Goal: Answer question/provide support: Share knowledge or assist other users

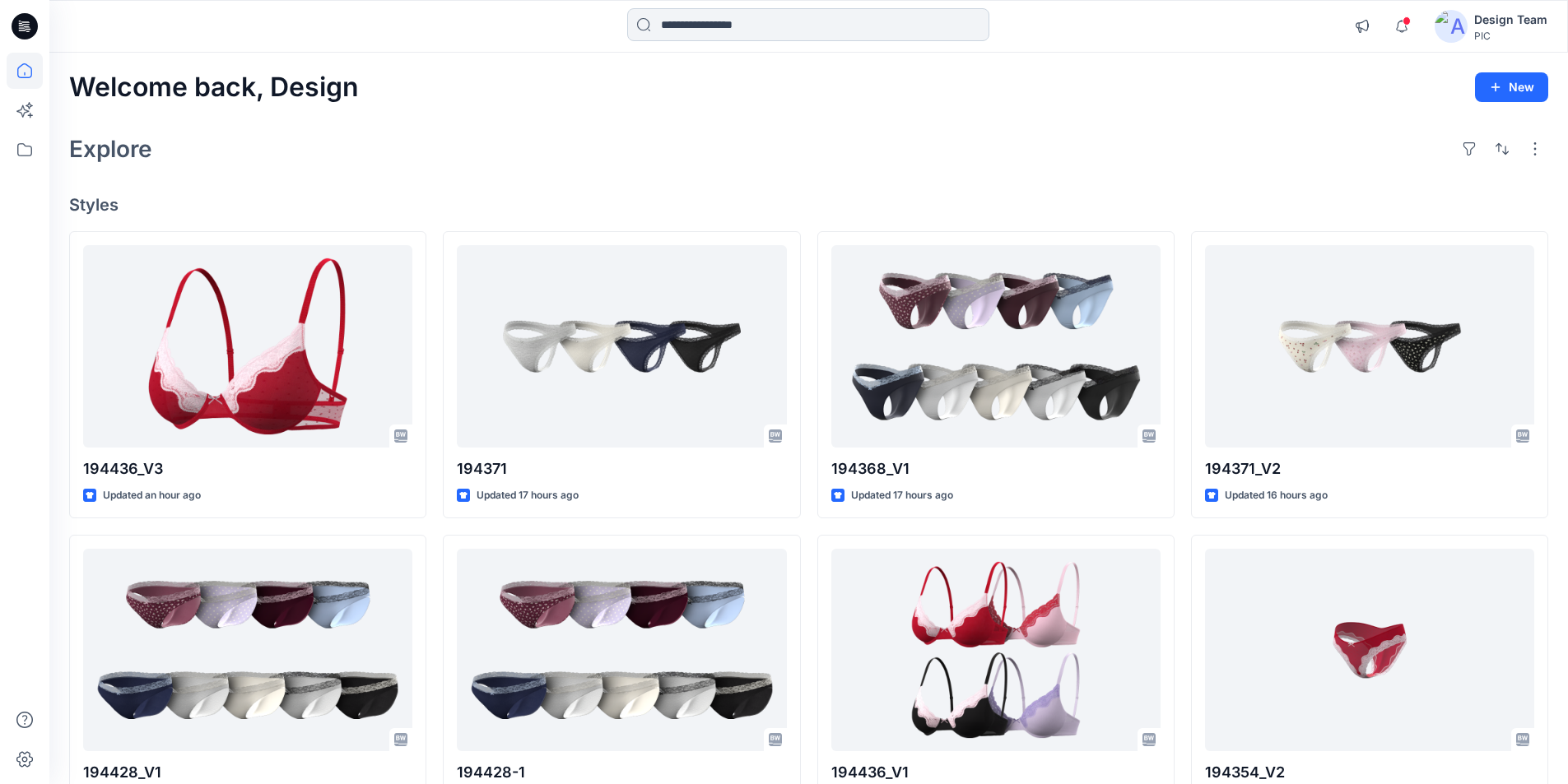
click at [711, 30] on input at bounding box center [807, 24] width 362 height 33
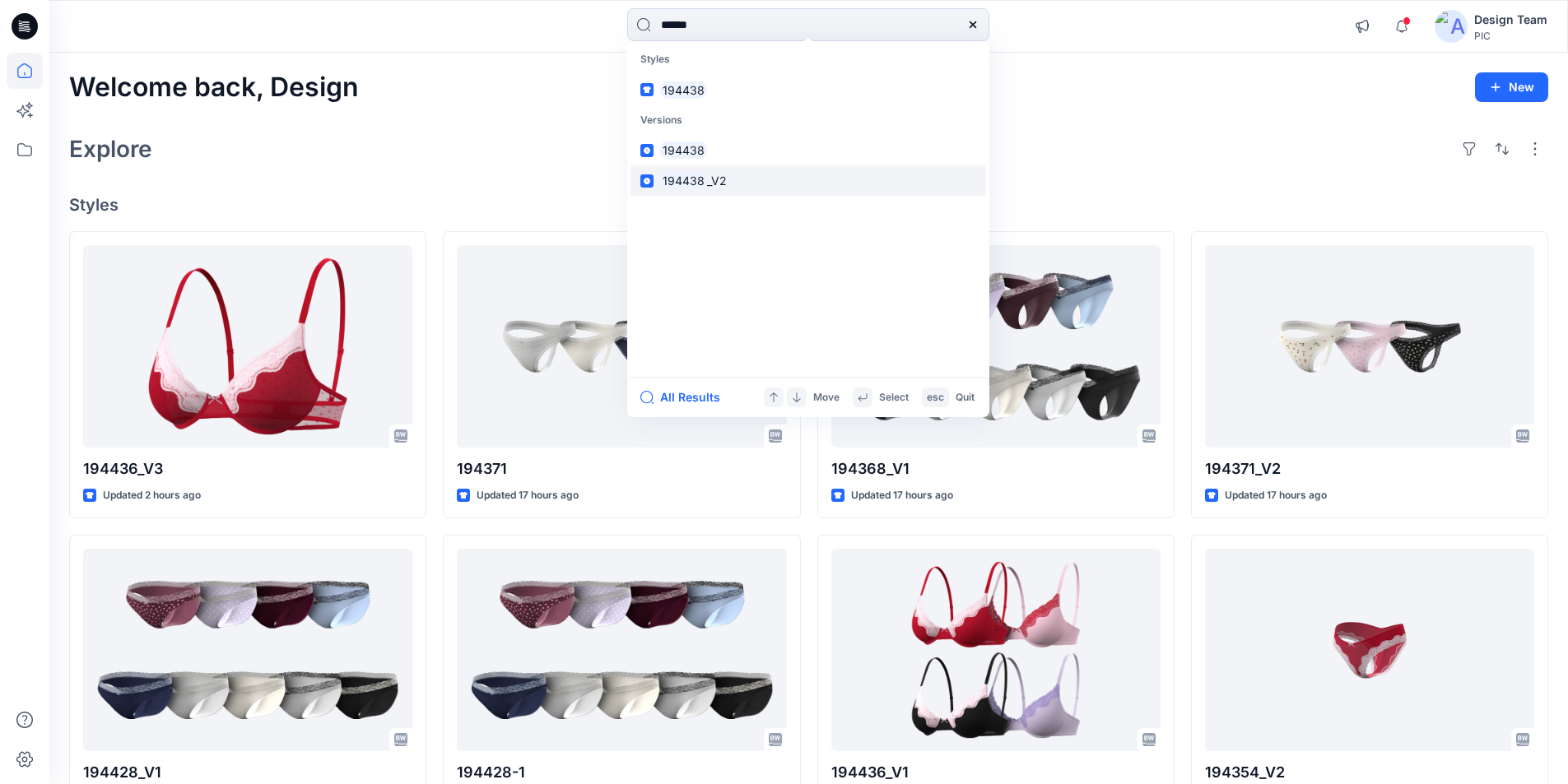
type input "******"
click at [686, 171] on mark "194438" at bounding box center [683, 180] width 46 height 19
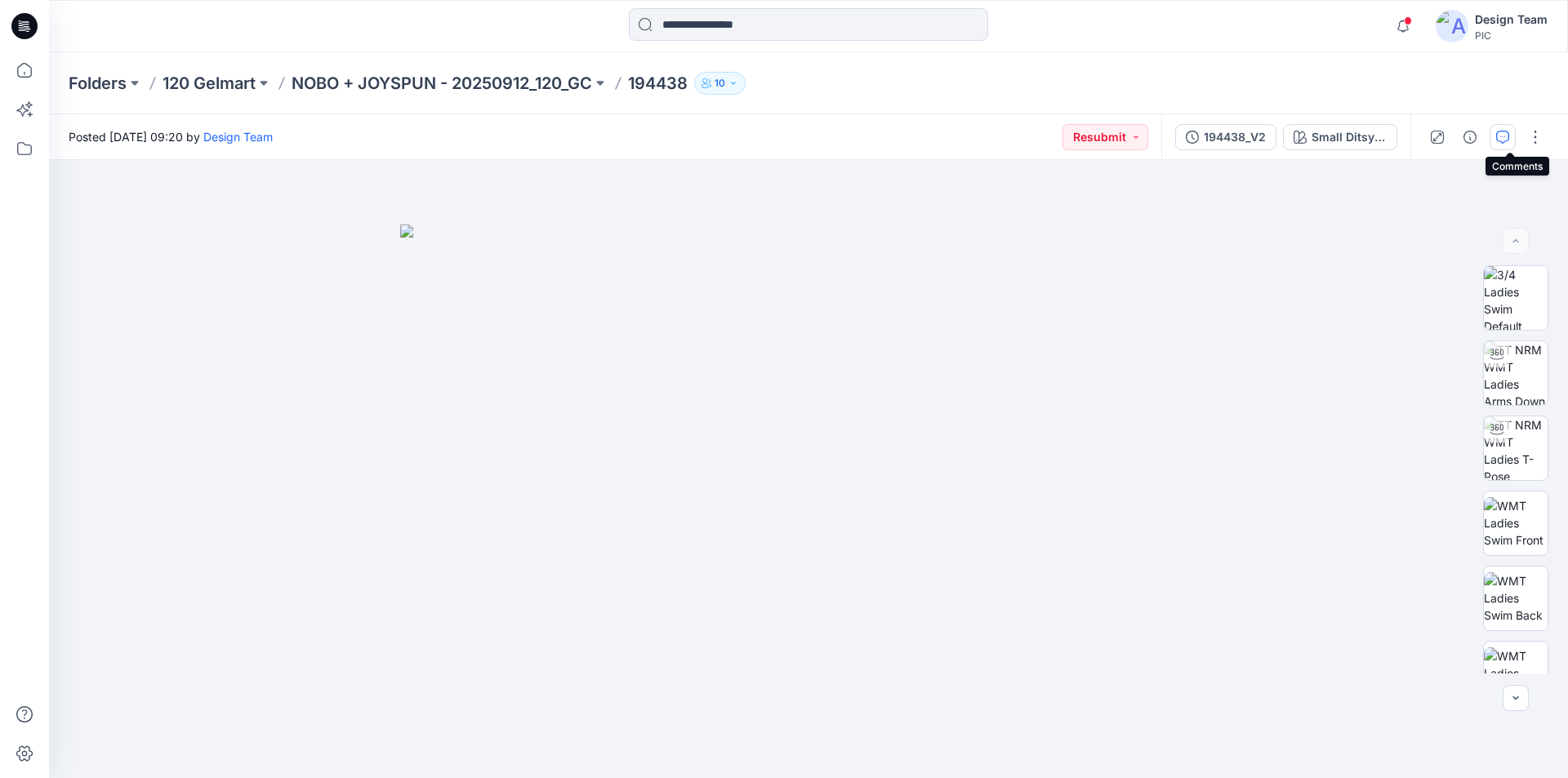
click at [1509, 136] on icon "button" at bounding box center [1502, 137] width 13 height 13
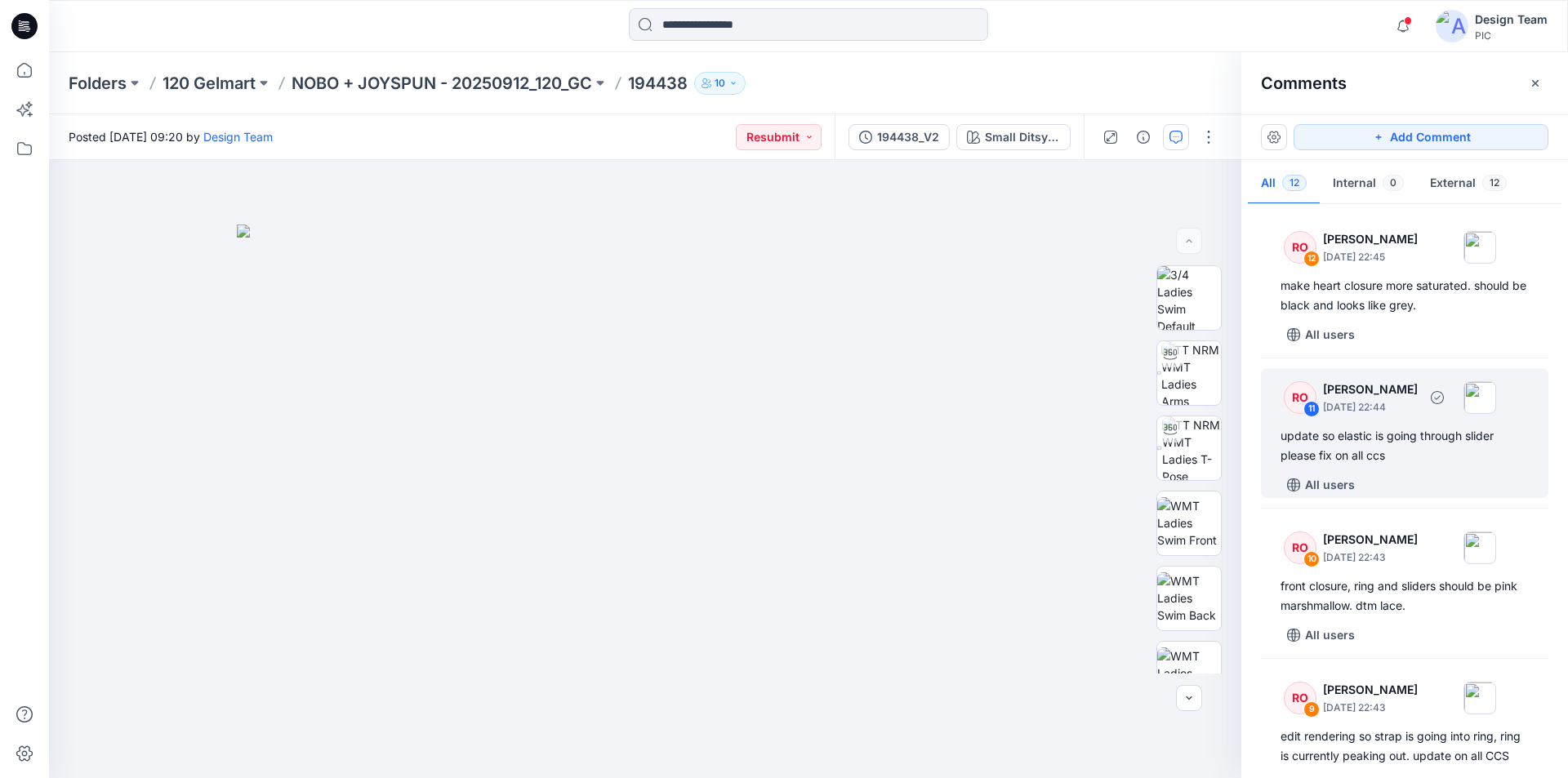
click at [1399, 437] on div "update so elastic is going through slider please fix on all ccs" at bounding box center [1405, 446] width 248 height 39
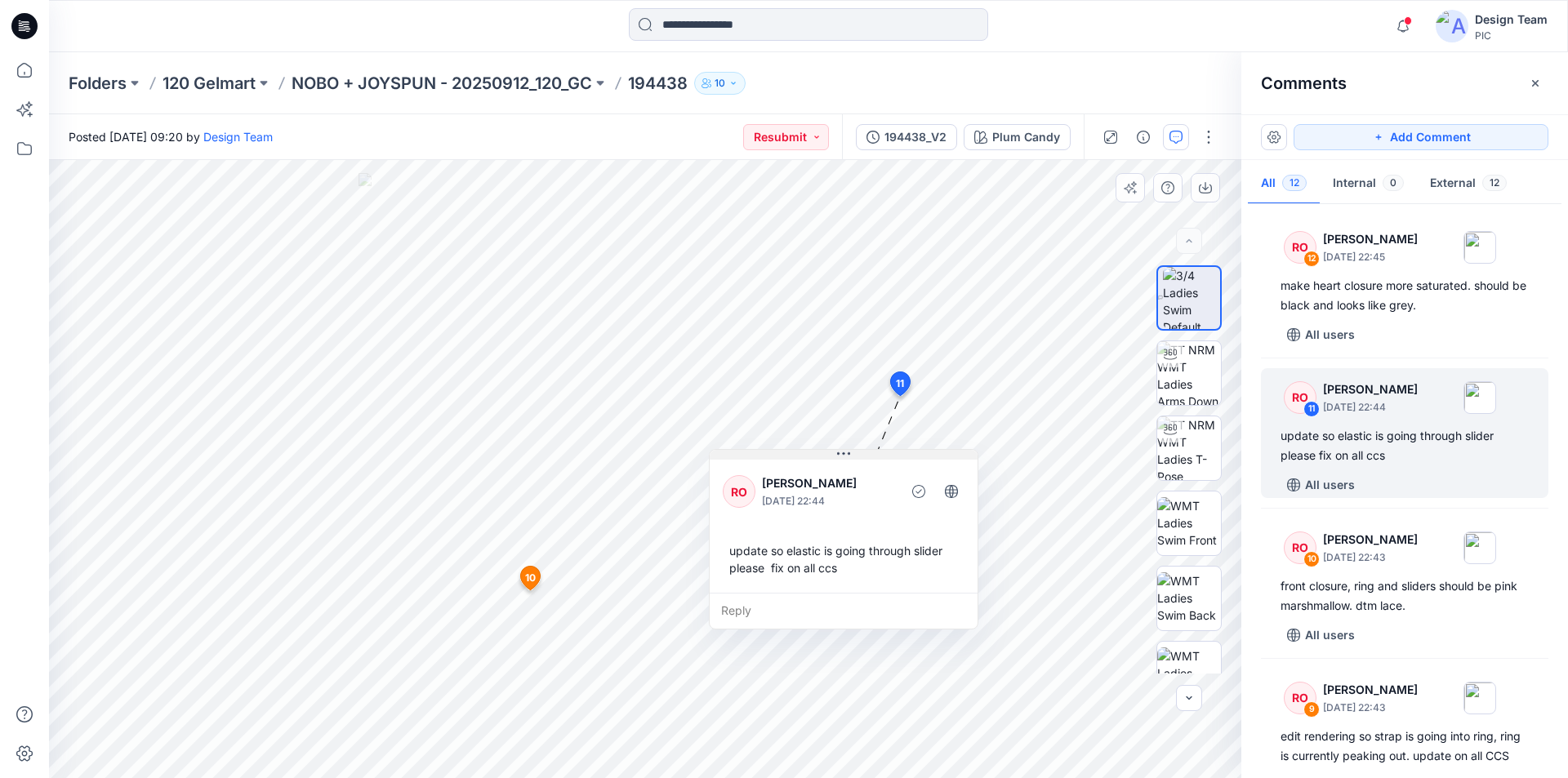
drag, startPoint x: 840, startPoint y: 411, endPoint x: 841, endPoint y: 454, distance: 43.0
click at [841, 454] on icon at bounding box center [844, 453] width 13 height 13
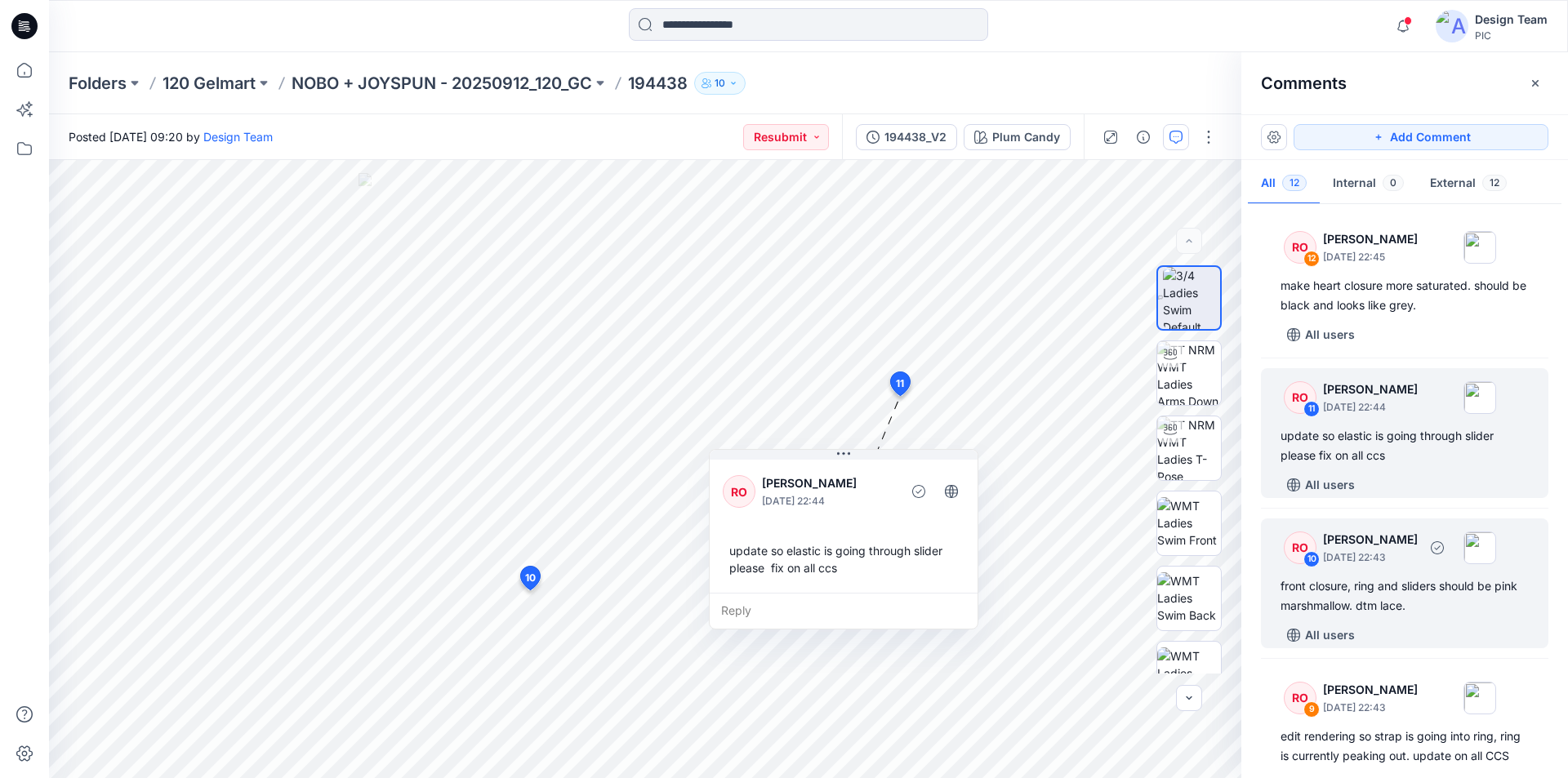
click at [1399, 591] on div "front closure, ring and sliders should be pink marshmallow. dtm lace." at bounding box center [1405, 596] width 248 height 39
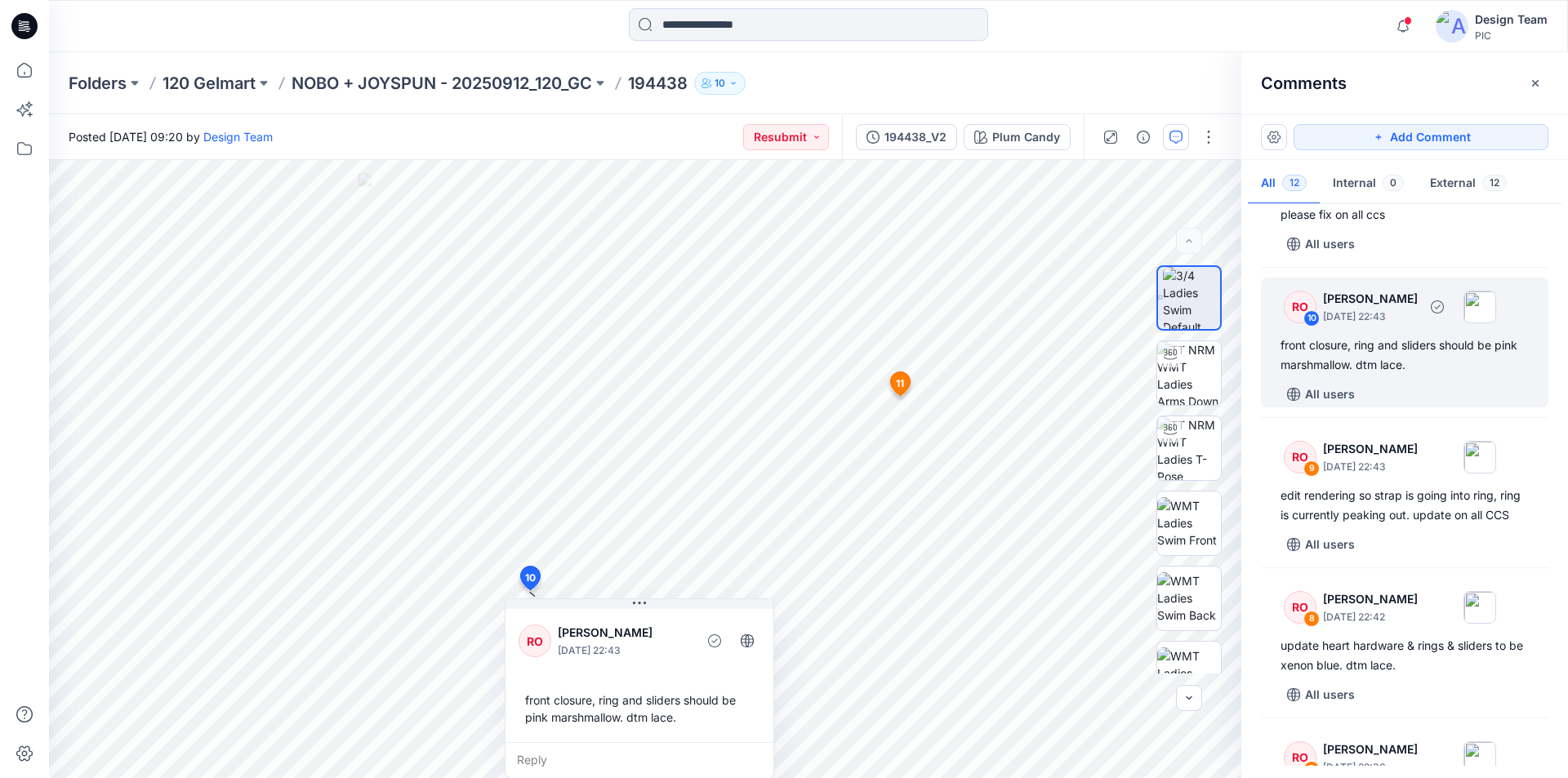
scroll to position [245, 0]
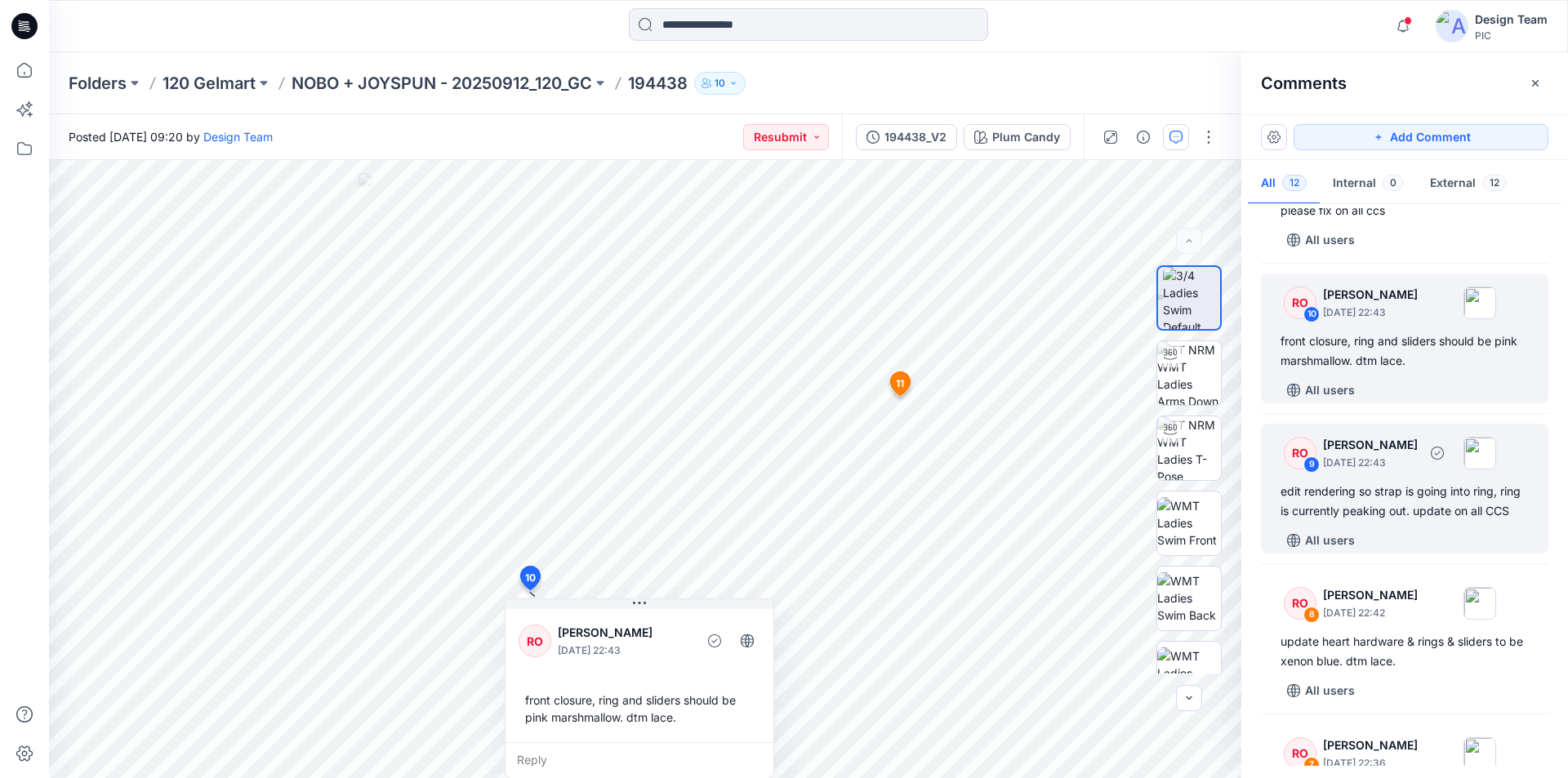
click at [1399, 501] on div "edit rendering so strap is going into ring, ring is currently peaking out. upda…" at bounding box center [1405, 501] width 248 height 39
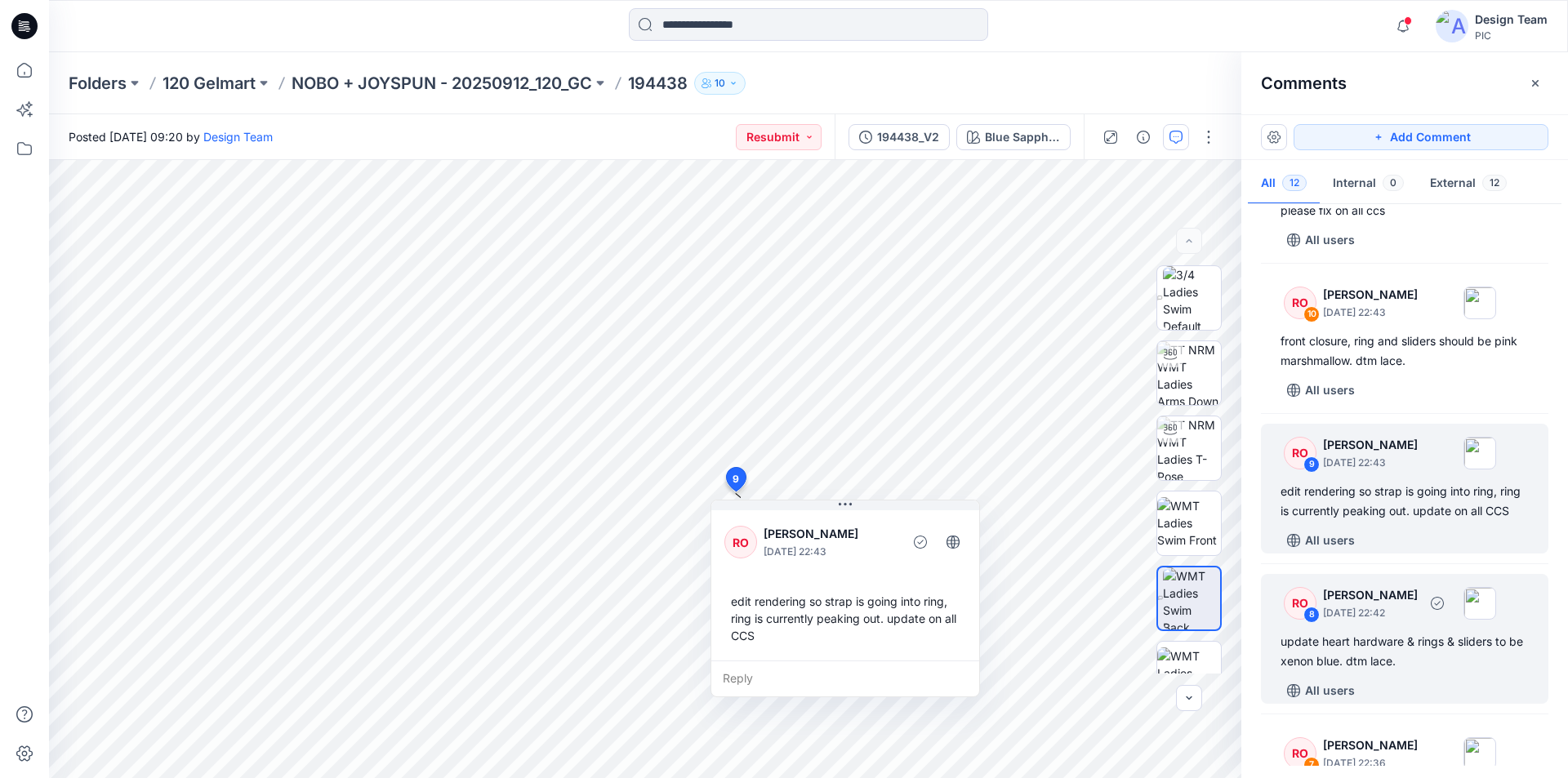
click at [1391, 626] on div "RO 8 Raquel Ortiz October 01, 2025 22:42 update heart hardware & rings & slider…" at bounding box center [1405, 639] width 288 height 130
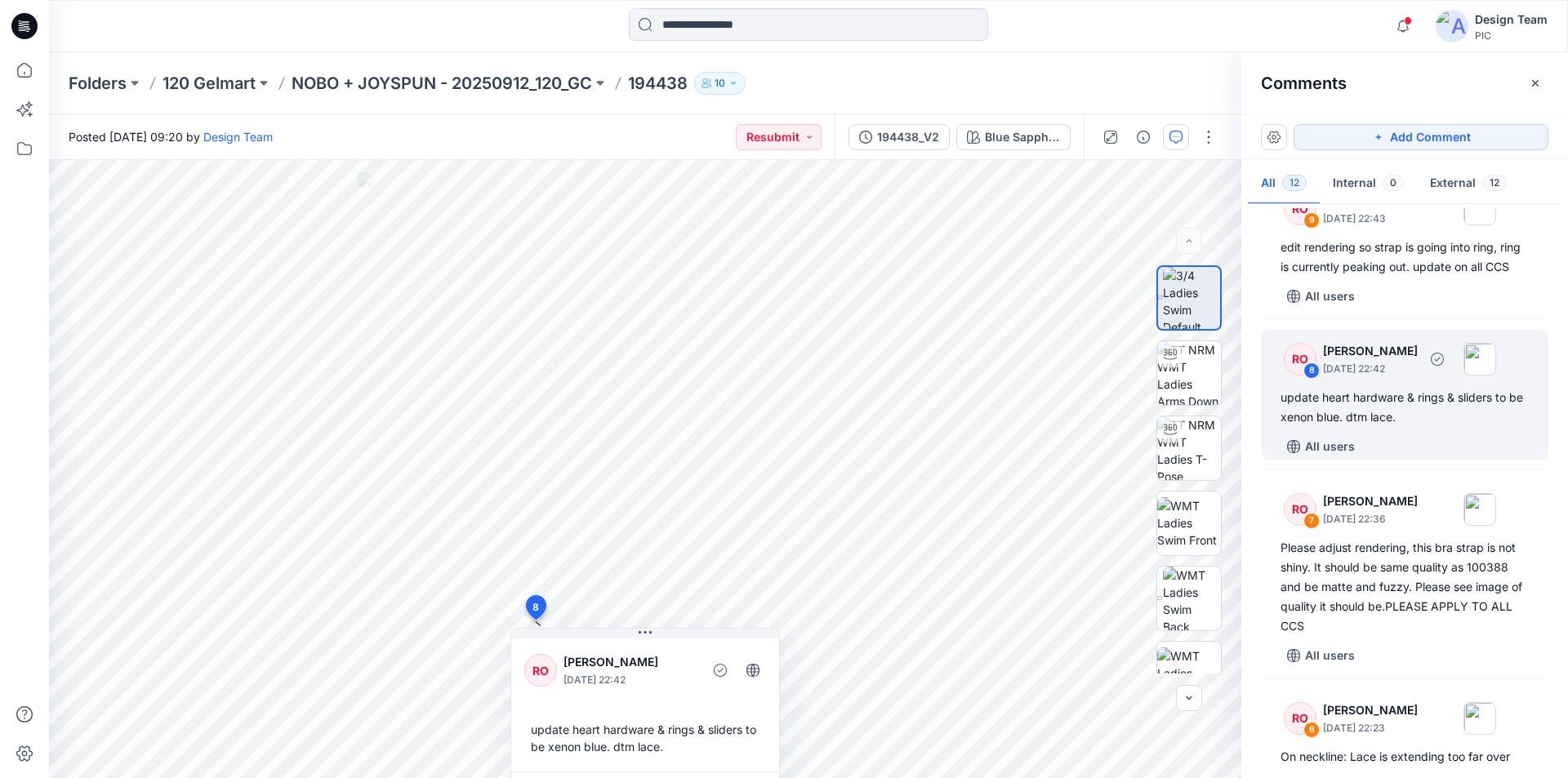
scroll to position [490, 0]
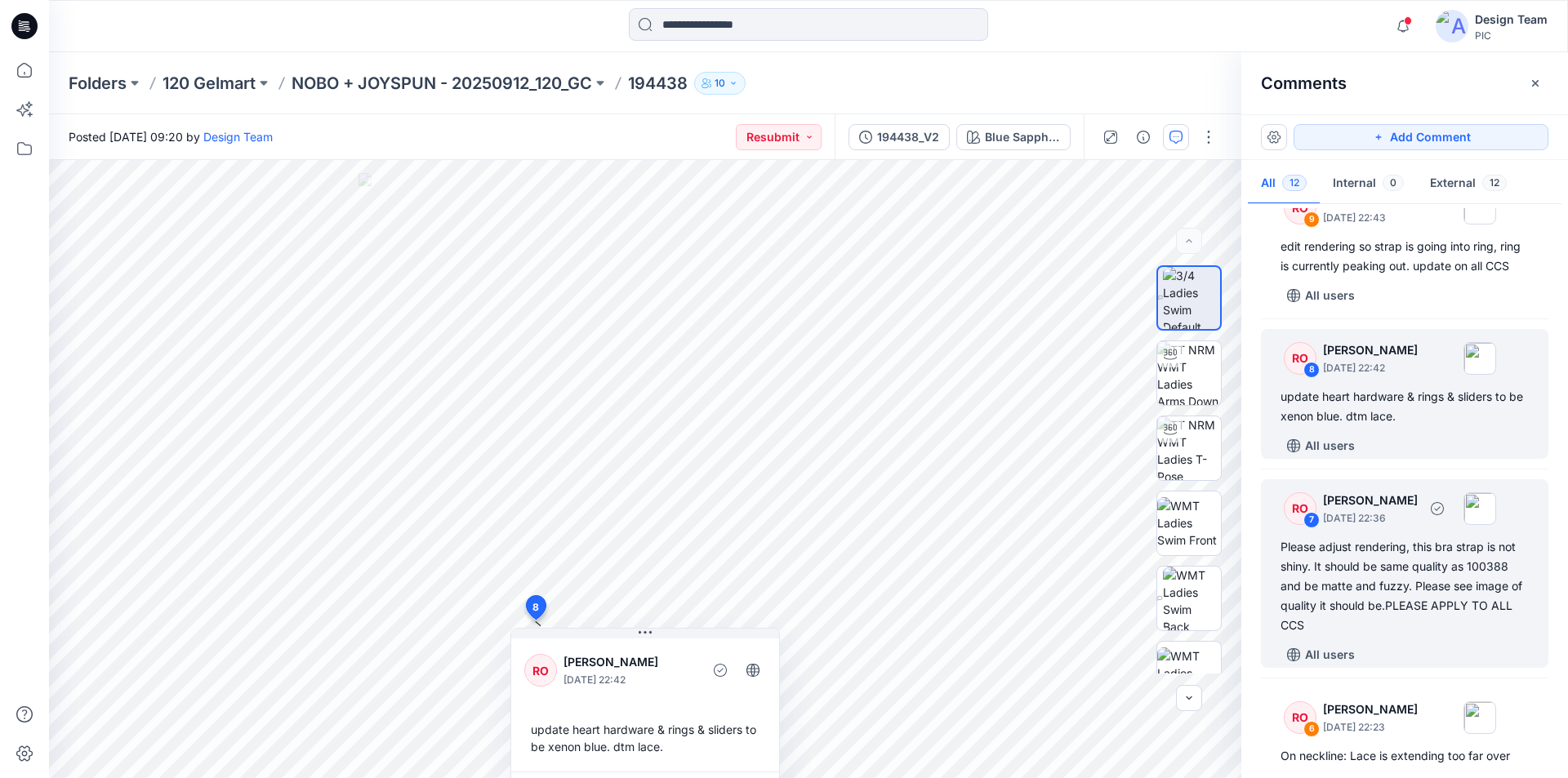
click at [1421, 551] on div "Please adjust rendering, this bra strap is not shiny. It should be same quality…" at bounding box center [1405, 586] width 248 height 98
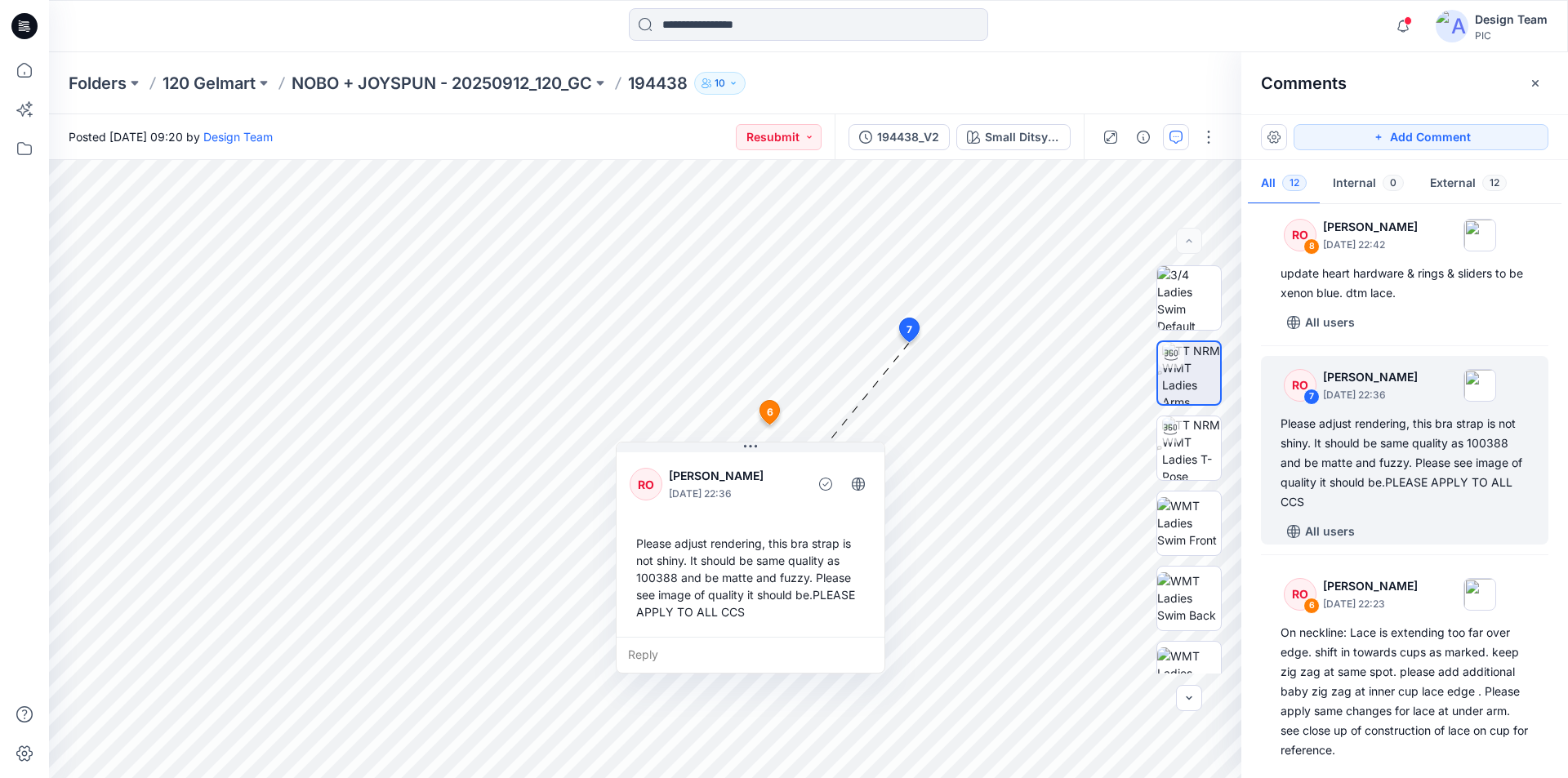
scroll to position [735, 0]
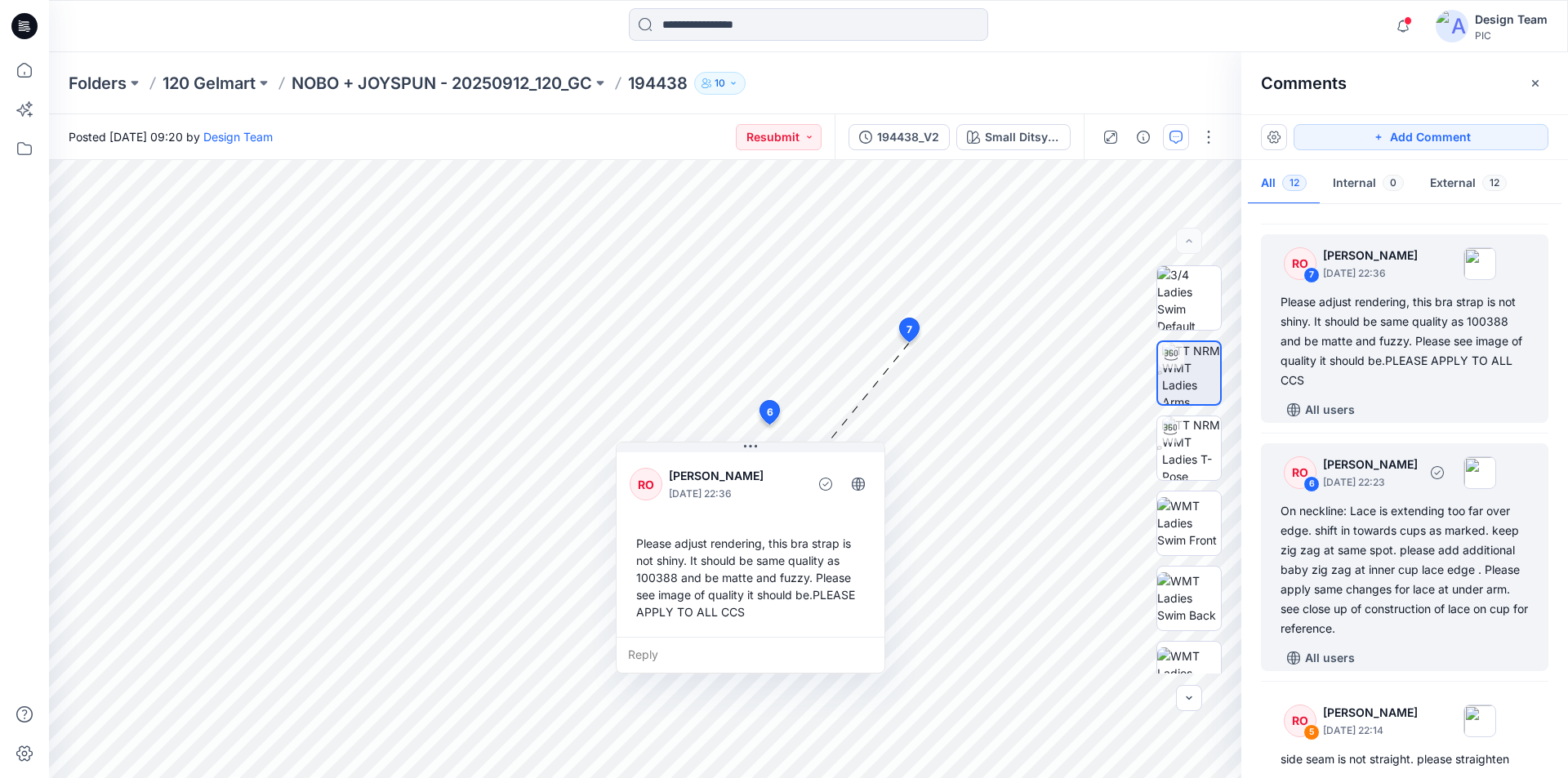
click at [1415, 536] on div "On neckline: Lace is extending too far over edge. shift in towards cups as mark…" at bounding box center [1405, 570] width 248 height 138
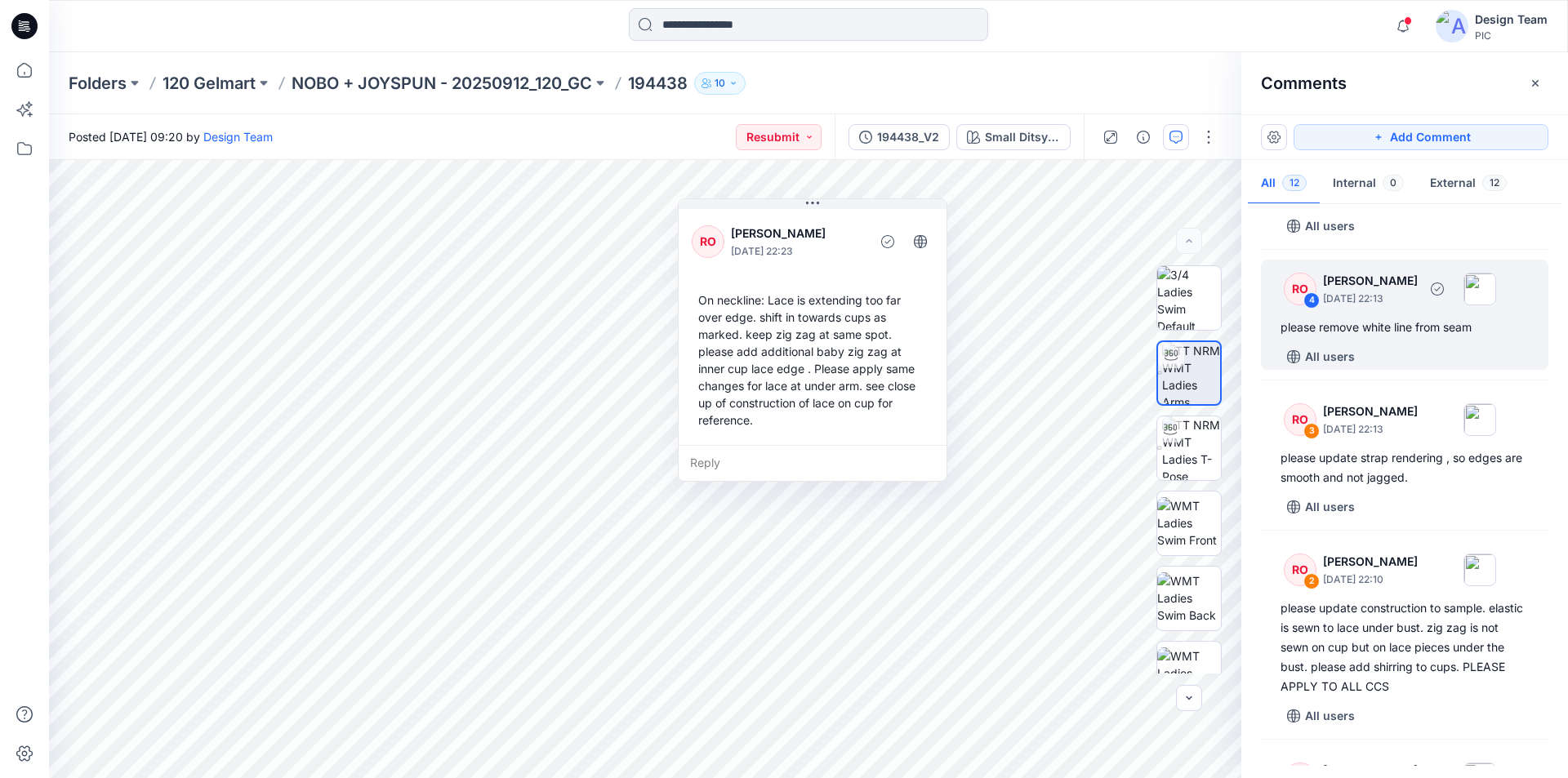
scroll to position [1382, 0]
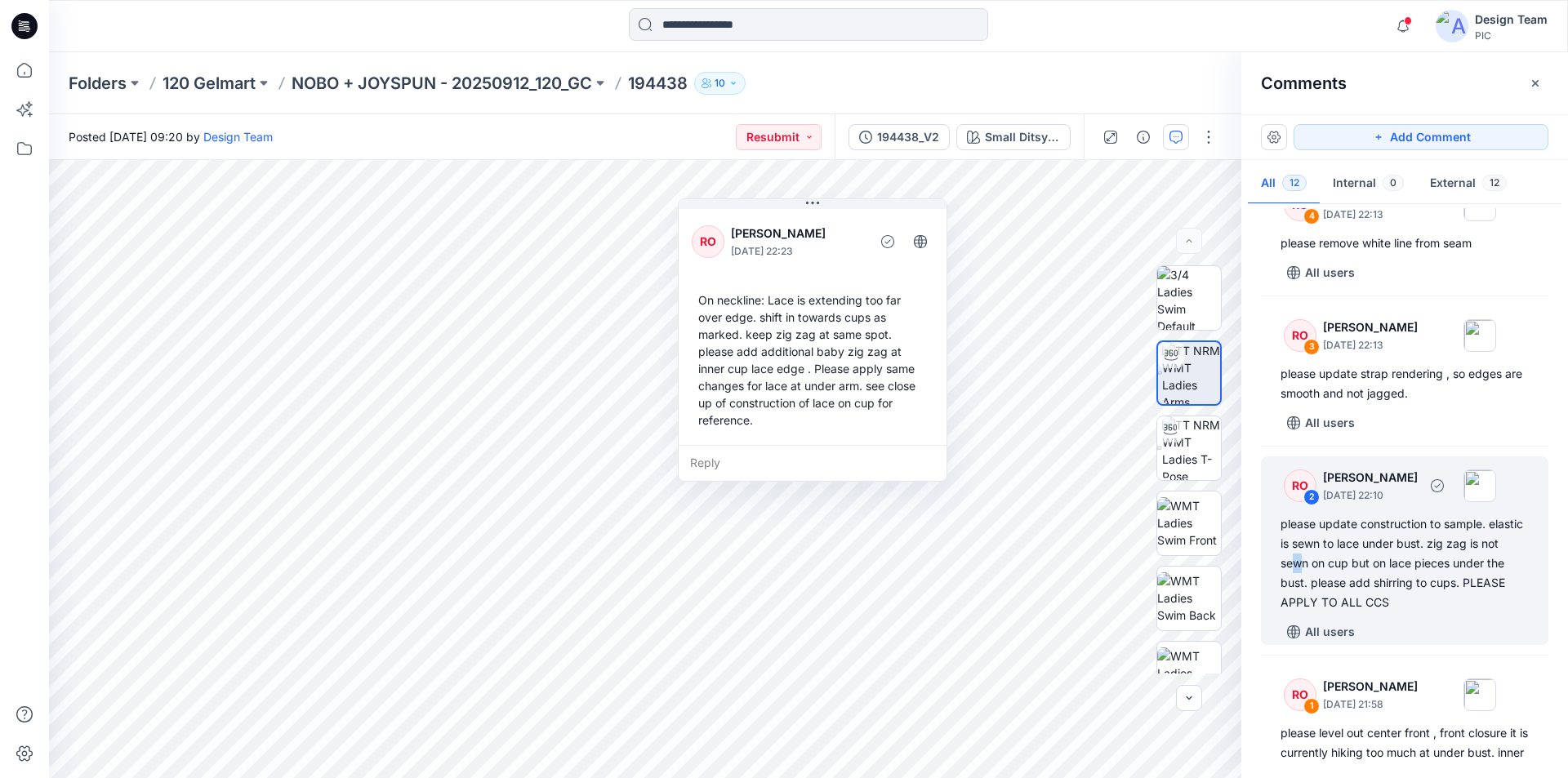
click at [1417, 515] on div "please update construction to sample. elastic is sewn to lace under bust. zig z…" at bounding box center [1405, 563] width 248 height 98
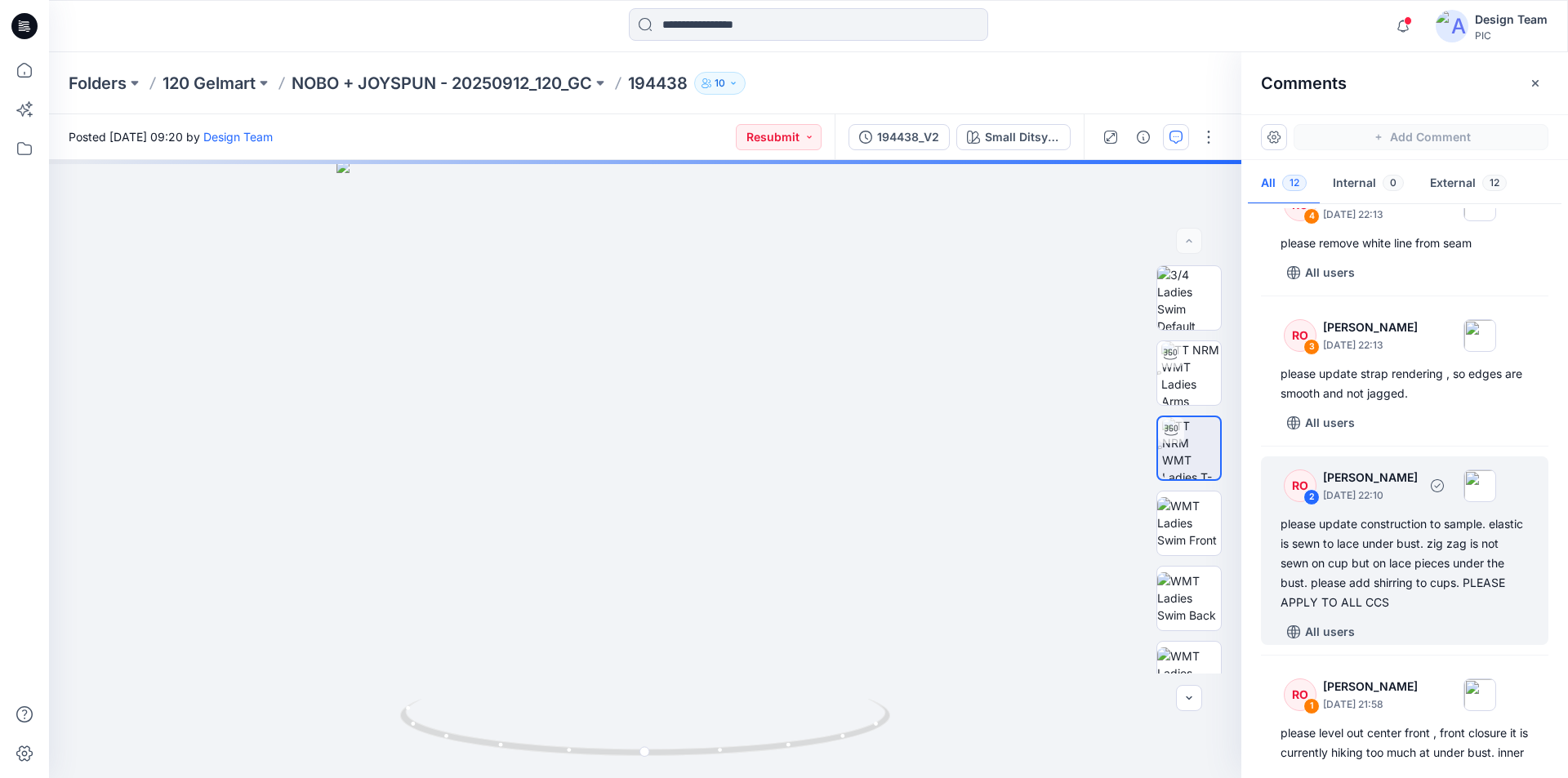
click at [1424, 529] on div "please update construction to sample. elastic is sewn to lace under bust. zig z…" at bounding box center [1405, 563] width 248 height 98
click at [1411, 515] on div "please update construction to sample. elastic is sewn to lace under bust. zig z…" at bounding box center [1405, 563] width 248 height 98
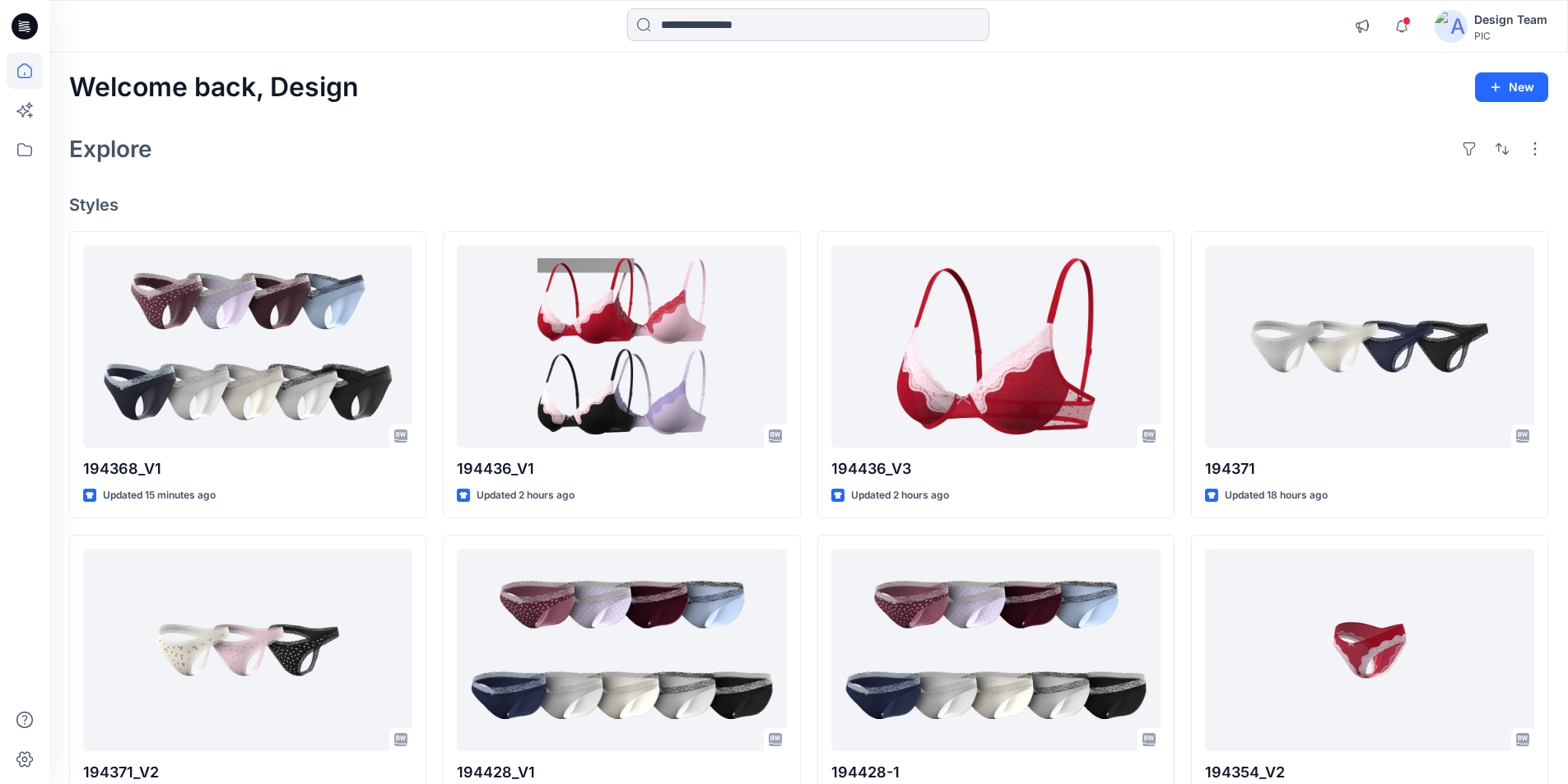
click at [751, 23] on input at bounding box center [807, 24] width 362 height 33
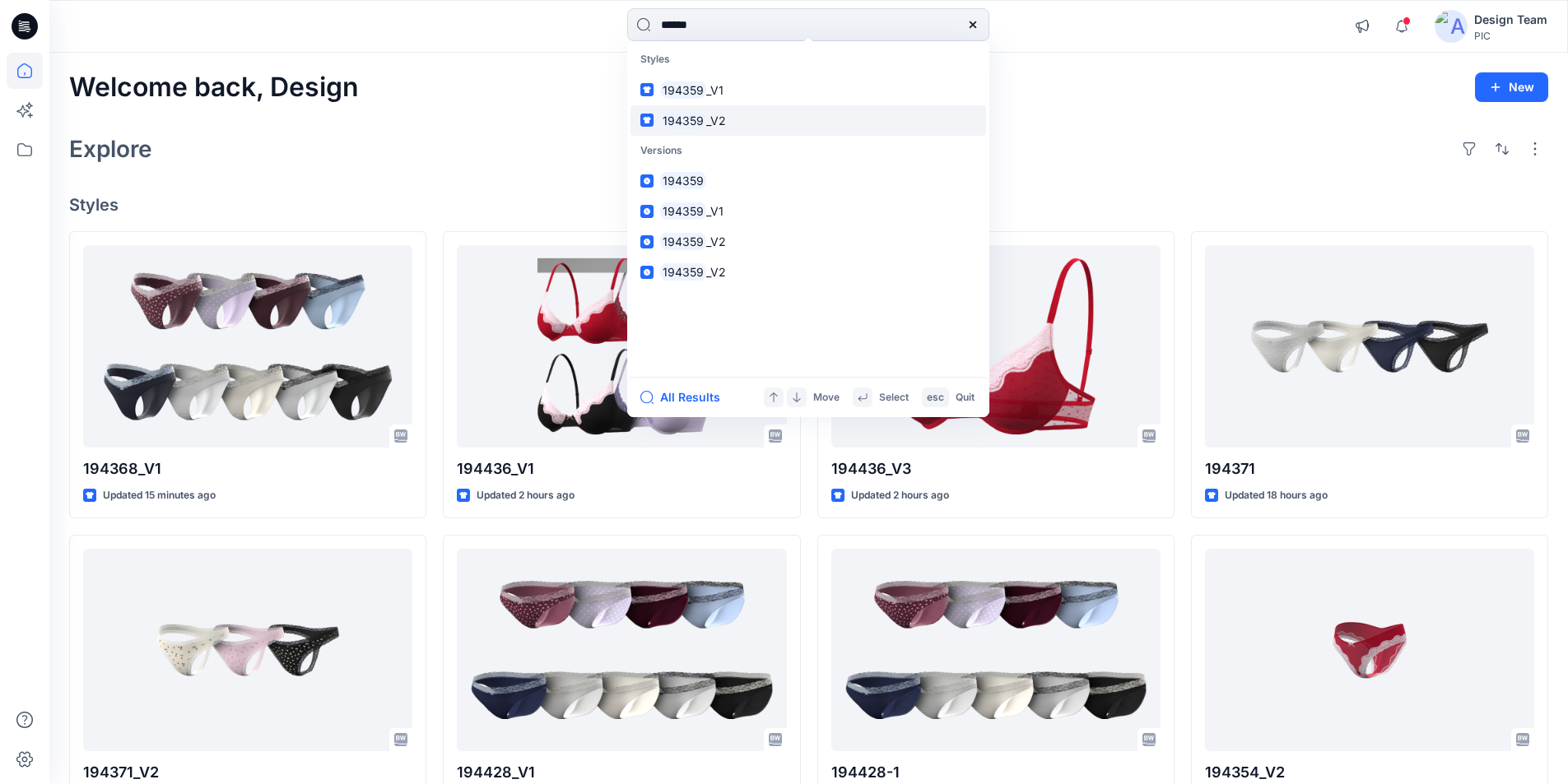
type input "******"
click at [719, 105] on link "194359 _V2" at bounding box center [808, 121] width 356 height 30
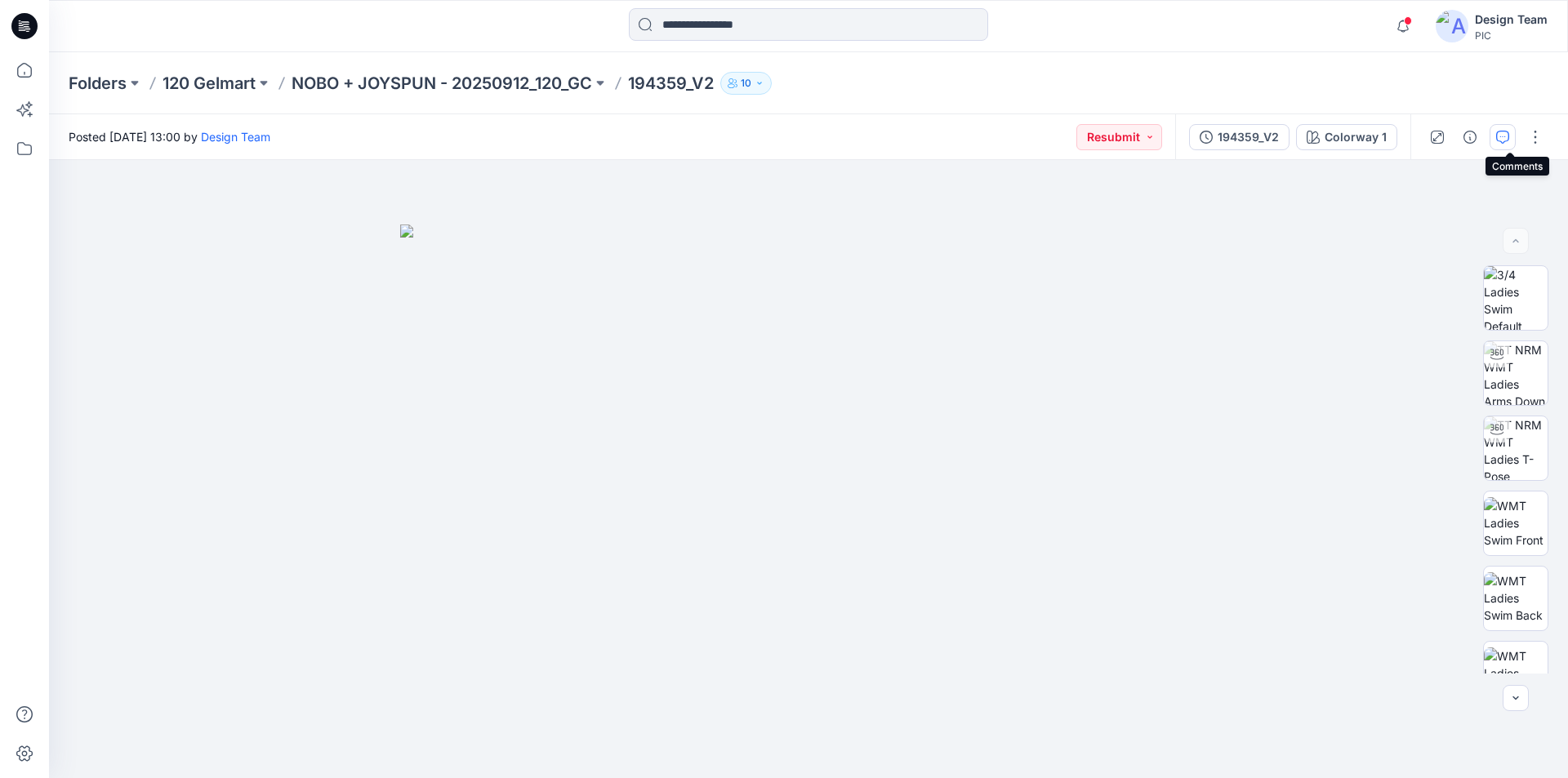
click at [1506, 133] on icon "button" at bounding box center [1502, 137] width 13 height 13
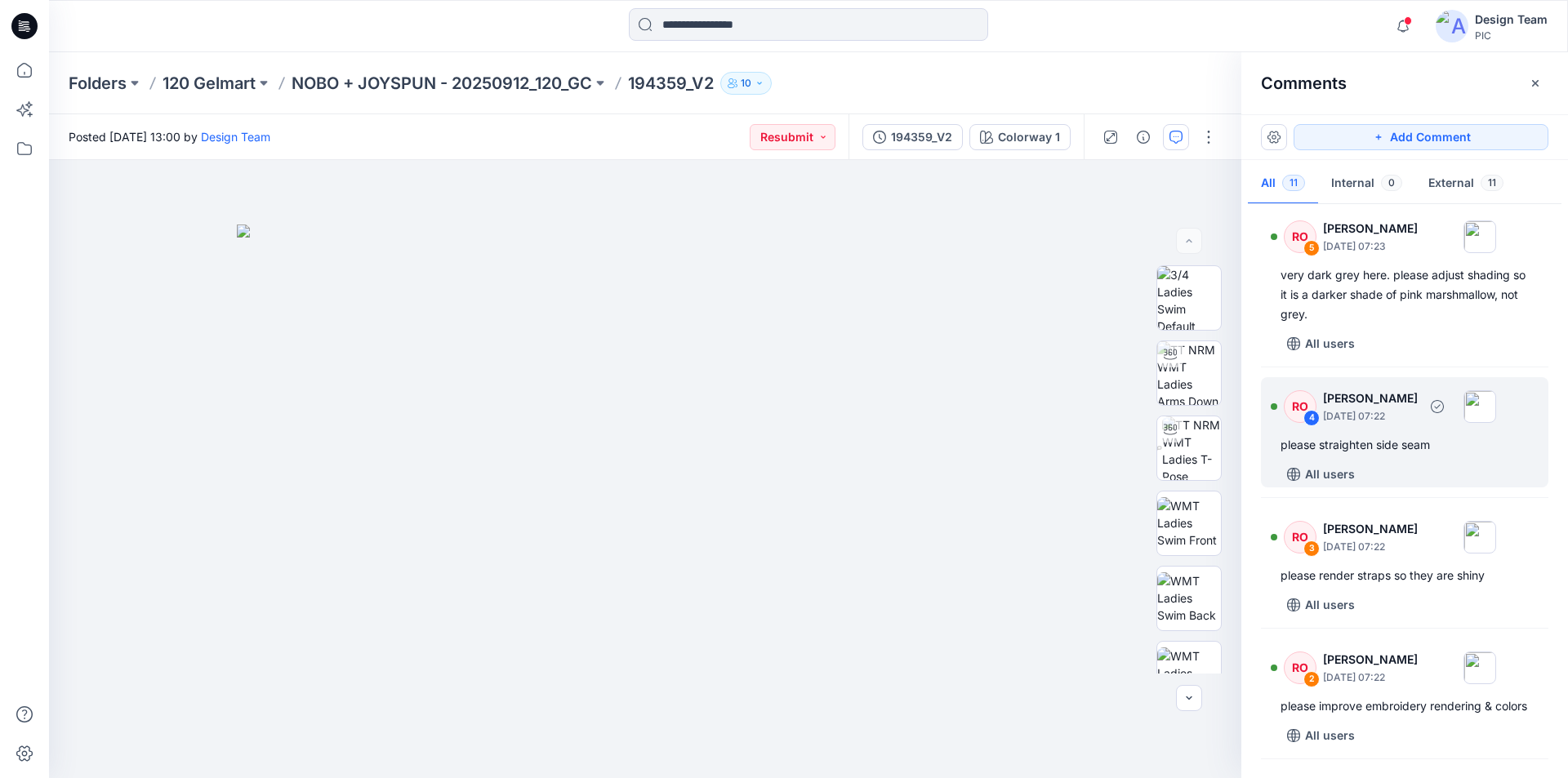
scroll to position [1035, 0]
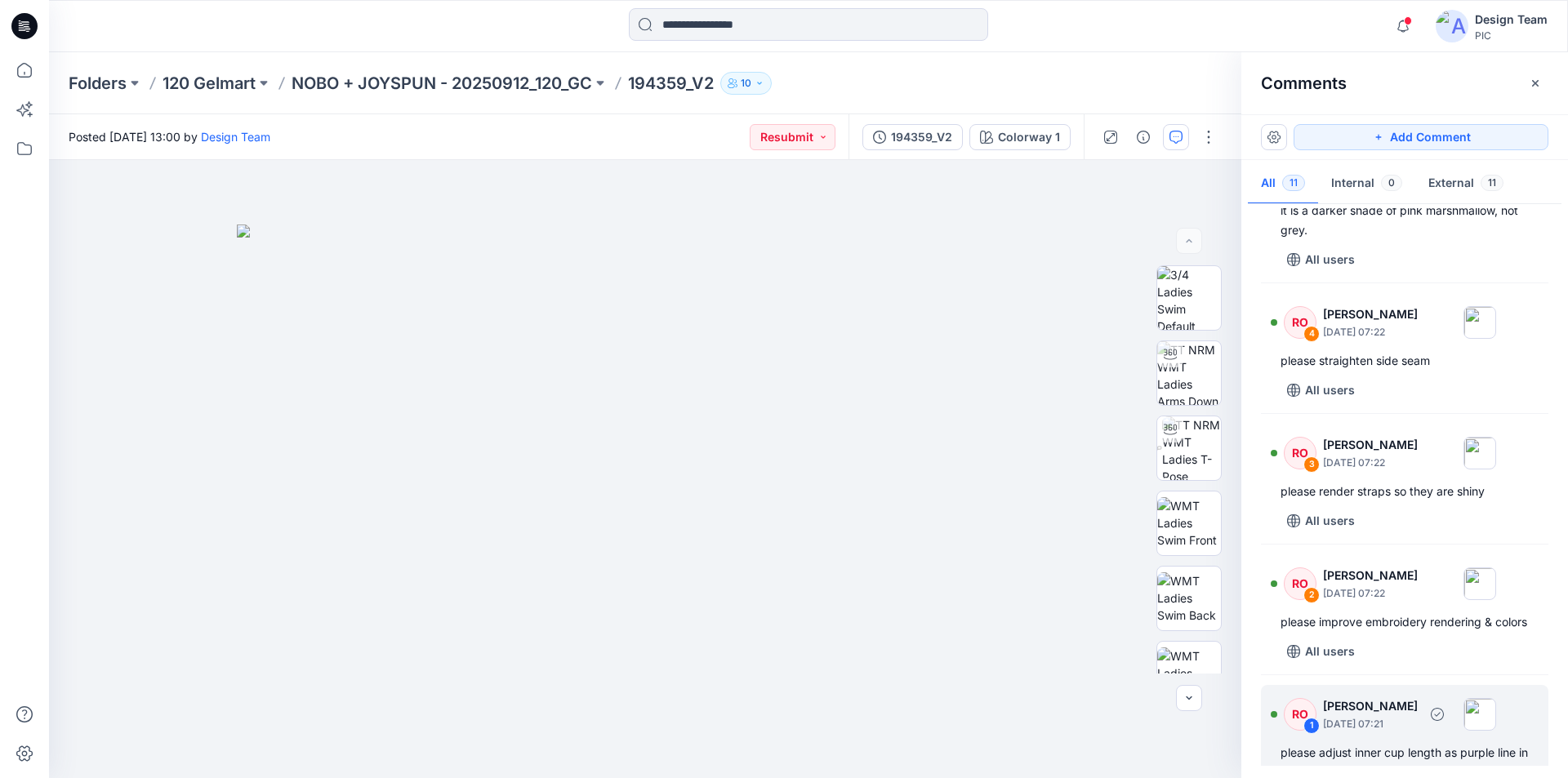
click at [1383, 743] on div "please adjust inner cup length as purple line in image. elastic band at under b…" at bounding box center [1405, 773] width 248 height 59
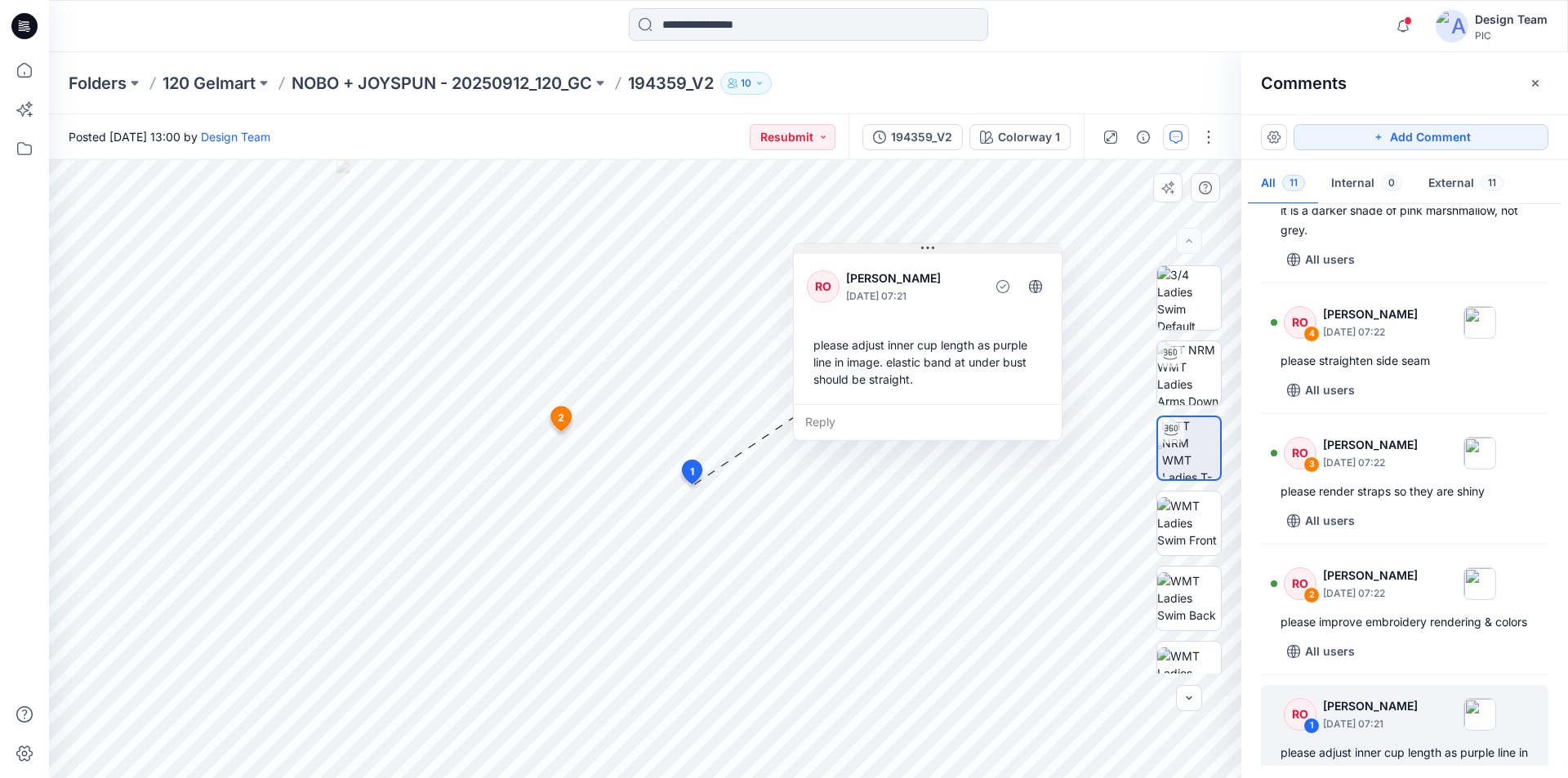
drag, startPoint x: 728, startPoint y: 299, endPoint x: 932, endPoint y: 249, distance: 210.0
click at [932, 249] on icon at bounding box center [927, 248] width 13 height 3
click at [935, 405] on div "Reply" at bounding box center [928, 422] width 268 height 36
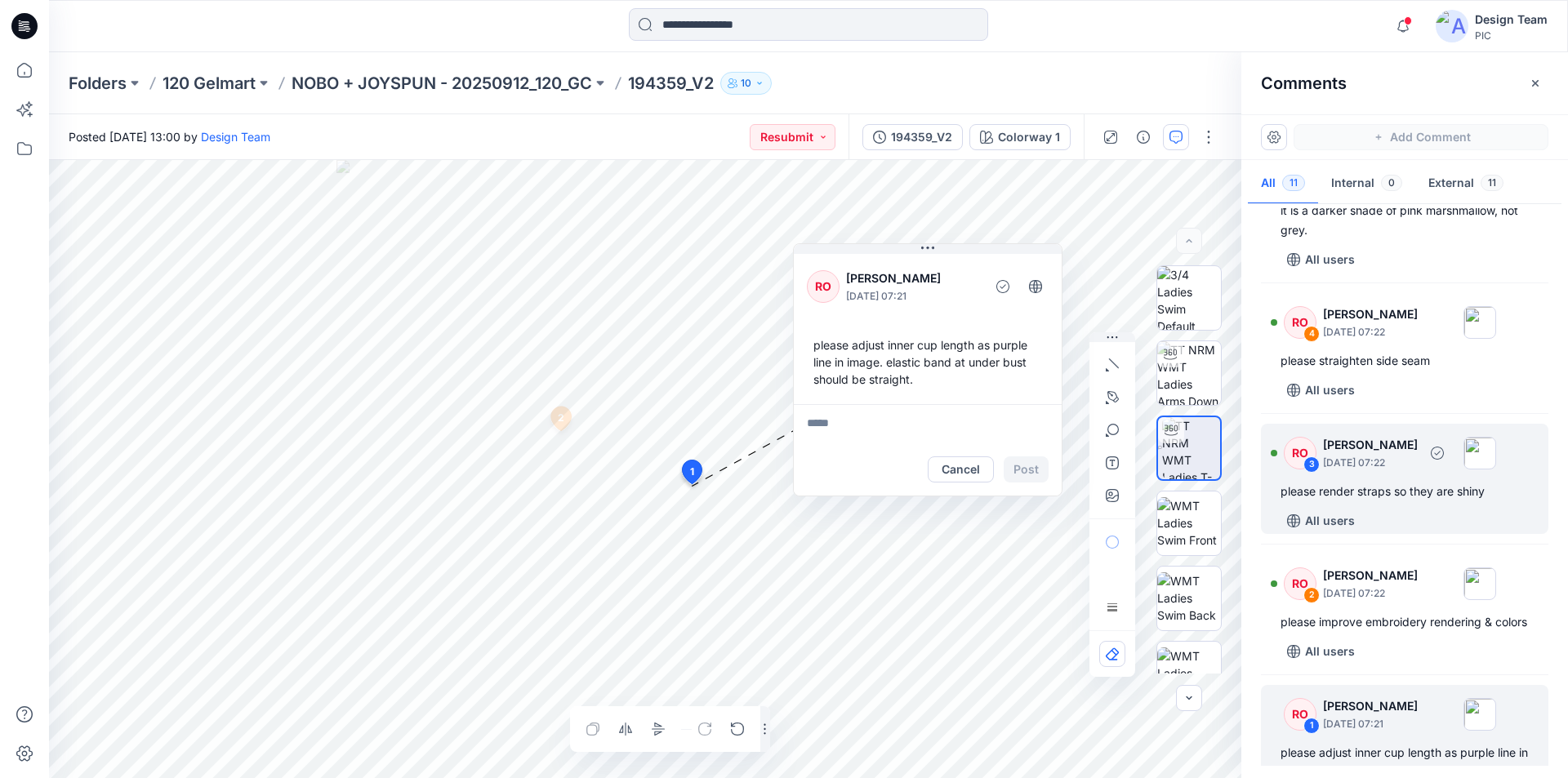
click at [1449, 482] on div "please render straps so they are shiny" at bounding box center [1405, 491] width 248 height 20
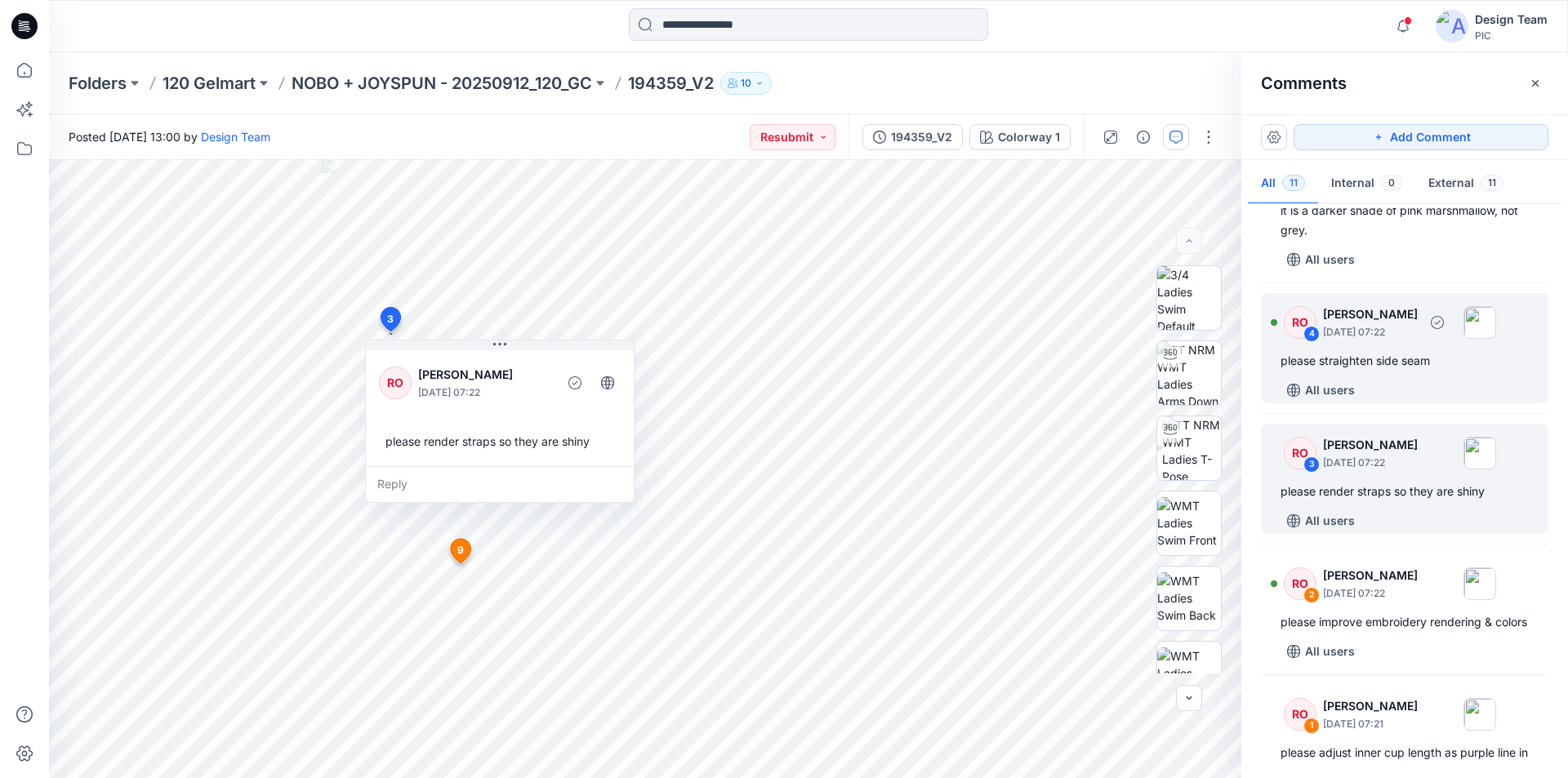
click at [1392, 351] on div "please straighten side seam" at bounding box center [1405, 361] width 248 height 20
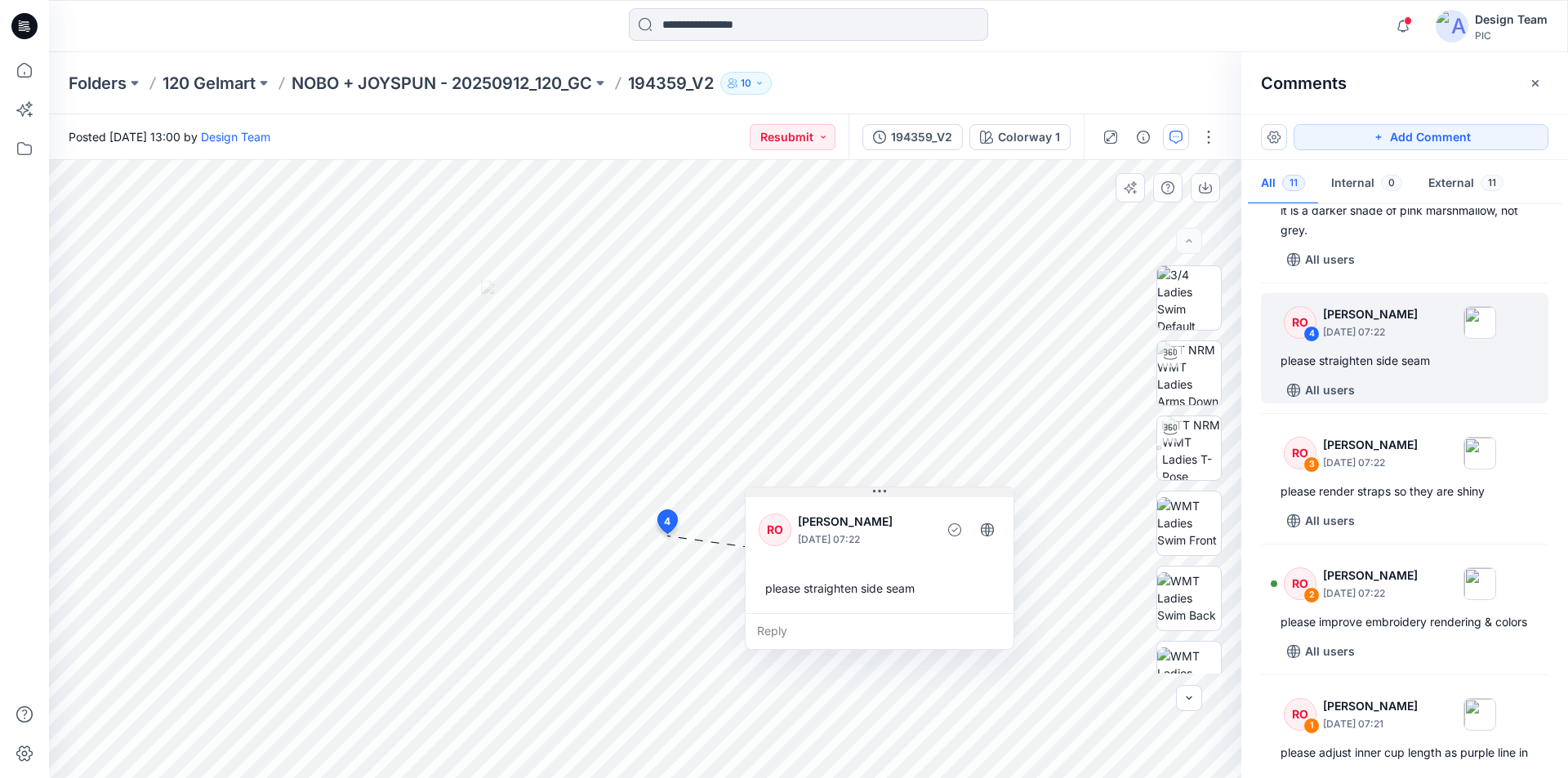
drag, startPoint x: 776, startPoint y: 550, endPoint x: 879, endPoint y: 494, distance: 117.2
click at [879, 494] on icon at bounding box center [879, 491] width 13 height 13
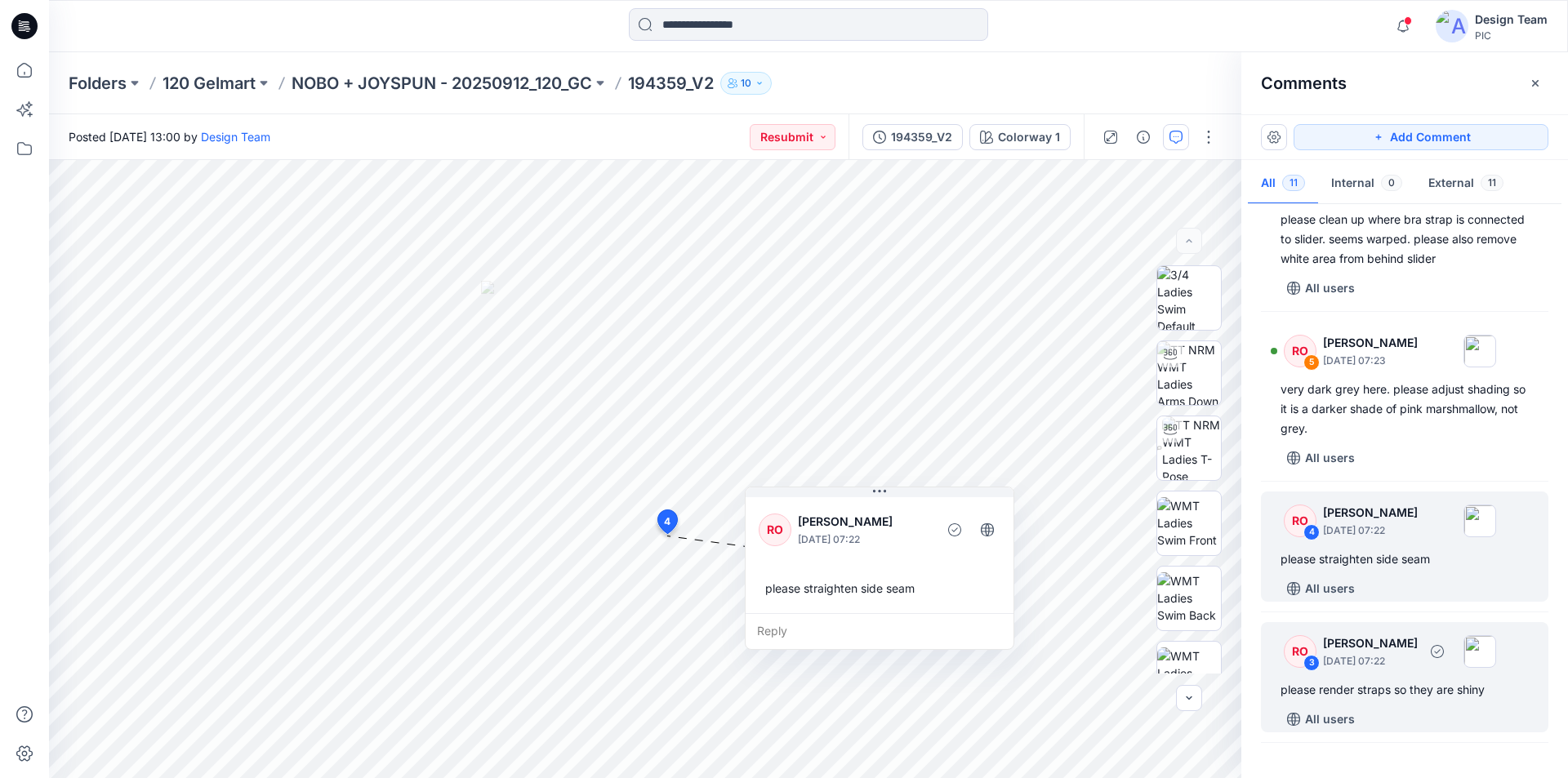
scroll to position [790, 0]
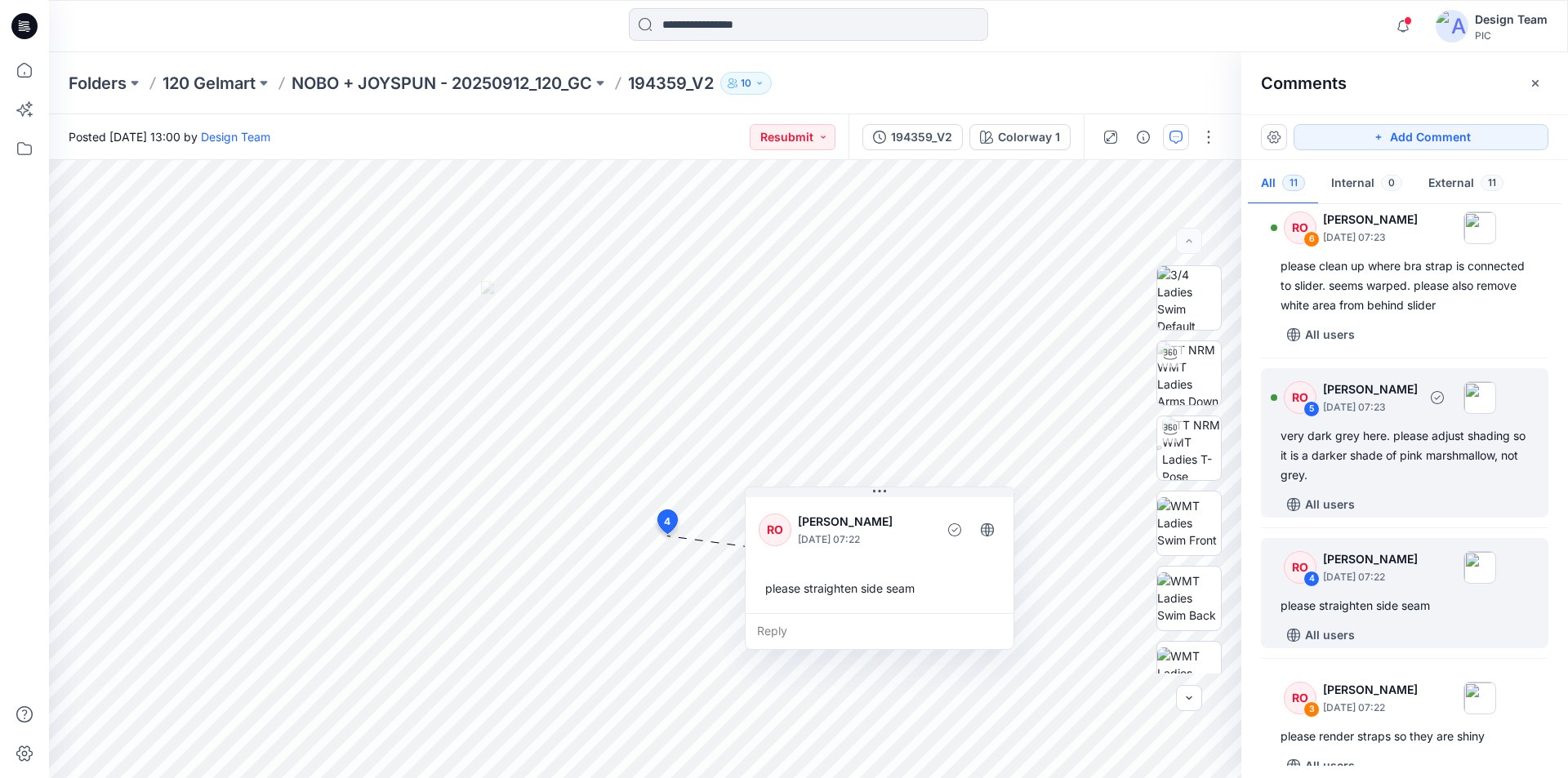
click at [1384, 427] on div "very dark grey here. please adjust shading so it is a darker shade of pink mars…" at bounding box center [1405, 456] width 248 height 59
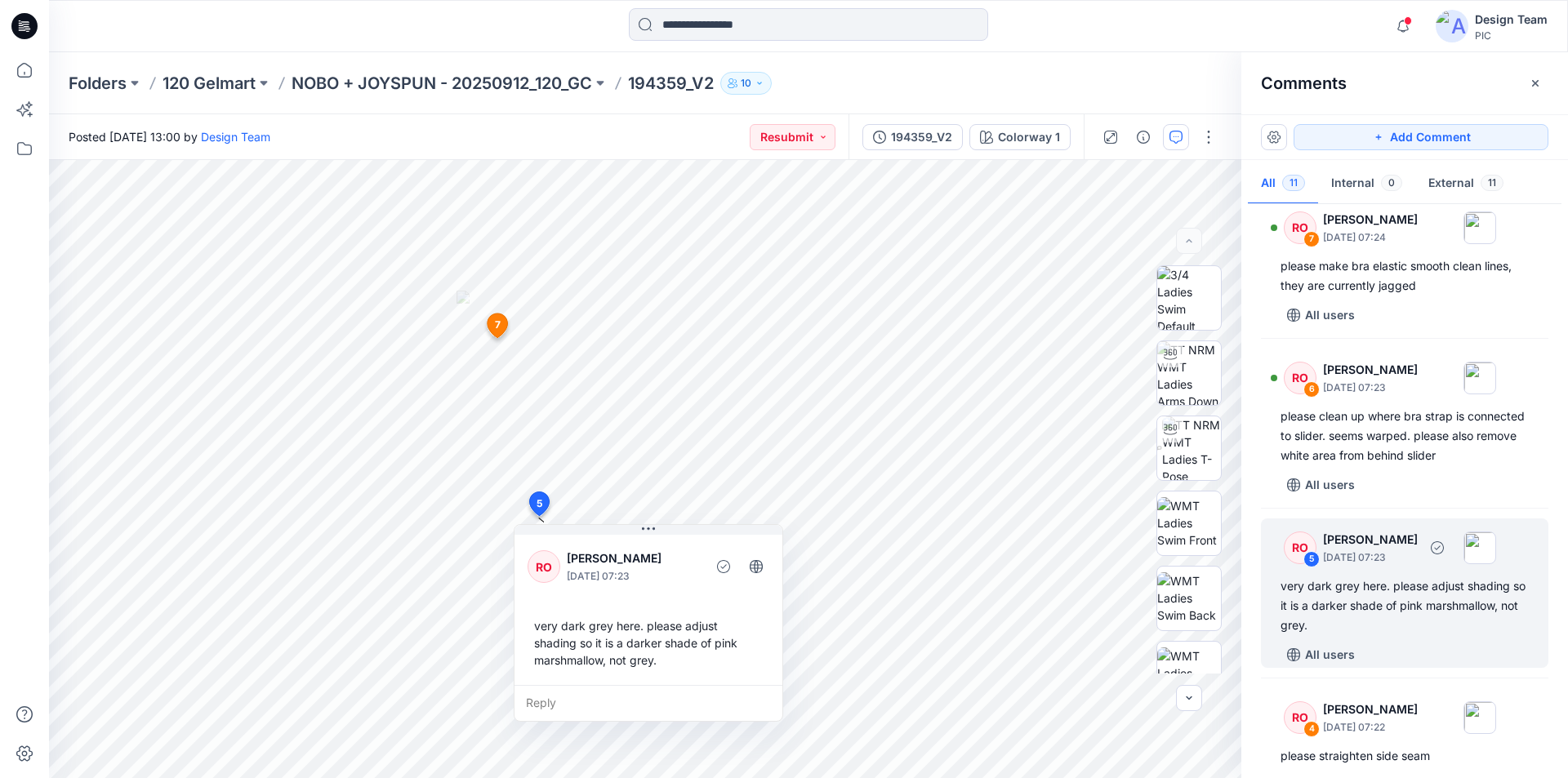
scroll to position [627, 0]
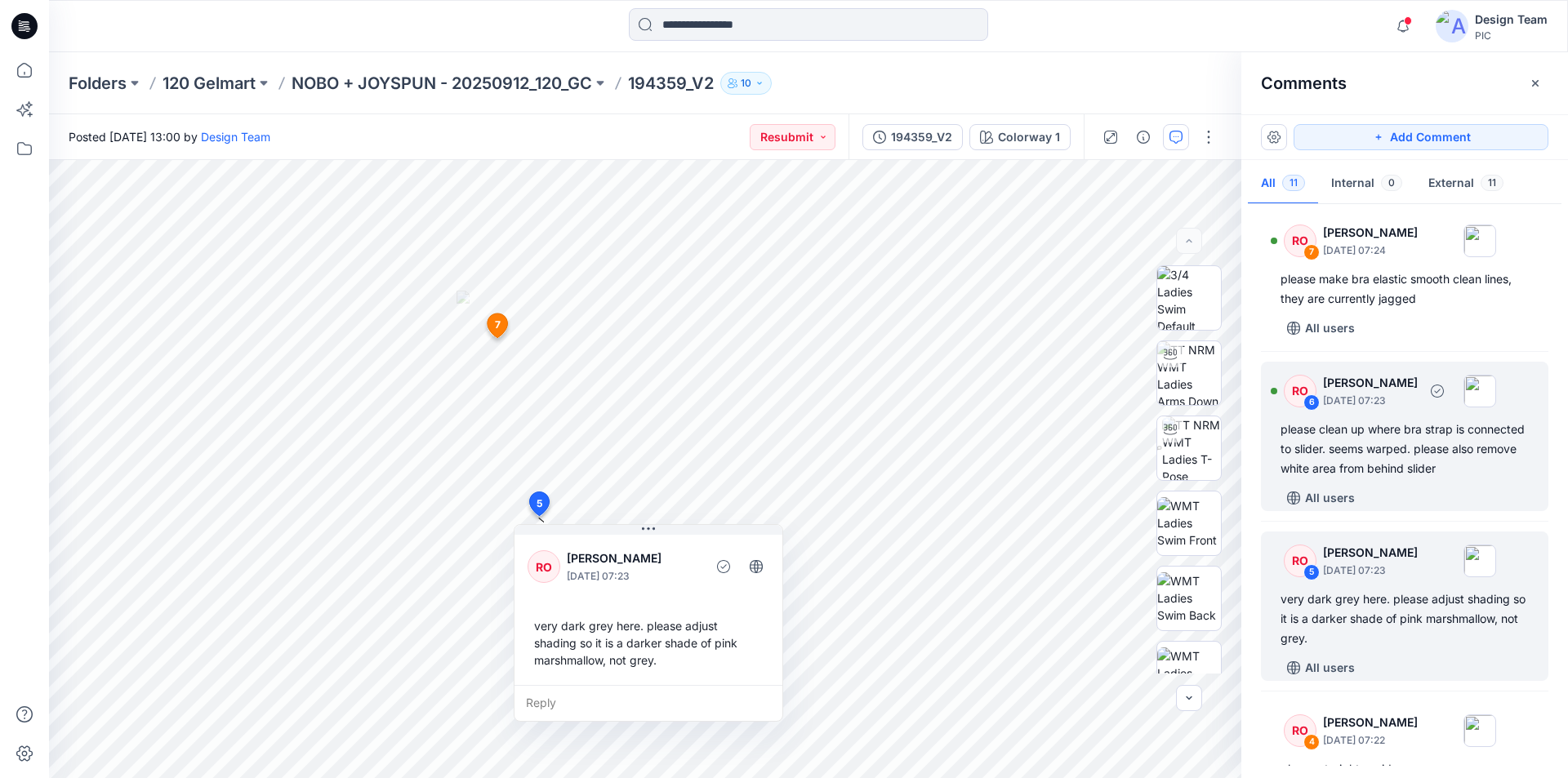
click at [1401, 420] on div "please clean up where bra strap is connected to slider. seems warped. please al…" at bounding box center [1405, 449] width 248 height 59
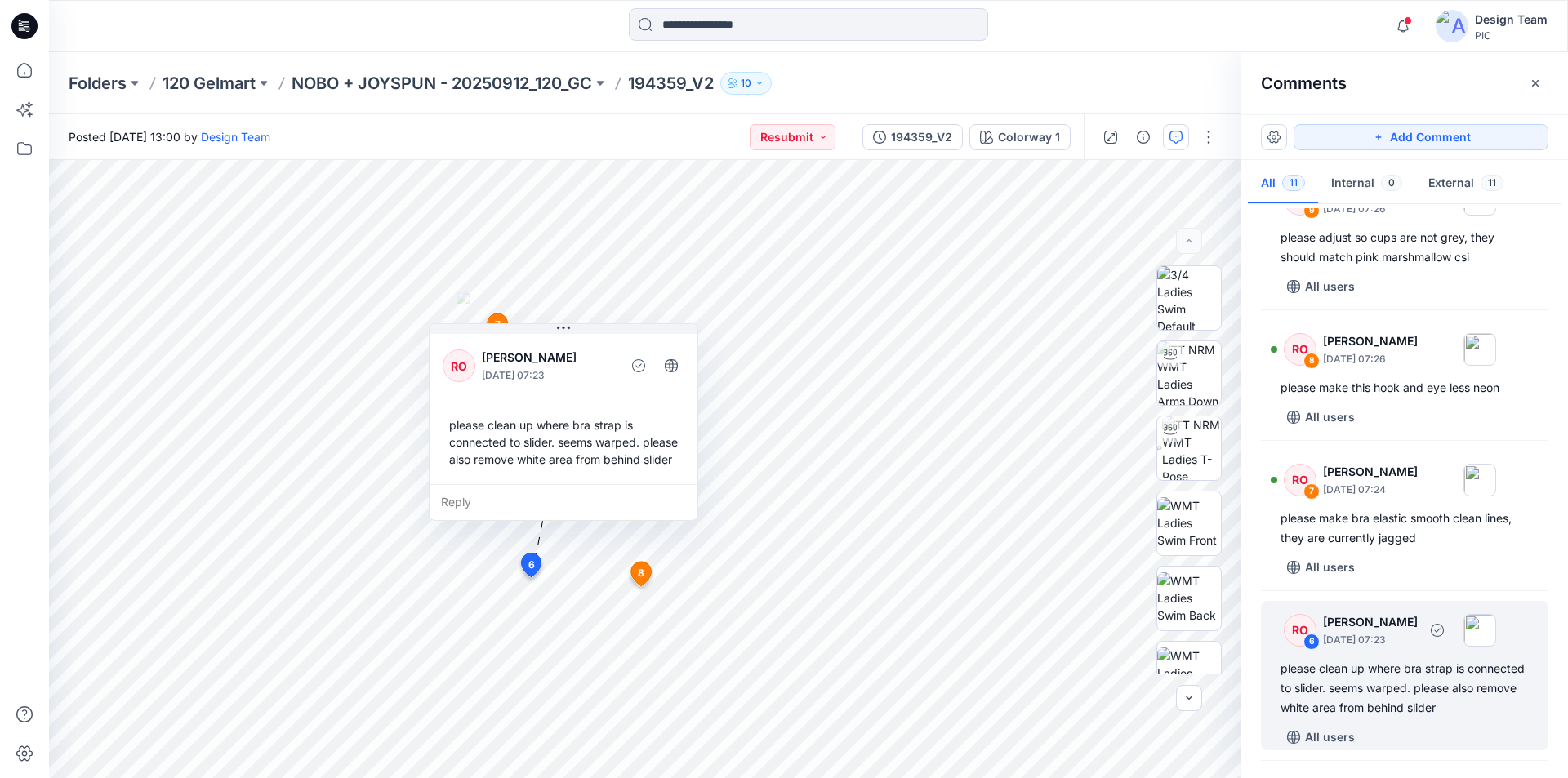
scroll to position [382, 0]
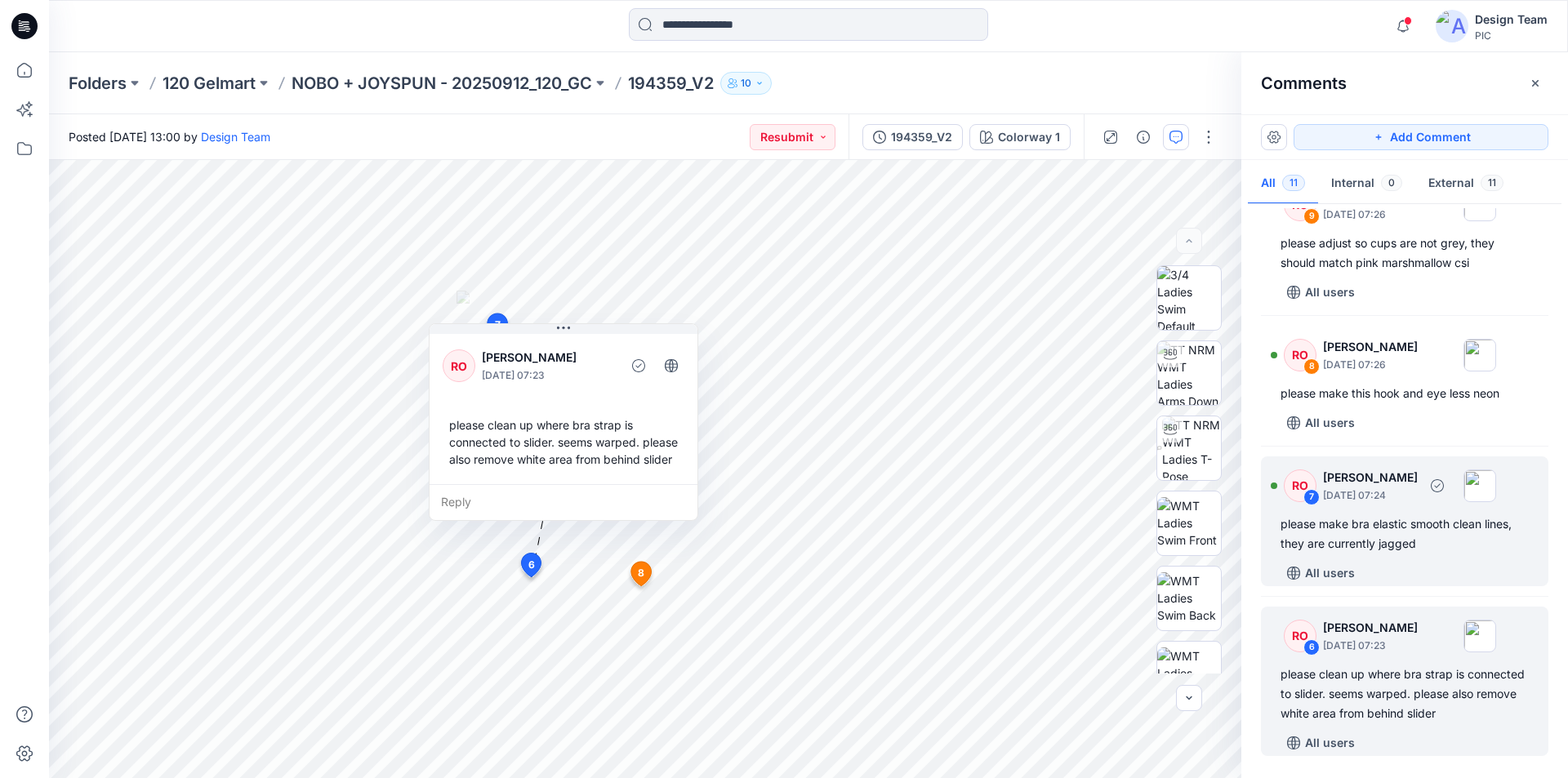
click at [1394, 488] on p "October 10, 2025 07:24" at bounding box center [1370, 496] width 95 height 16
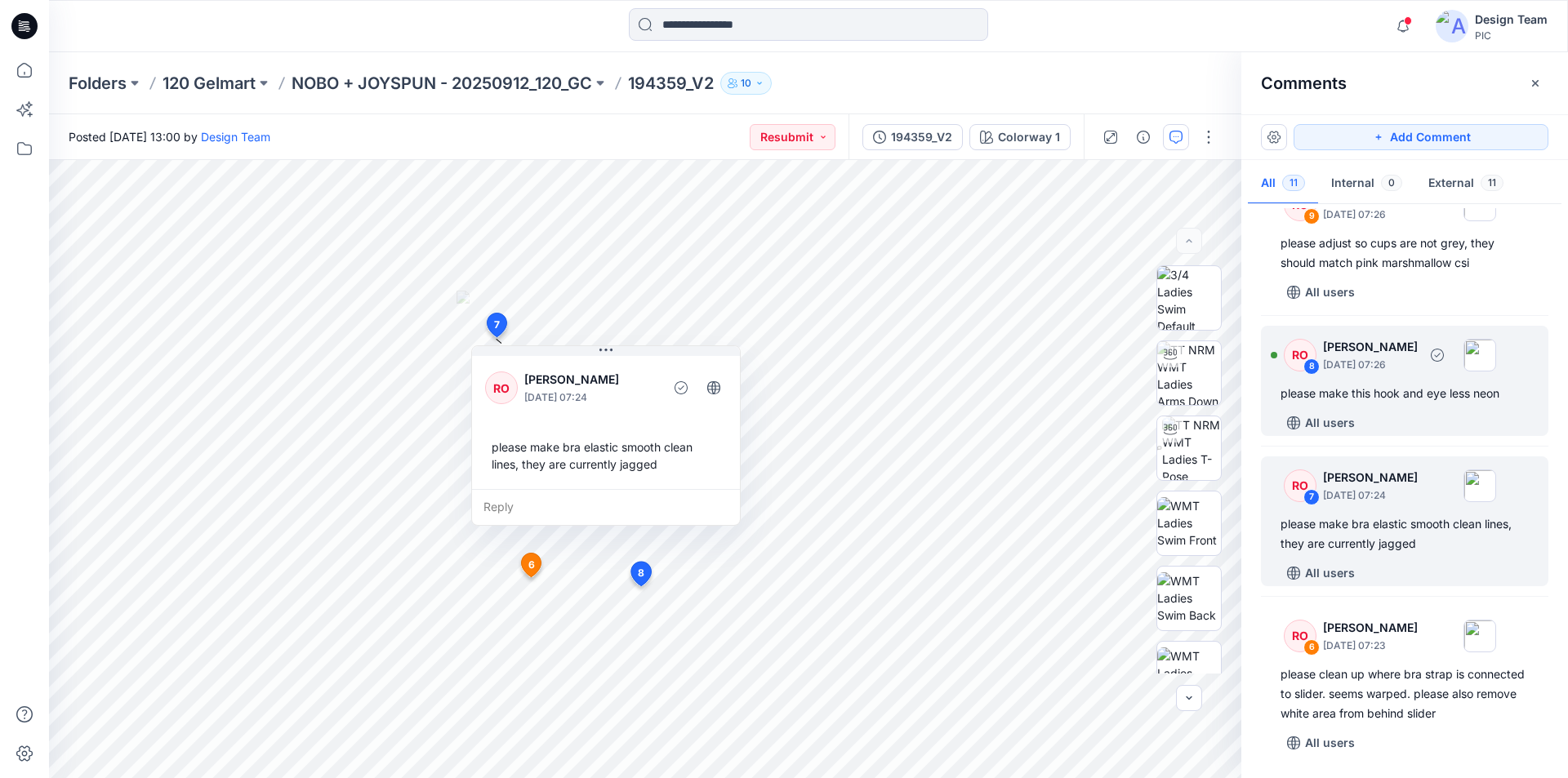
click at [1392, 337] on p "[PERSON_NAME]" at bounding box center [1370, 347] width 95 height 20
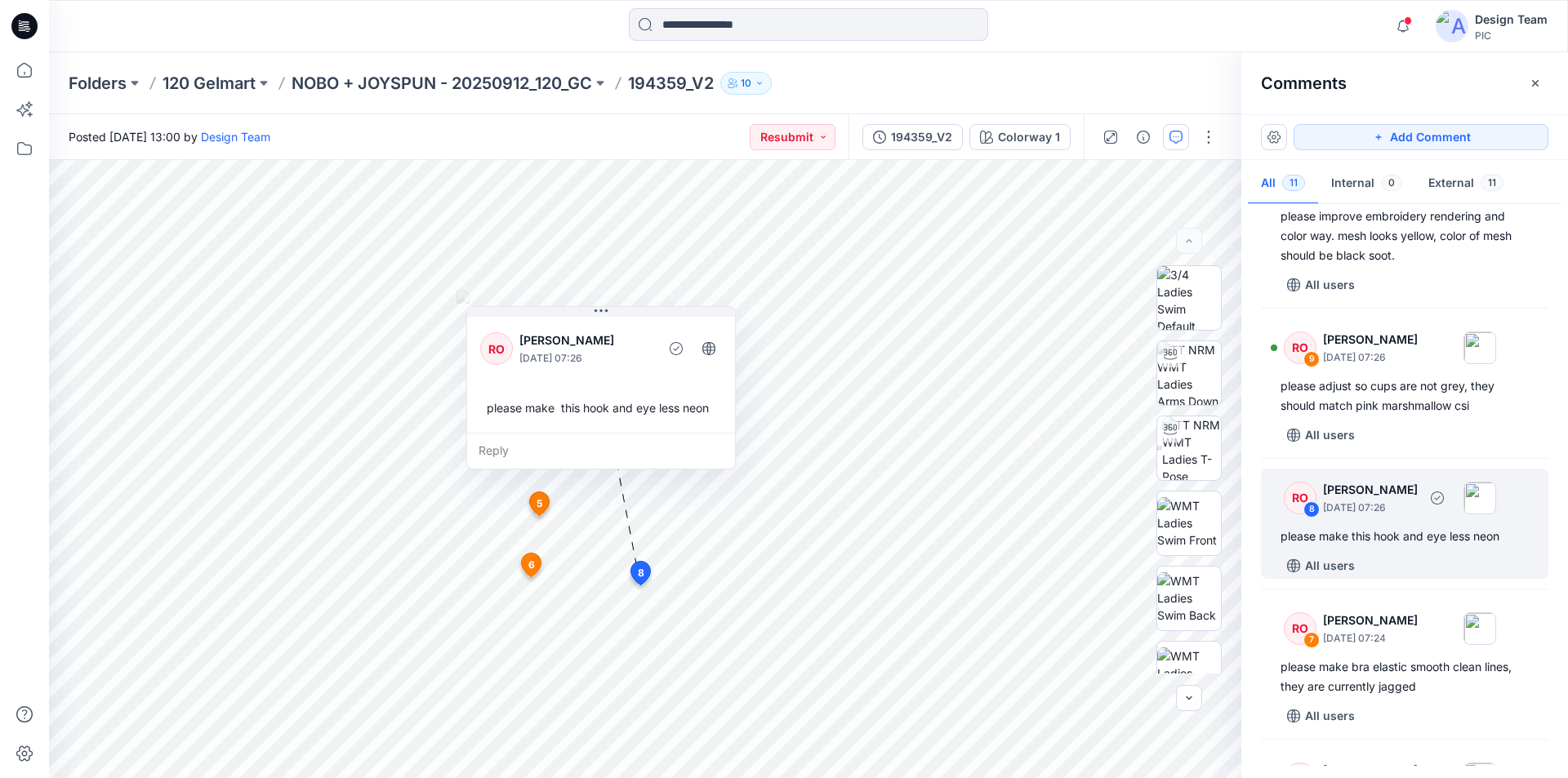
scroll to position [219, 0]
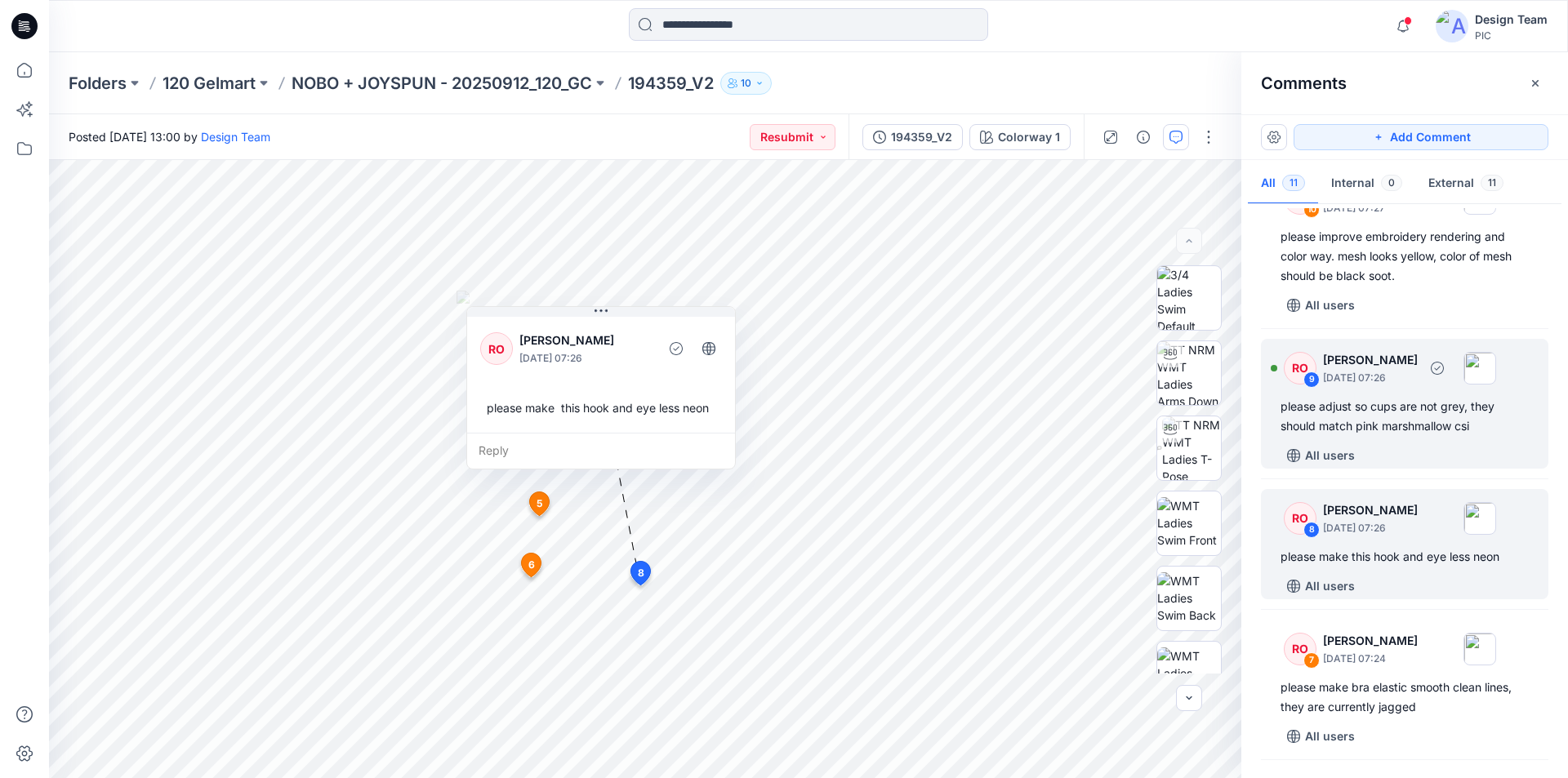
click at [1399, 370] on p "October 10, 2025 07:26" at bounding box center [1370, 378] width 95 height 16
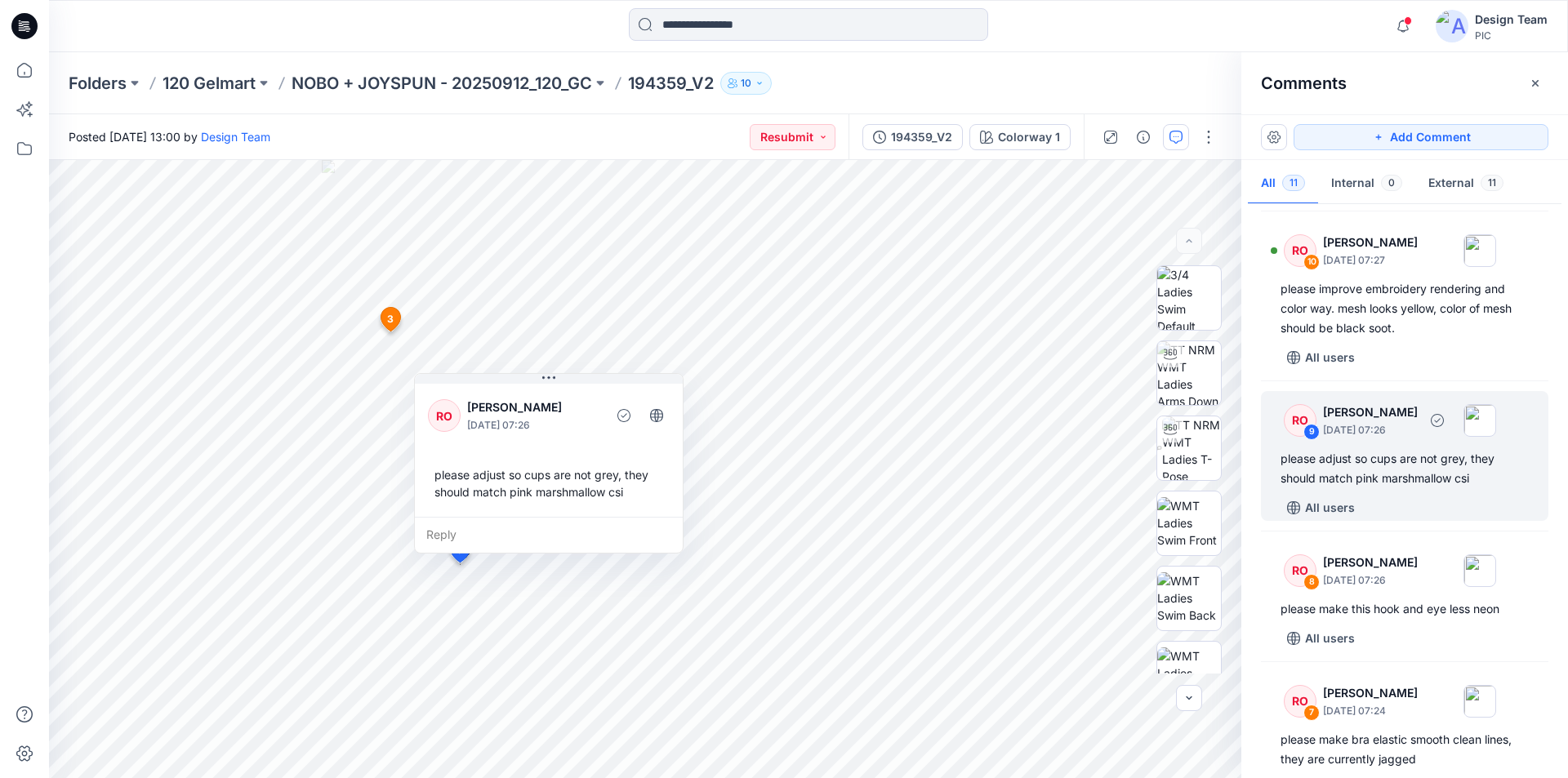
scroll to position [138, 0]
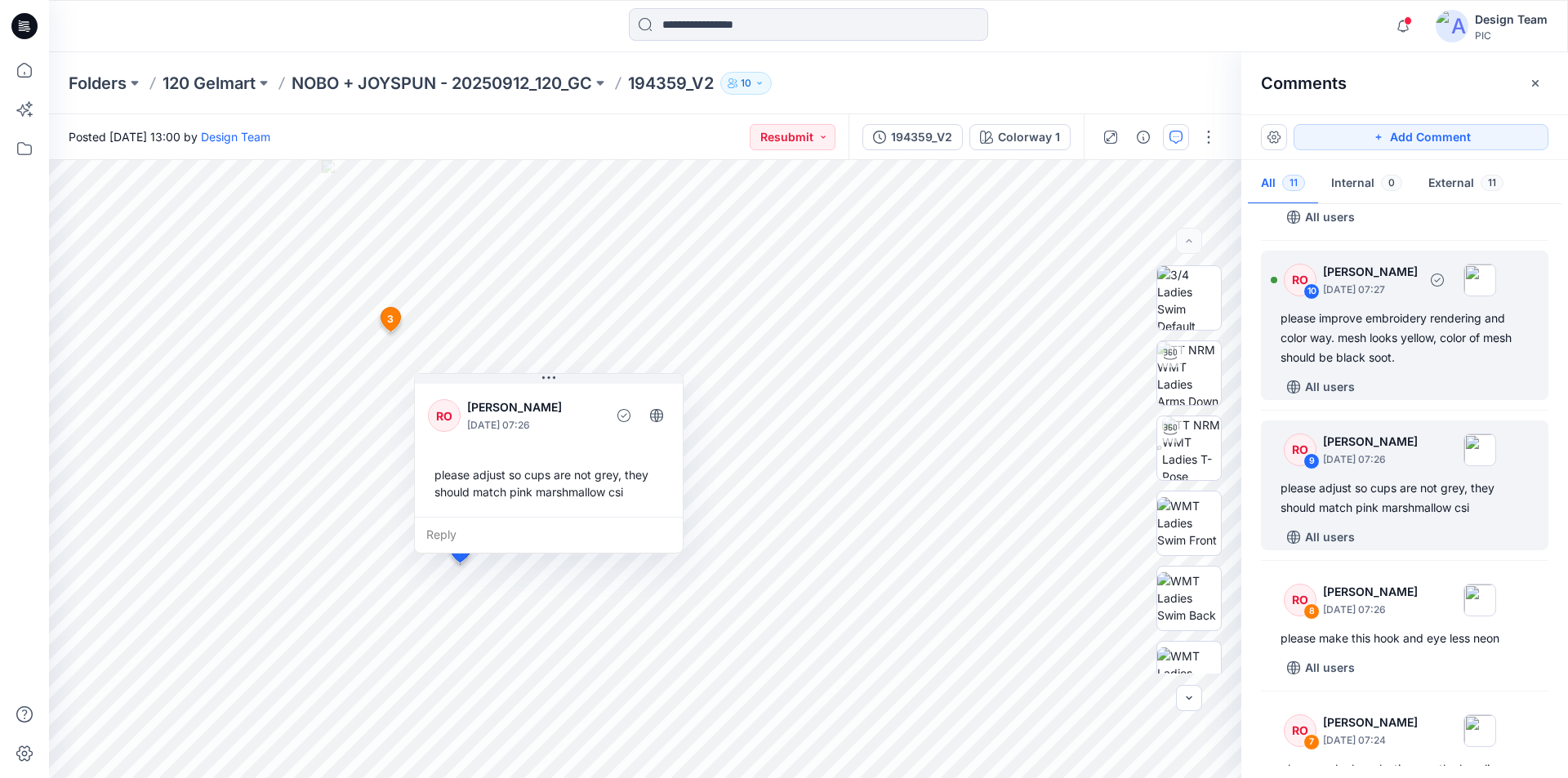
click at [1396, 374] on div "All users" at bounding box center [1414, 387] width 268 height 26
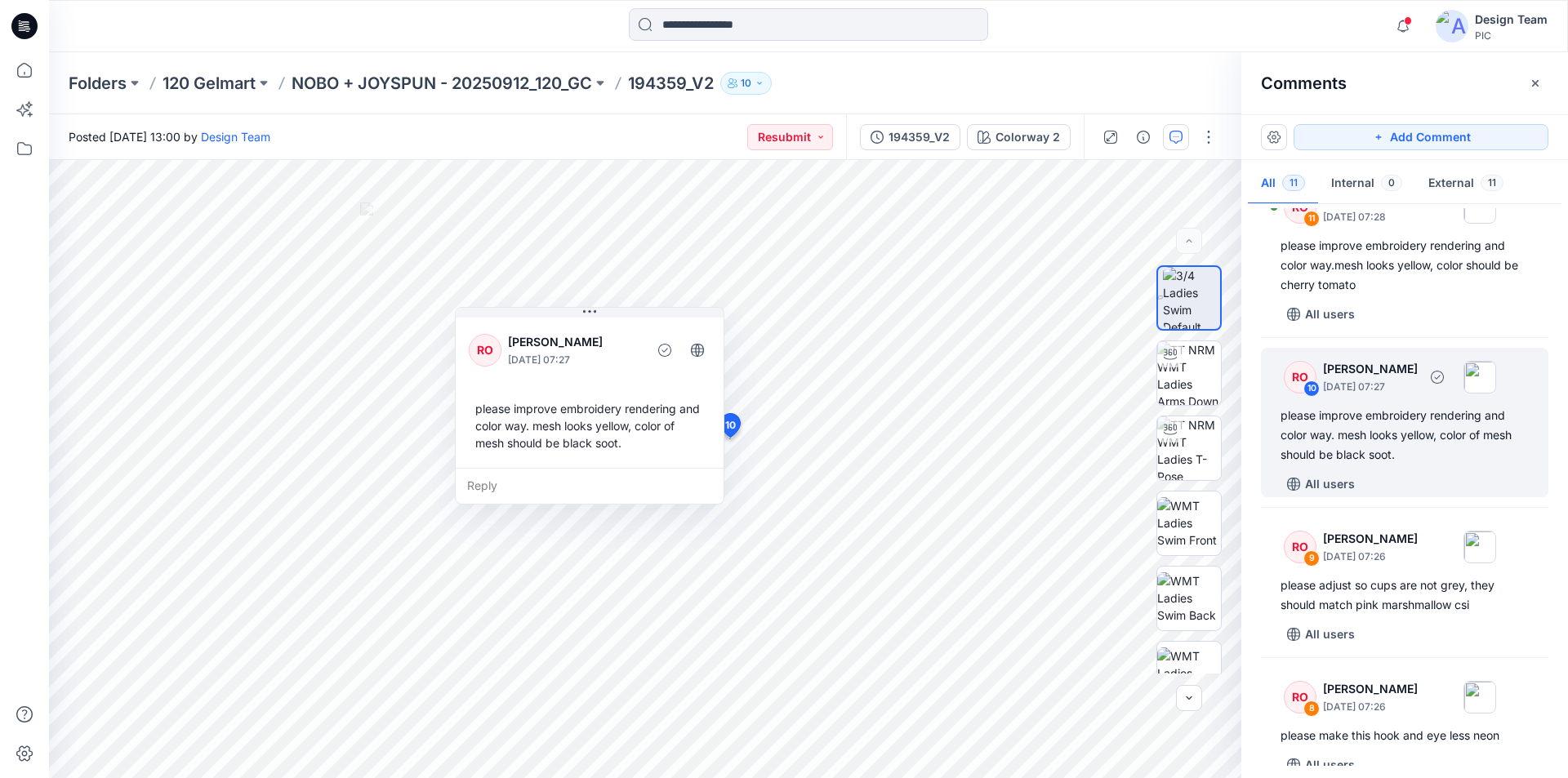
scroll to position [0, 0]
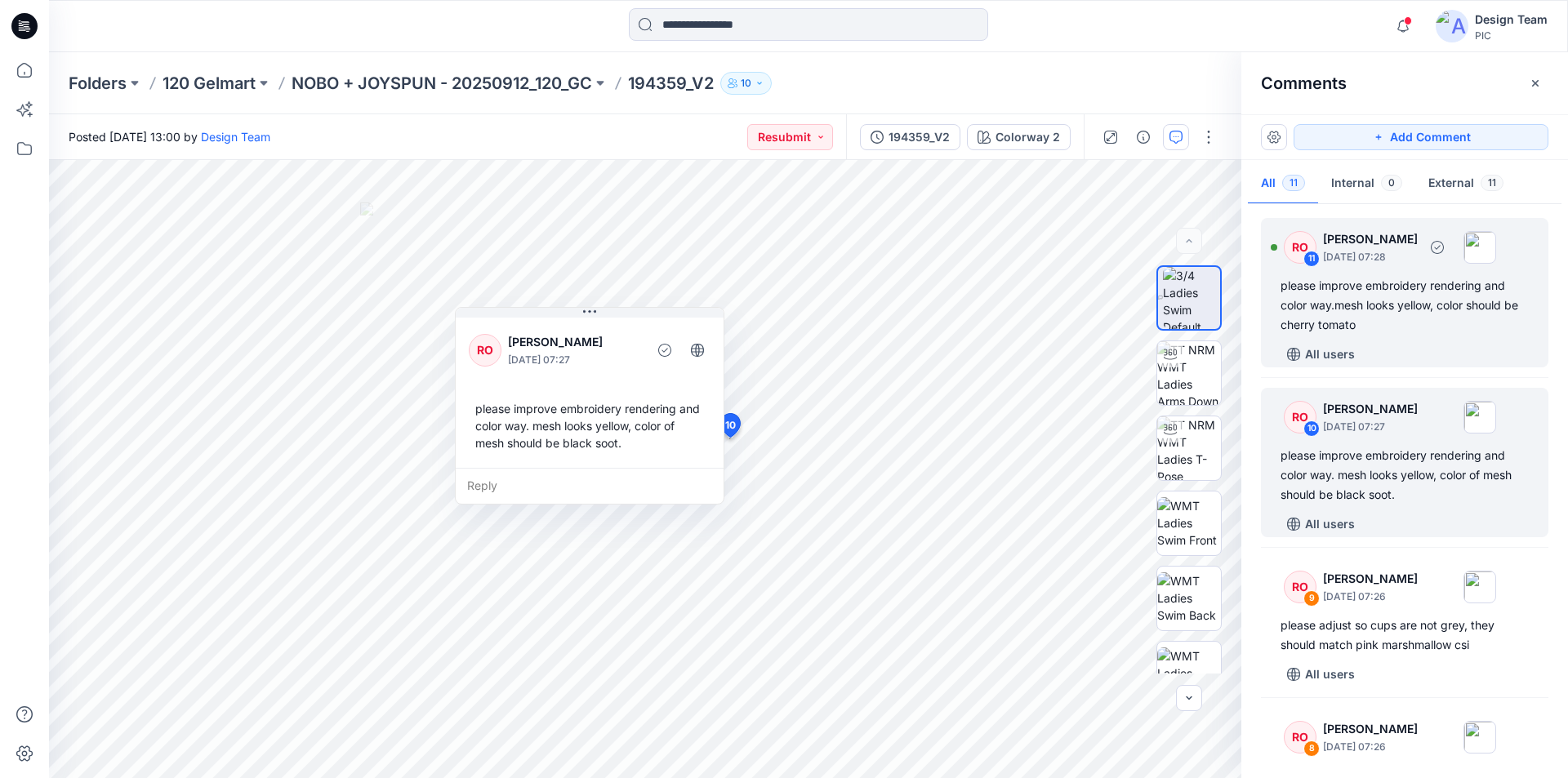
click at [1392, 316] on div "RO 11 Raquel Ortiz October 10, 2025 07:28 please improve embroidery rendering a…" at bounding box center [1405, 293] width 288 height 149
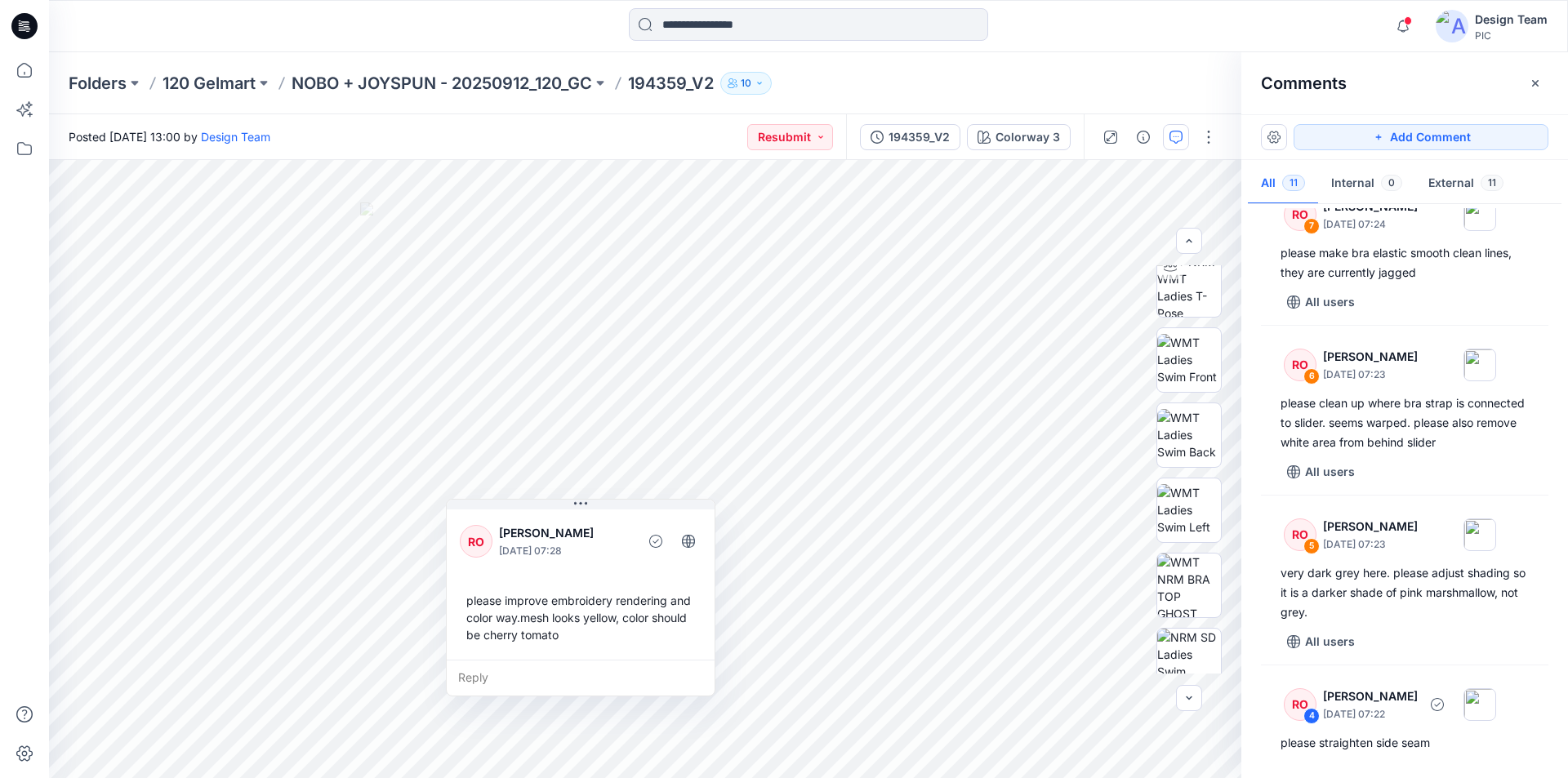
scroll to position [1035, 0]
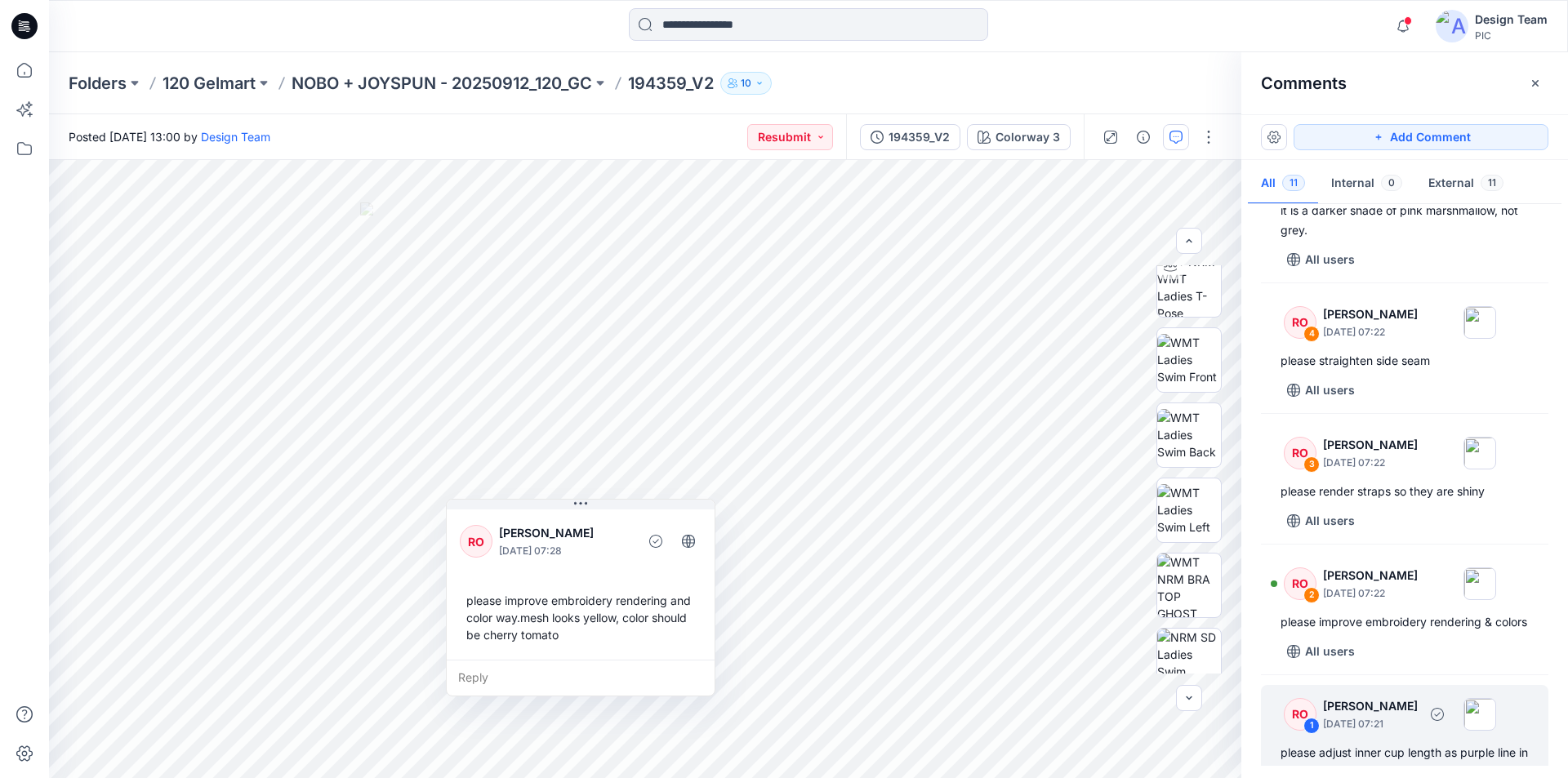
click at [1444, 743] on div "please adjust inner cup length as purple line in image. elastic band at under b…" at bounding box center [1405, 773] width 248 height 59
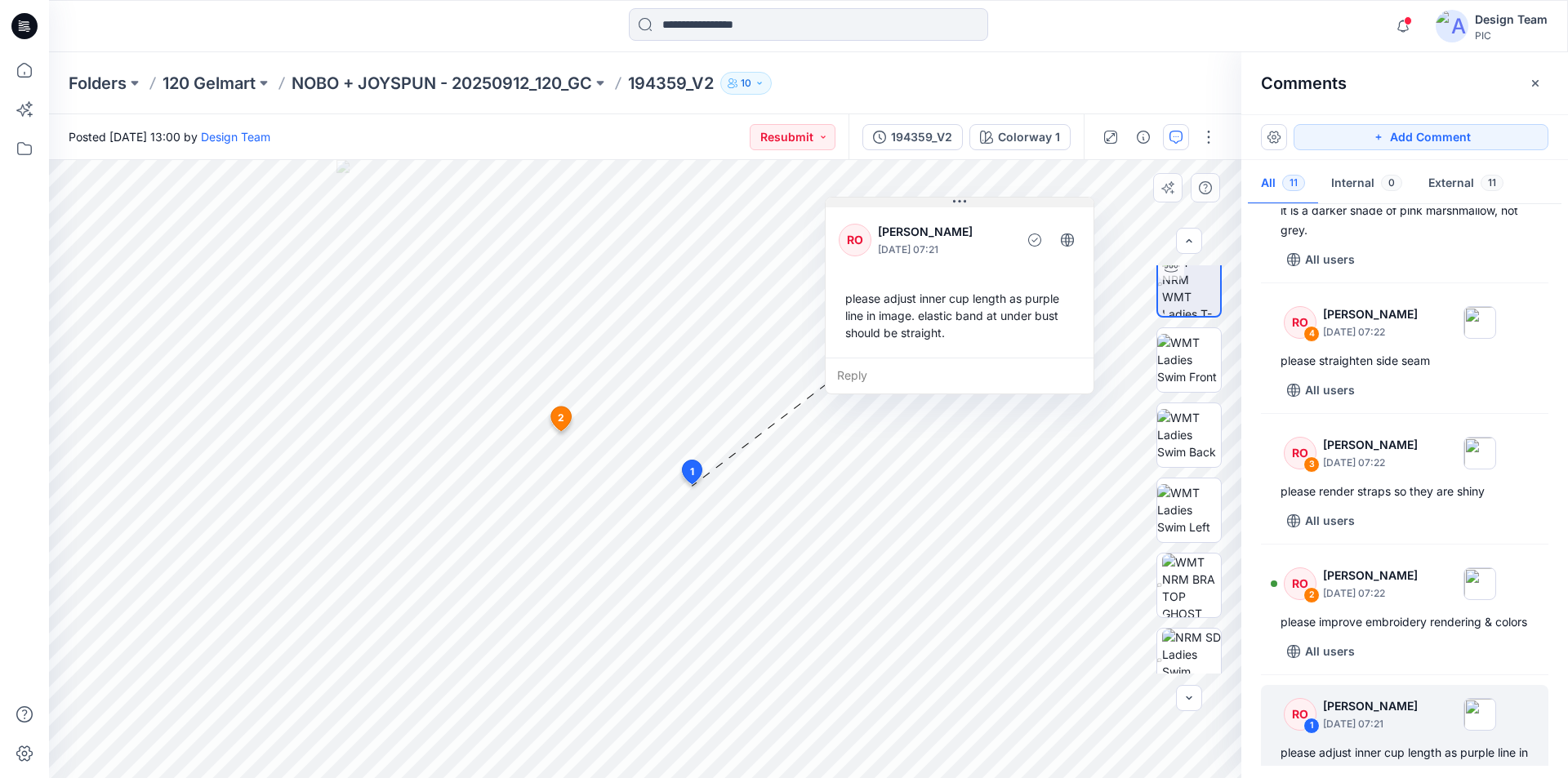
drag, startPoint x: 725, startPoint y: 295, endPoint x: 949, endPoint y: 203, distance: 242.2
click at [953, 203] on icon at bounding box center [959, 201] width 13 height 13
click at [921, 362] on div "Reply" at bounding box center [948, 380] width 268 height 36
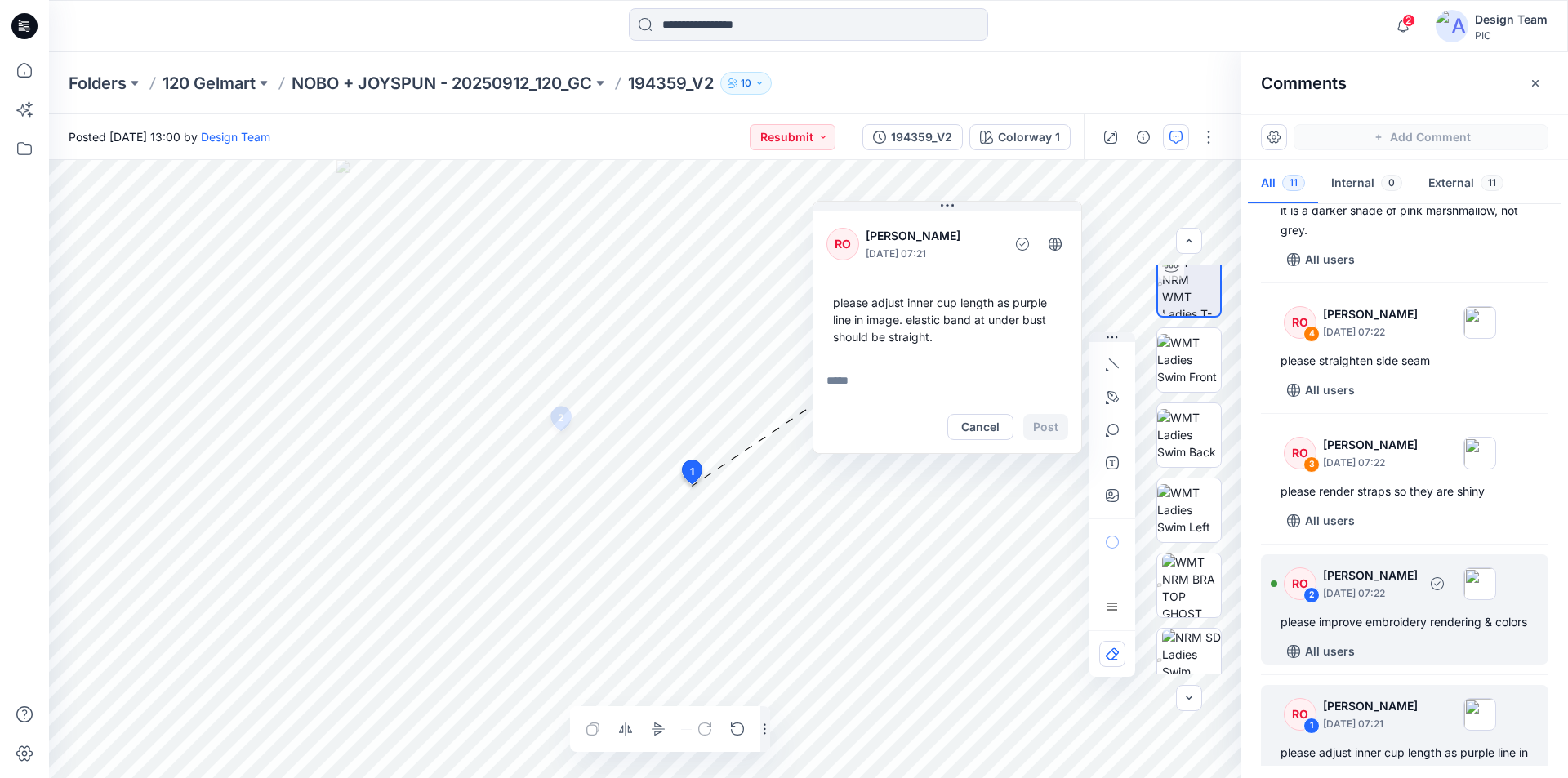
click at [1383, 612] on div "please improve embroidery rendering & colors" at bounding box center [1405, 622] width 248 height 20
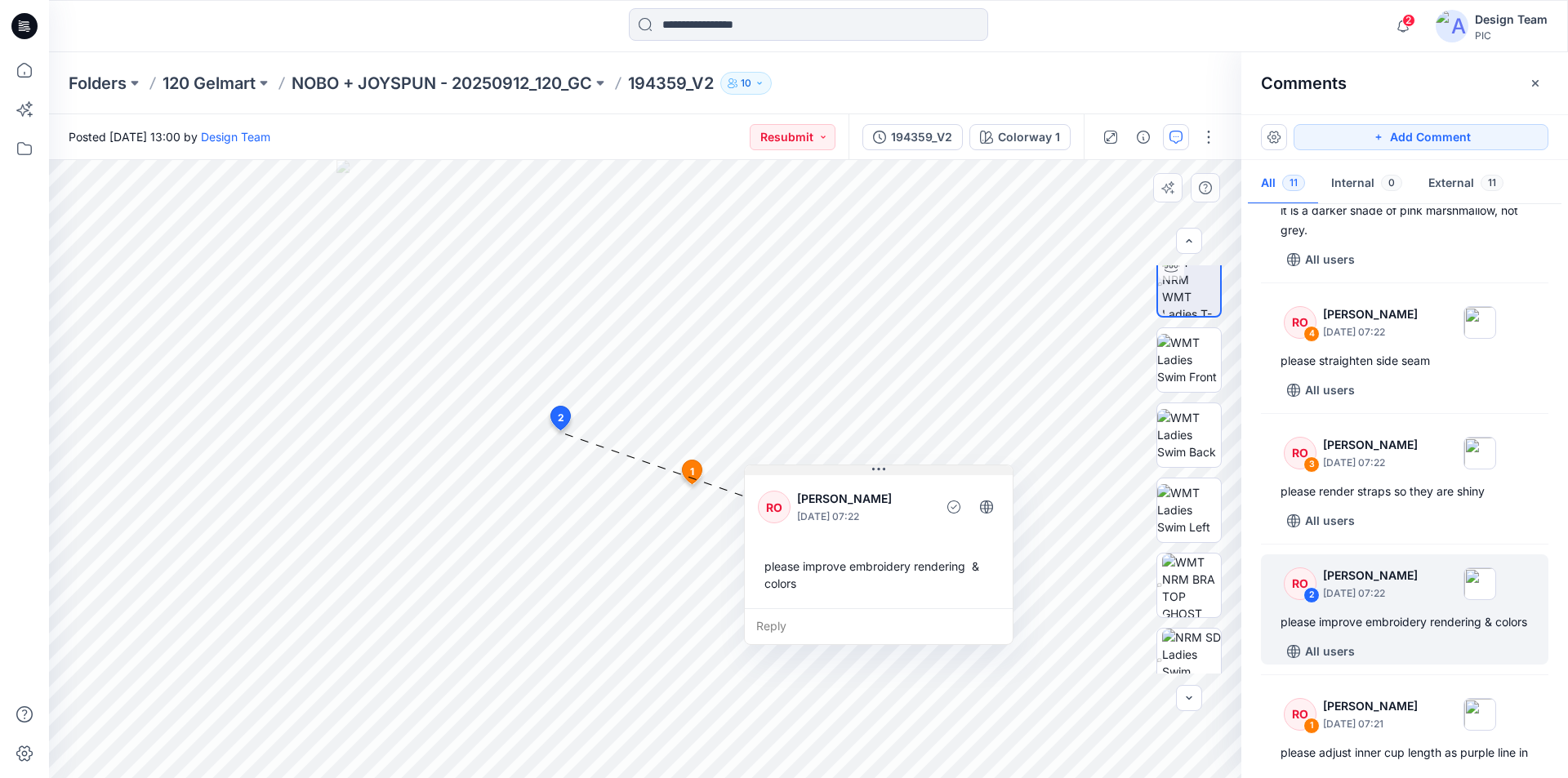
drag, startPoint x: 674, startPoint y: 445, endPoint x: 881, endPoint y: 471, distance: 208.6
click at [881, 471] on icon at bounding box center [879, 469] width 13 height 13
click at [1531, 85] on icon "button" at bounding box center [1535, 83] width 13 height 13
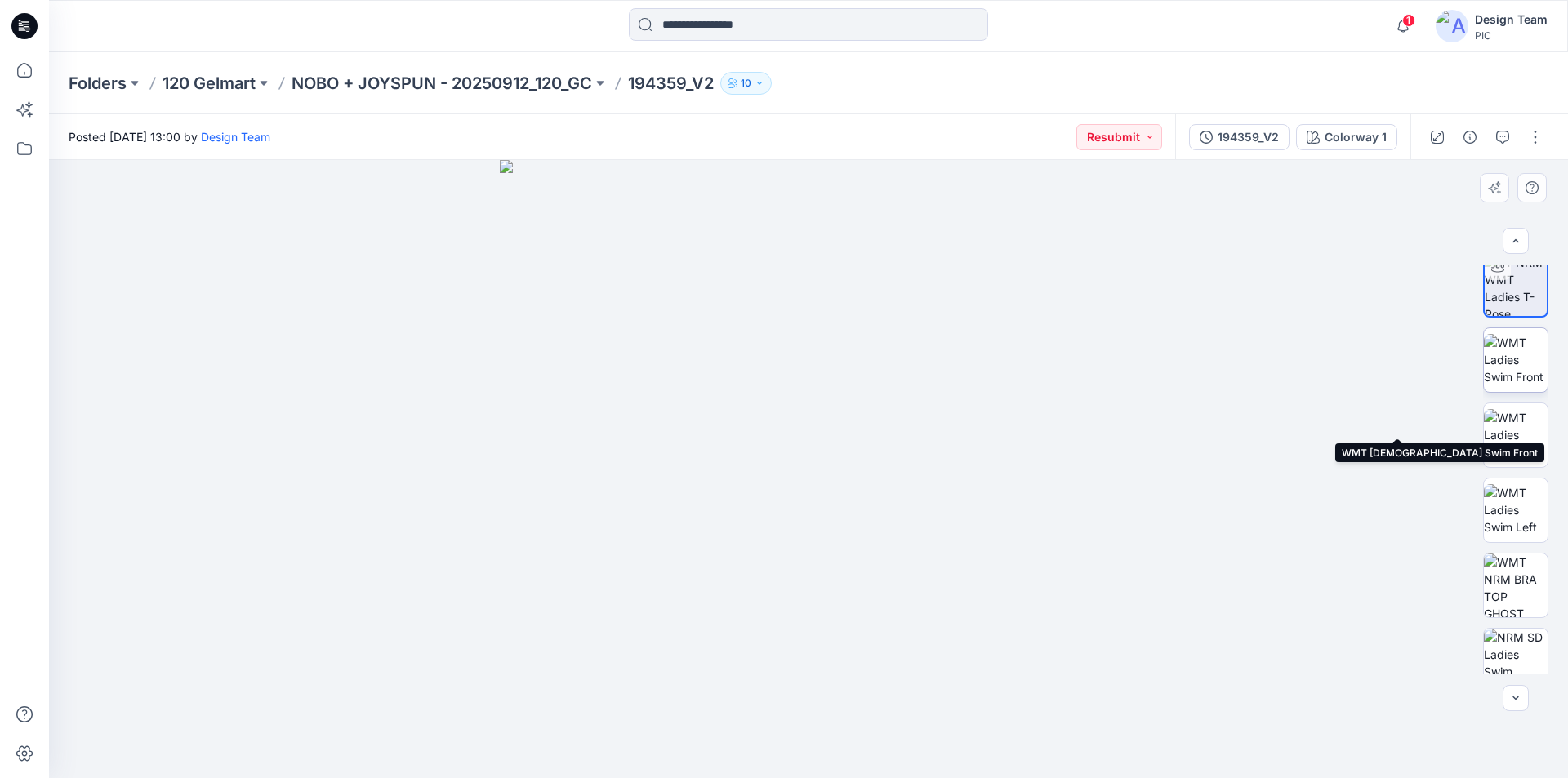
scroll to position [0, 0]
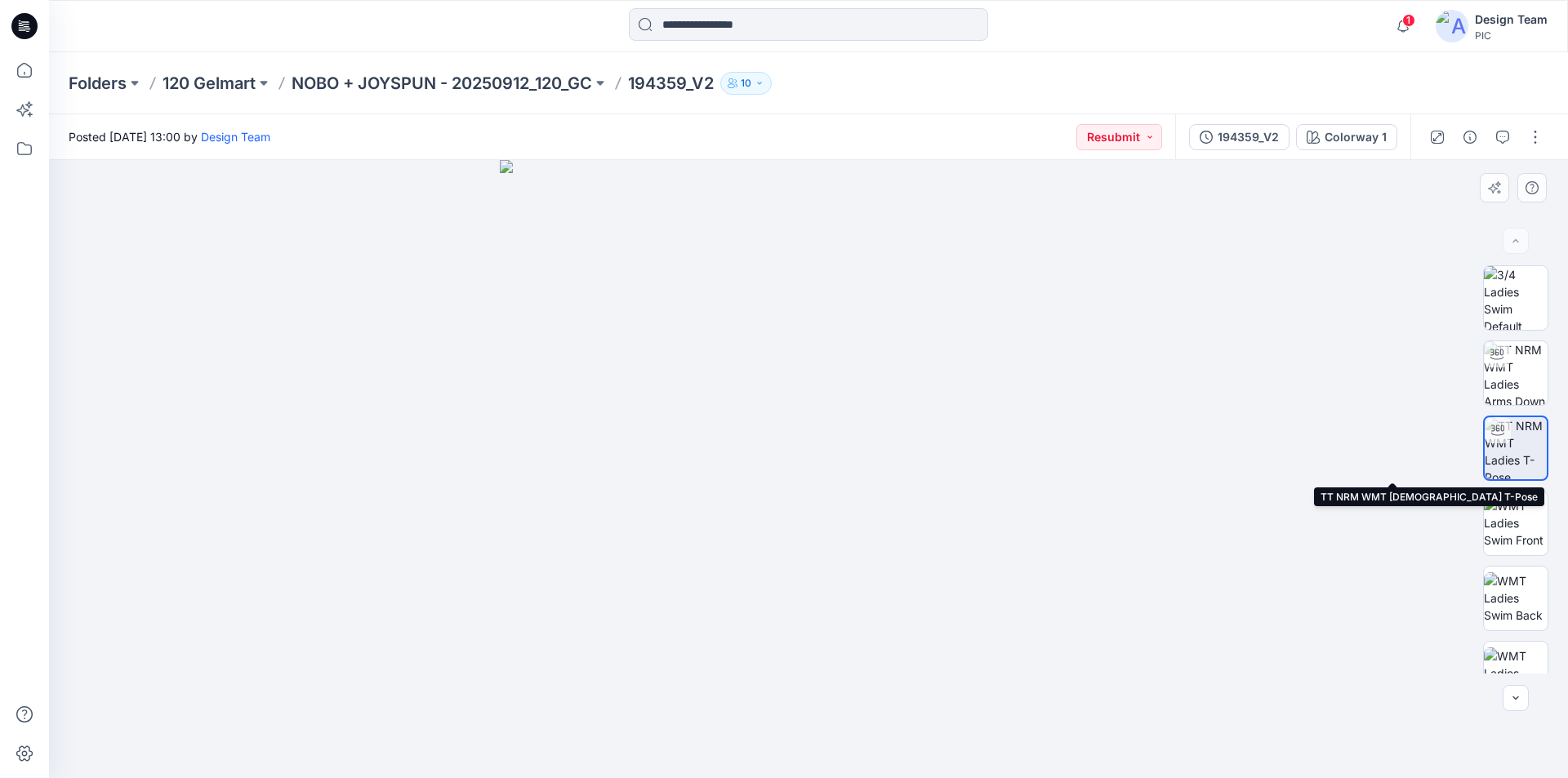
click at [1518, 437] on img at bounding box center [1517, 448] width 62 height 62
click at [1504, 441] on div at bounding box center [1498, 429] width 26 height 26
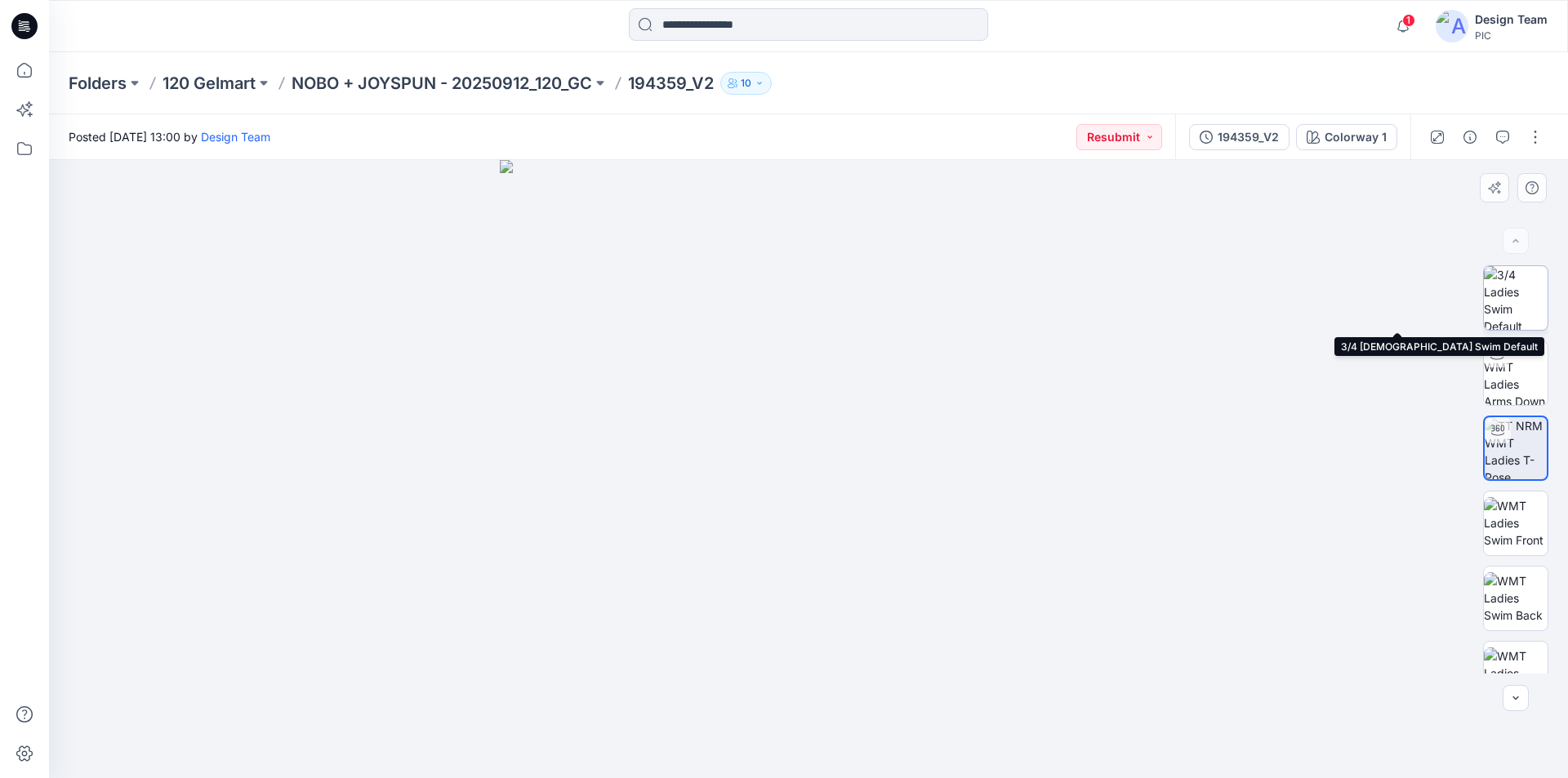
click at [1527, 290] on img at bounding box center [1517, 298] width 64 height 64
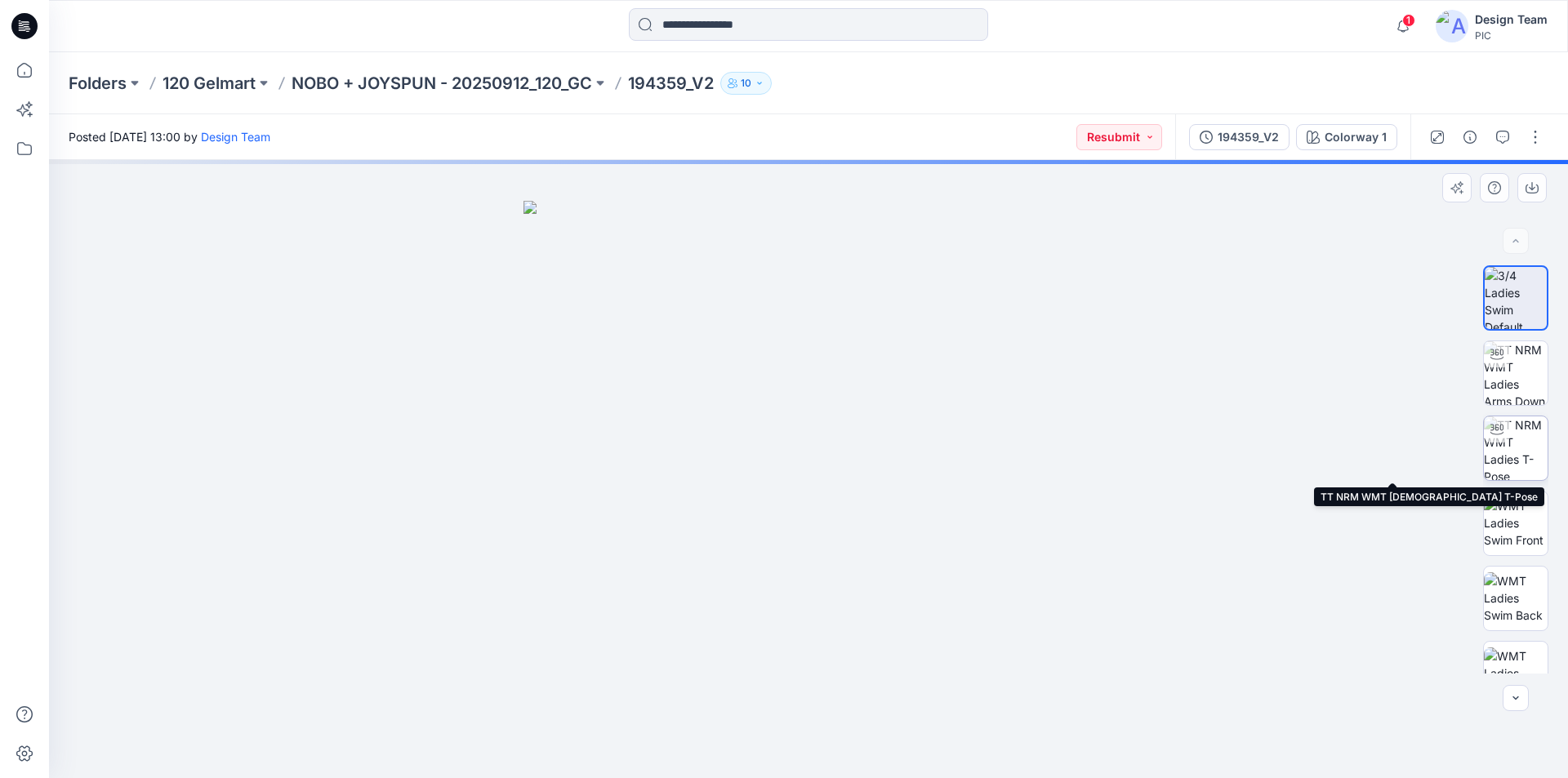
click at [1509, 448] on img at bounding box center [1517, 448] width 64 height 64
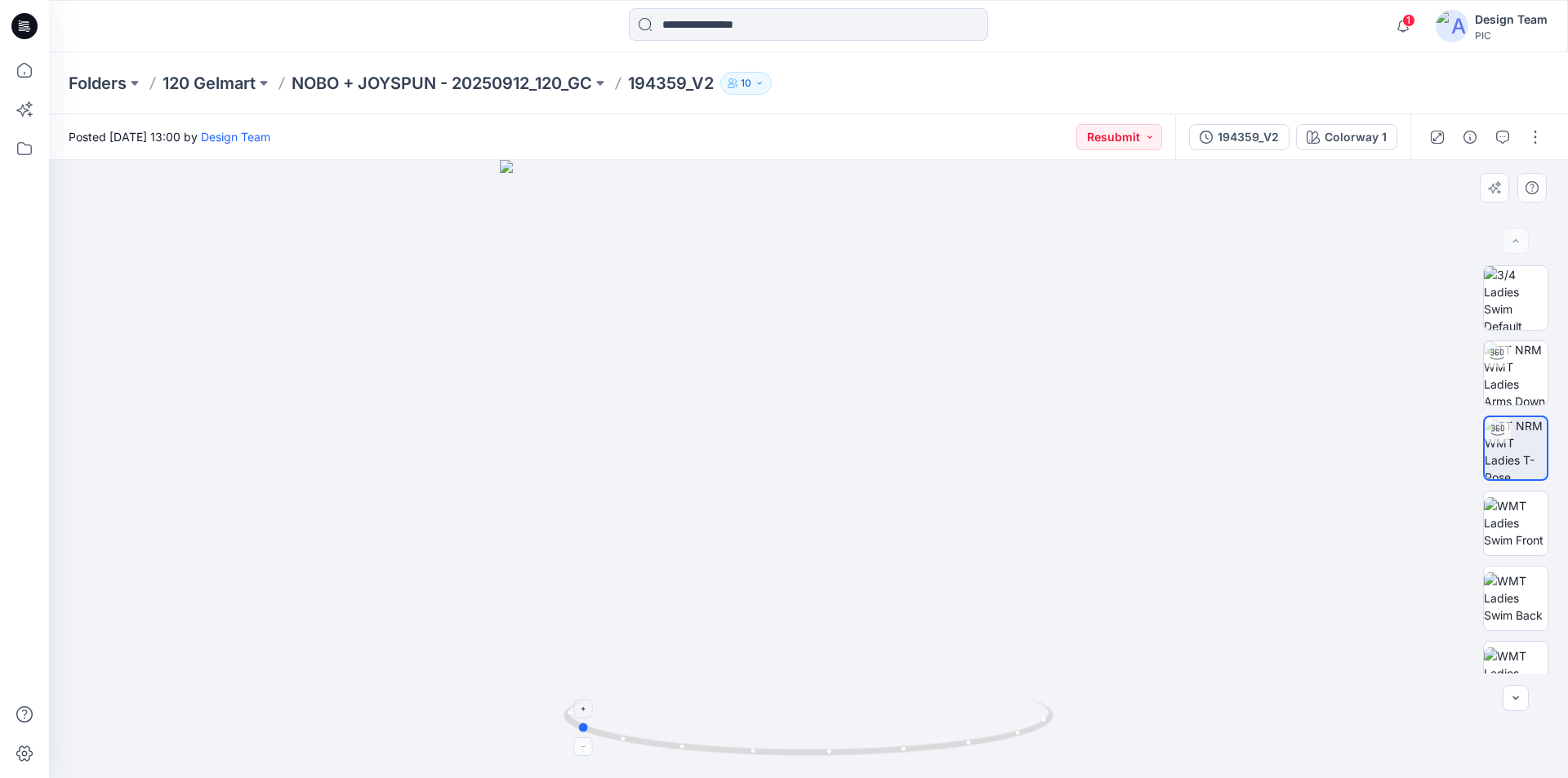
drag, startPoint x: 982, startPoint y: 745, endPoint x: 750, endPoint y: 748, distance: 232.0
click at [750, 748] on icon at bounding box center [810, 729] width 494 height 61
click at [1505, 130] on button "button" at bounding box center [1502, 137] width 26 height 26
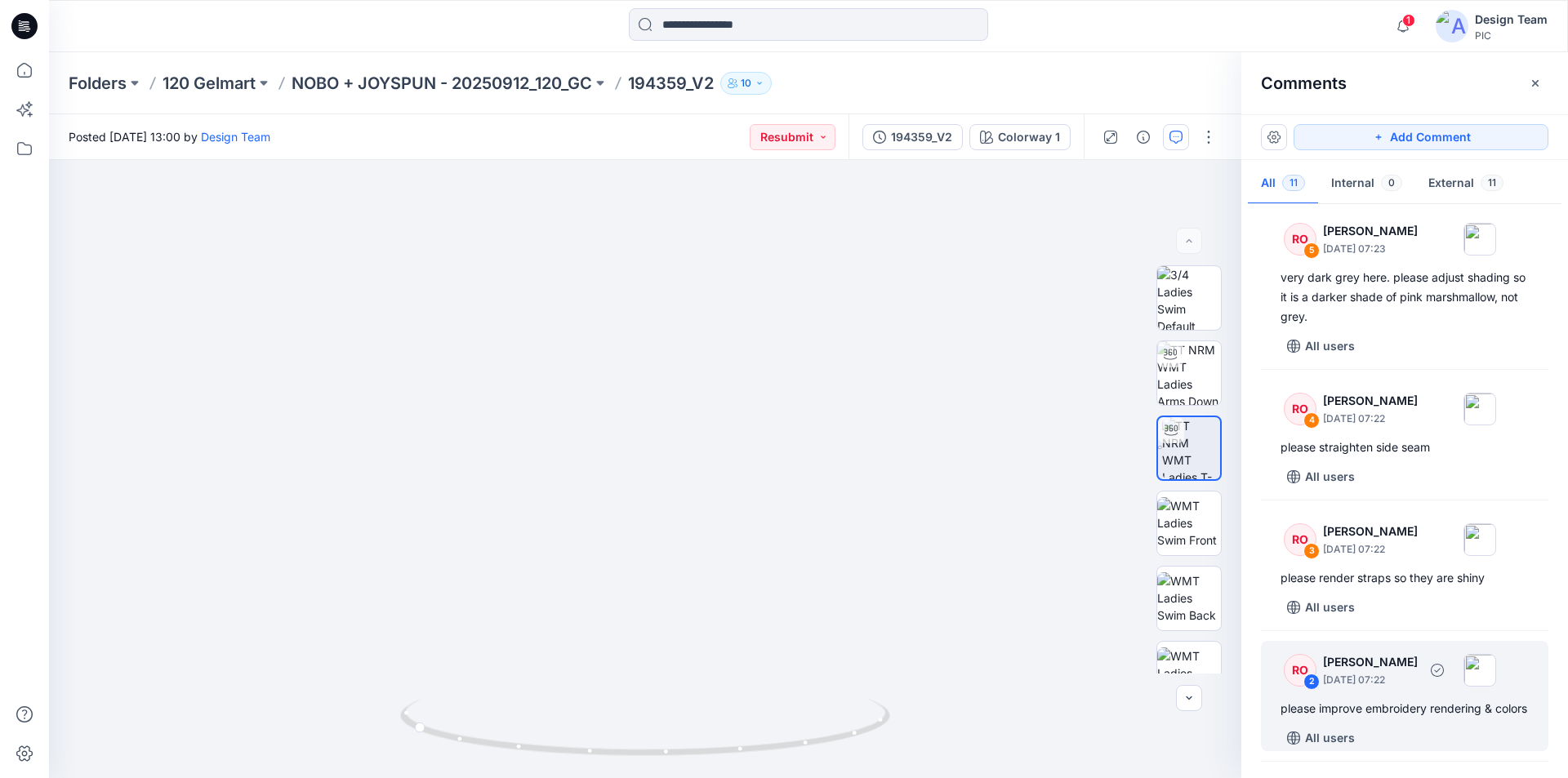
scroll to position [1035, 0]
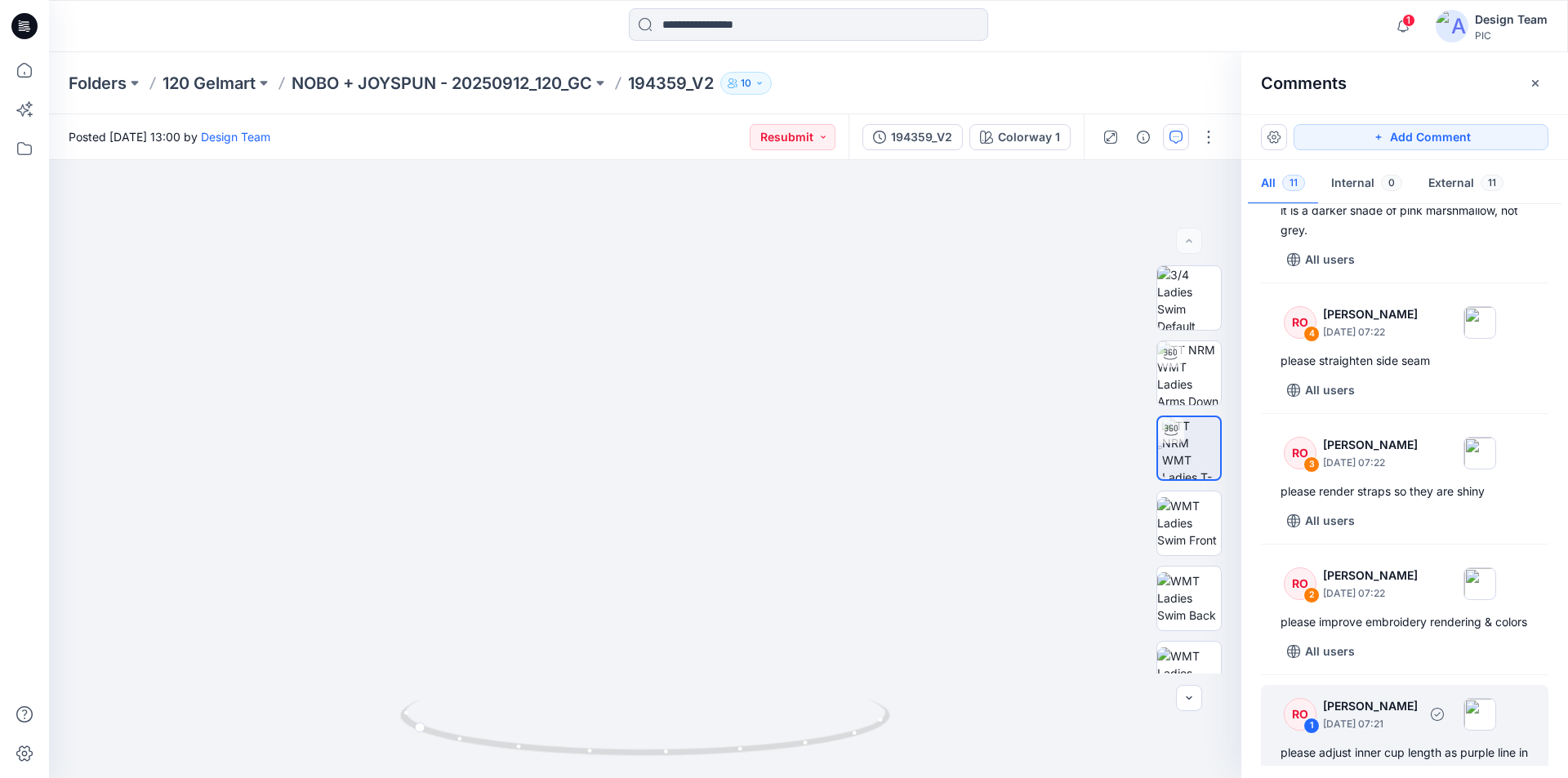
click at [1428, 743] on div "please adjust inner cup length as purple line in image. elastic band at under b…" at bounding box center [1405, 773] width 248 height 59
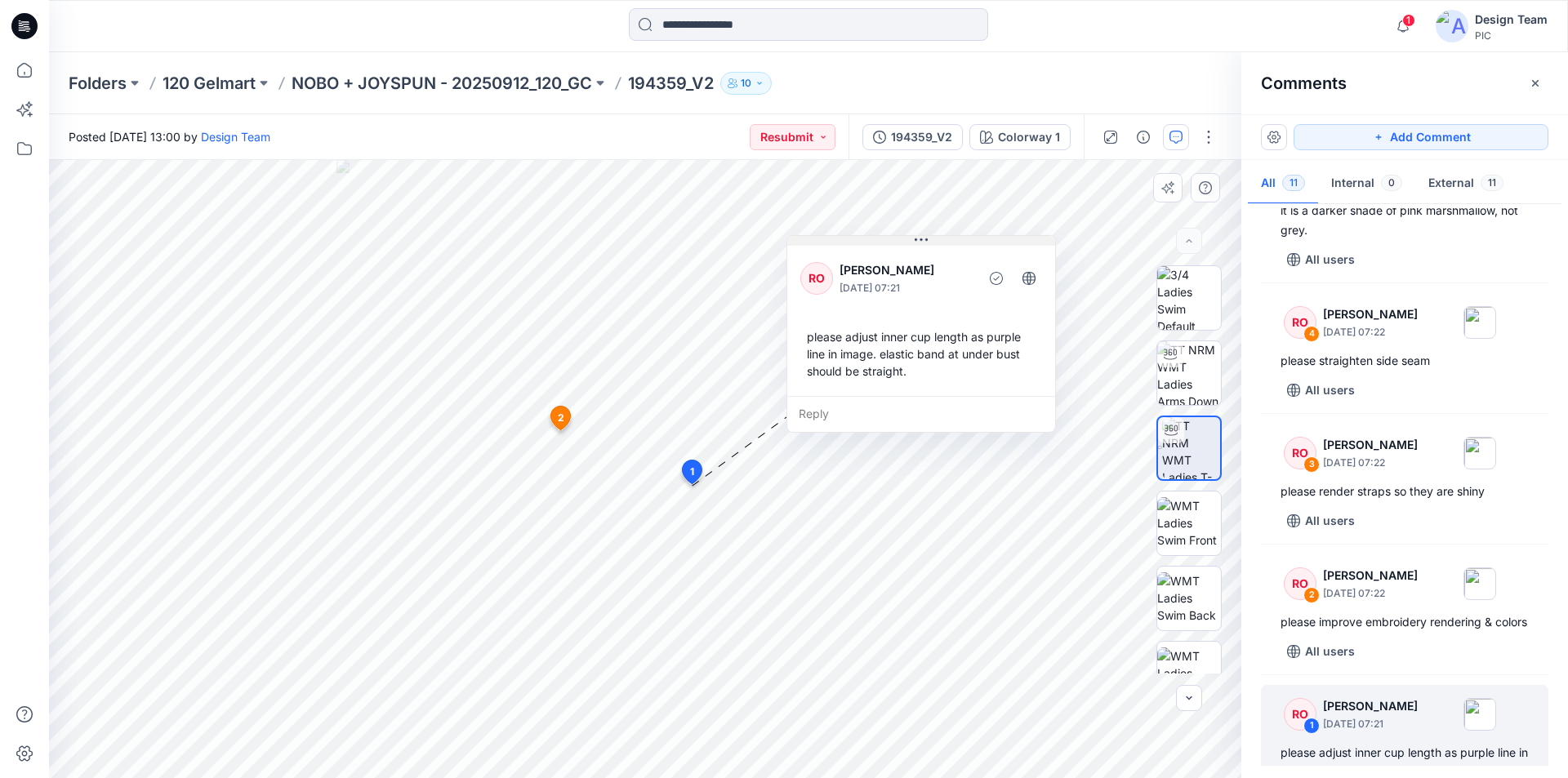
drag, startPoint x: 716, startPoint y: 296, endPoint x: 914, endPoint y: 239, distance: 206.0
click at [915, 239] on icon at bounding box center [921, 240] width 13 height 13
click at [879, 396] on div "Reply" at bounding box center [921, 413] width 268 height 36
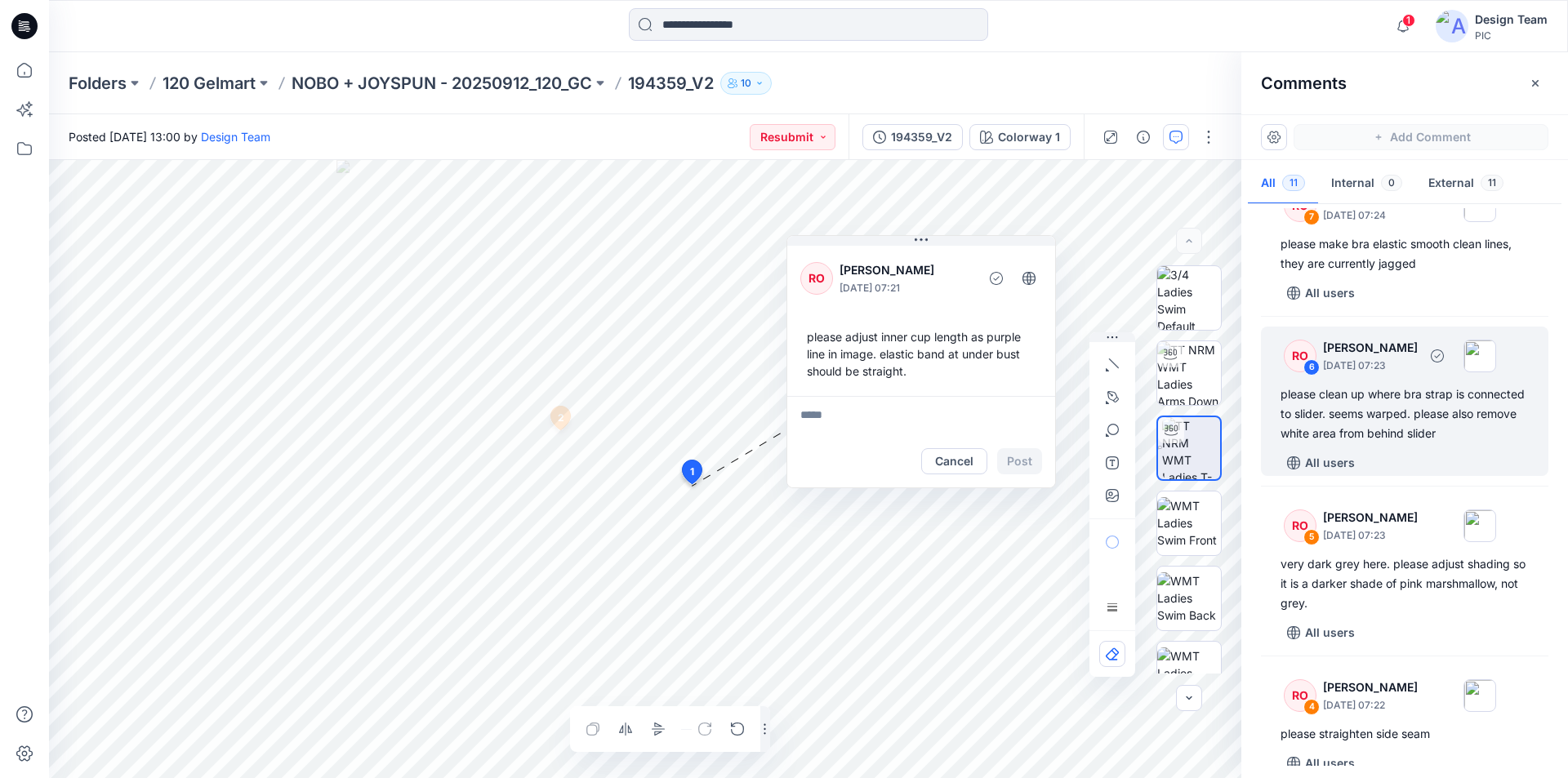
scroll to position [709, 0]
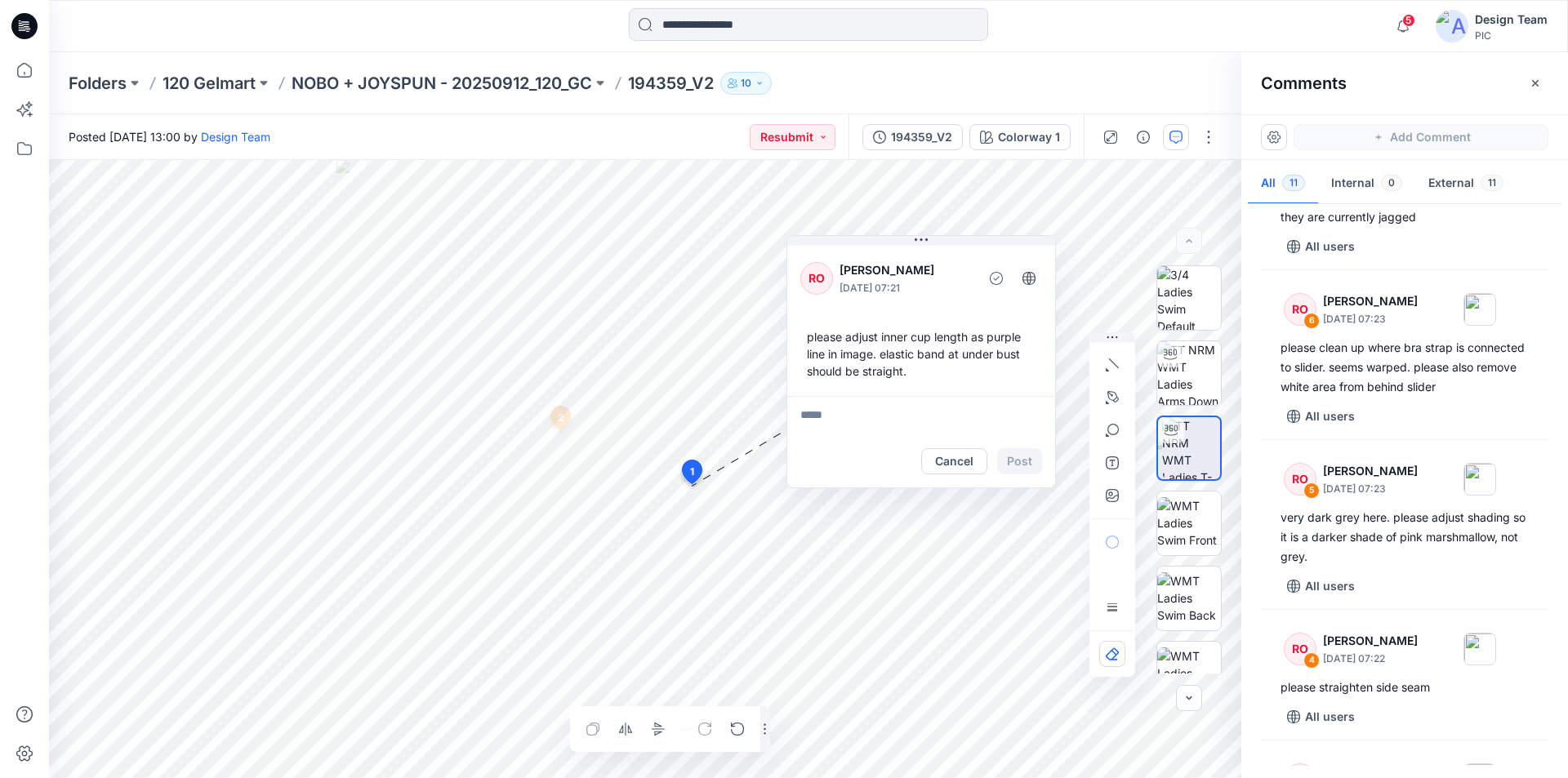
click at [1535, 85] on icon "button" at bounding box center [1535, 83] width 13 height 13
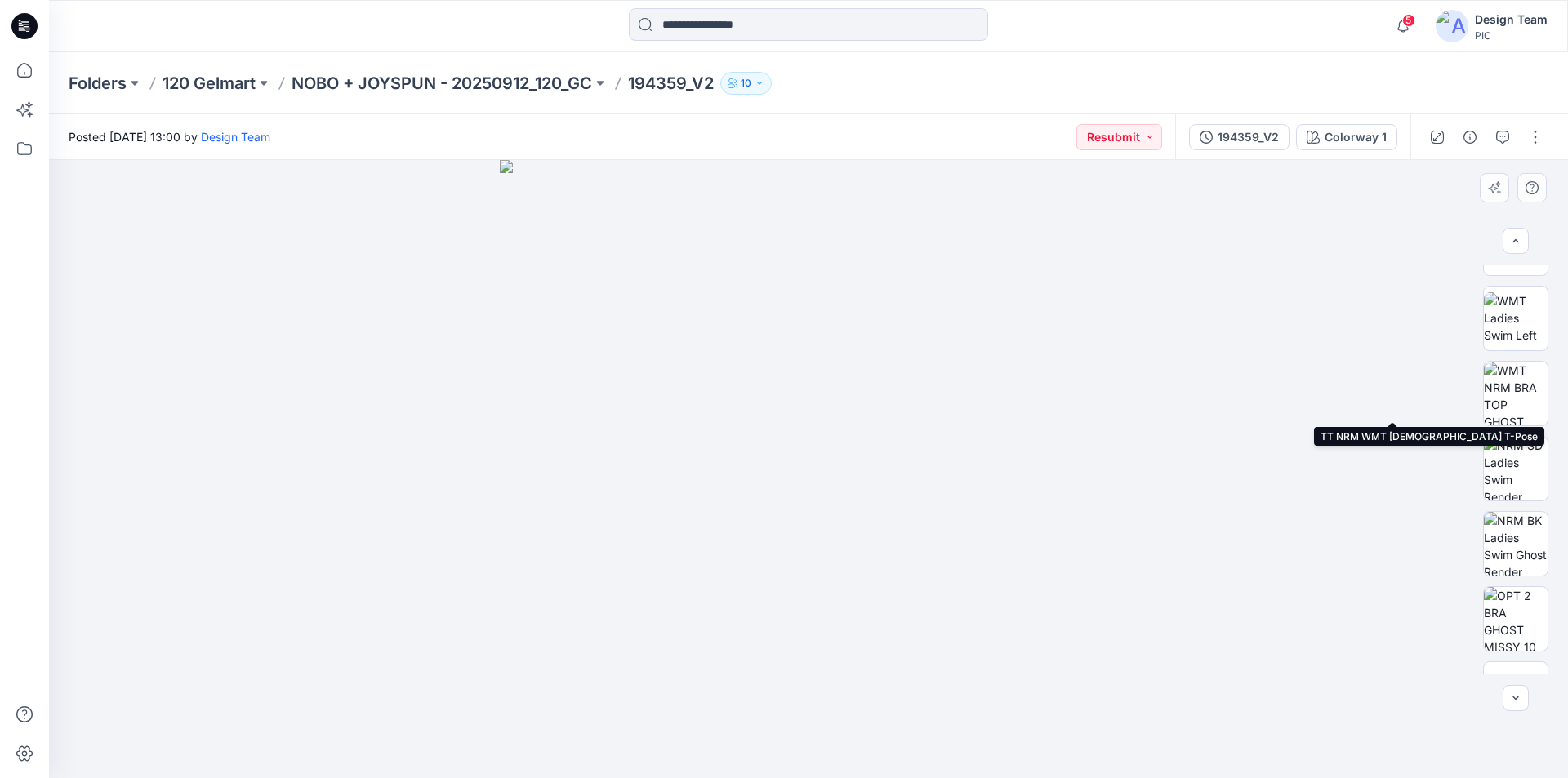
scroll to position [408, 0]
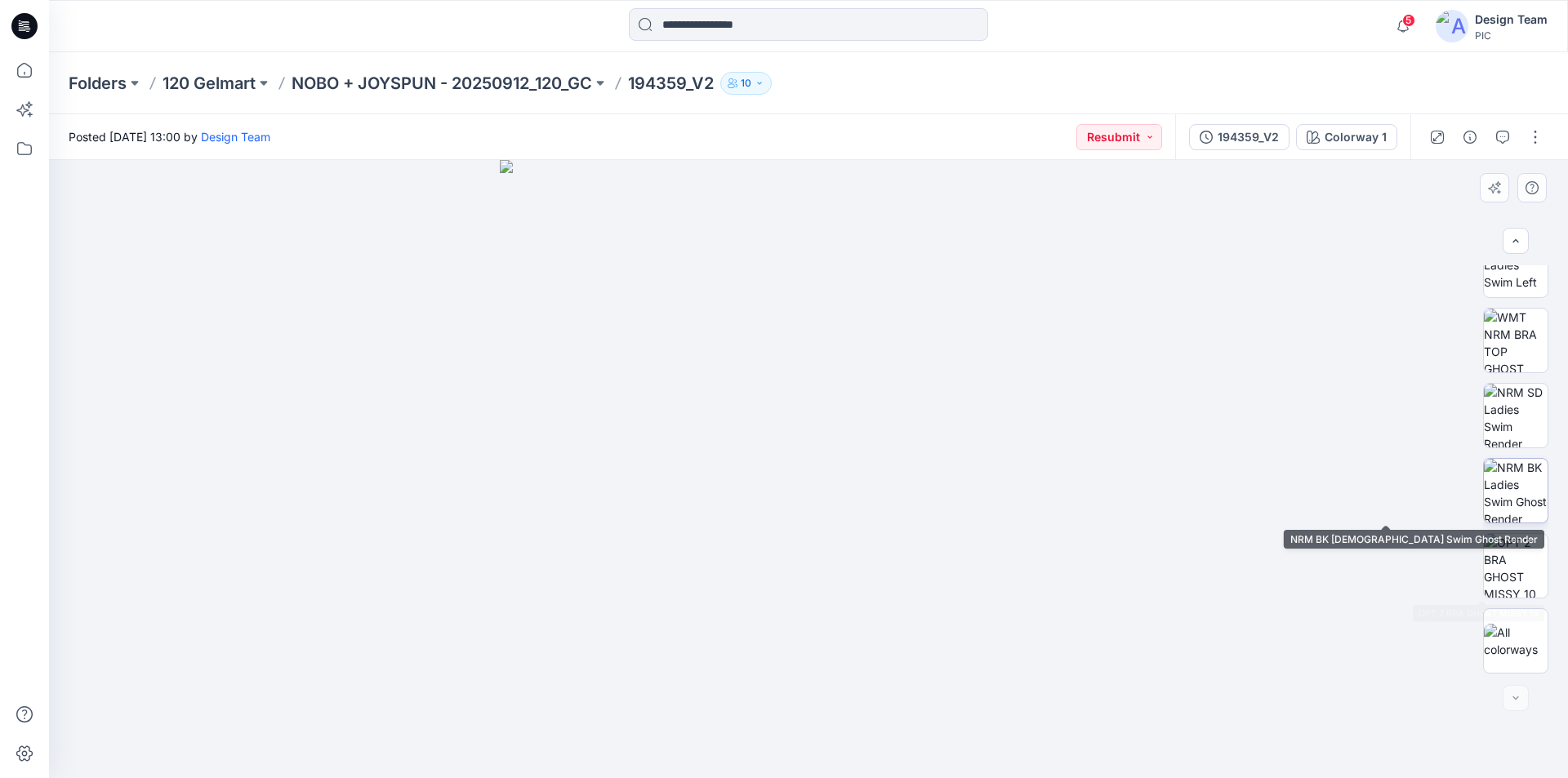
click at [1519, 488] on img at bounding box center [1517, 491] width 64 height 64
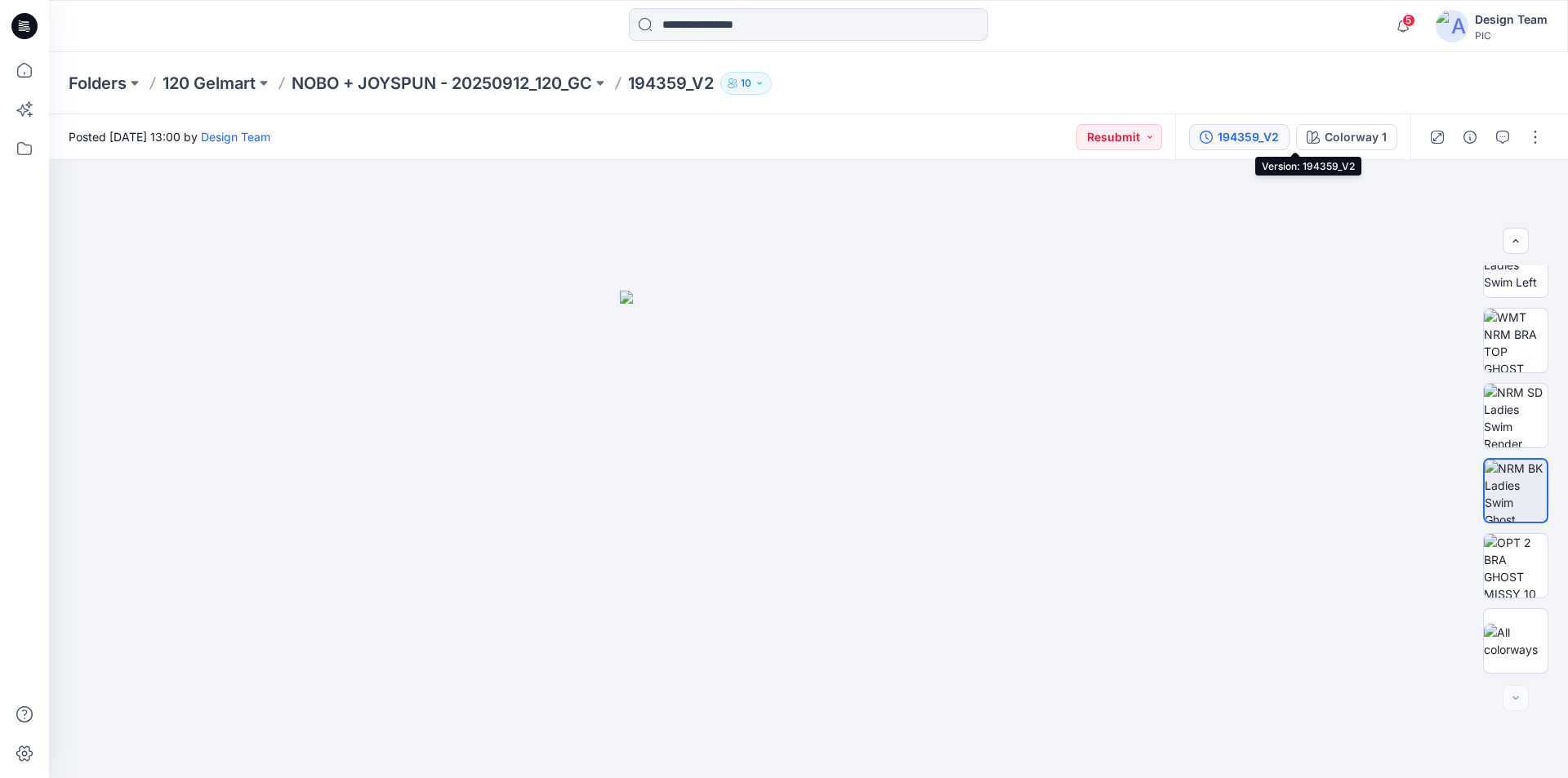
click at [1280, 133] on div "194359_V2" at bounding box center [1248, 138] width 61 height 18
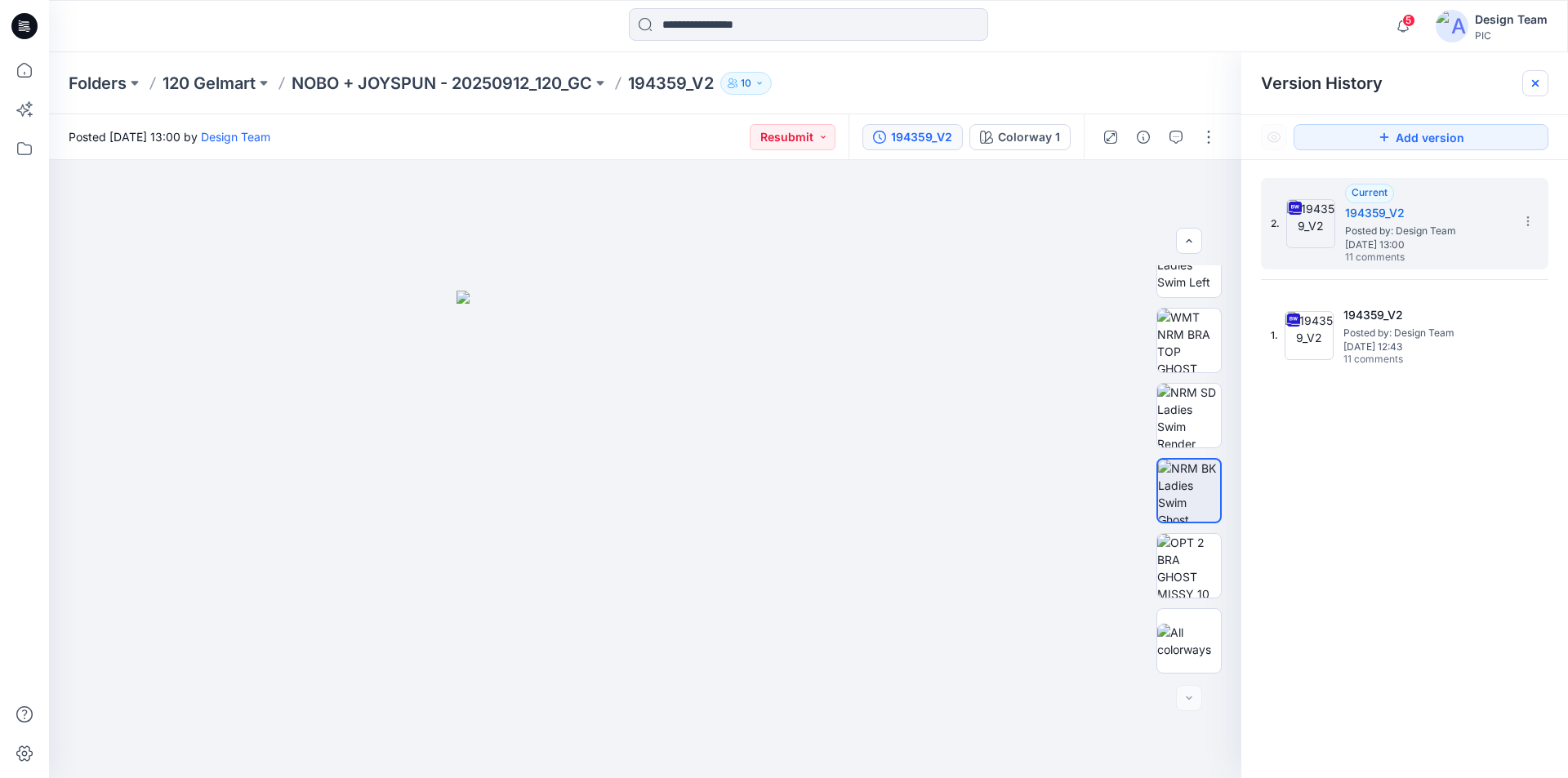
click at [1531, 81] on icon at bounding box center [1535, 83] width 13 height 13
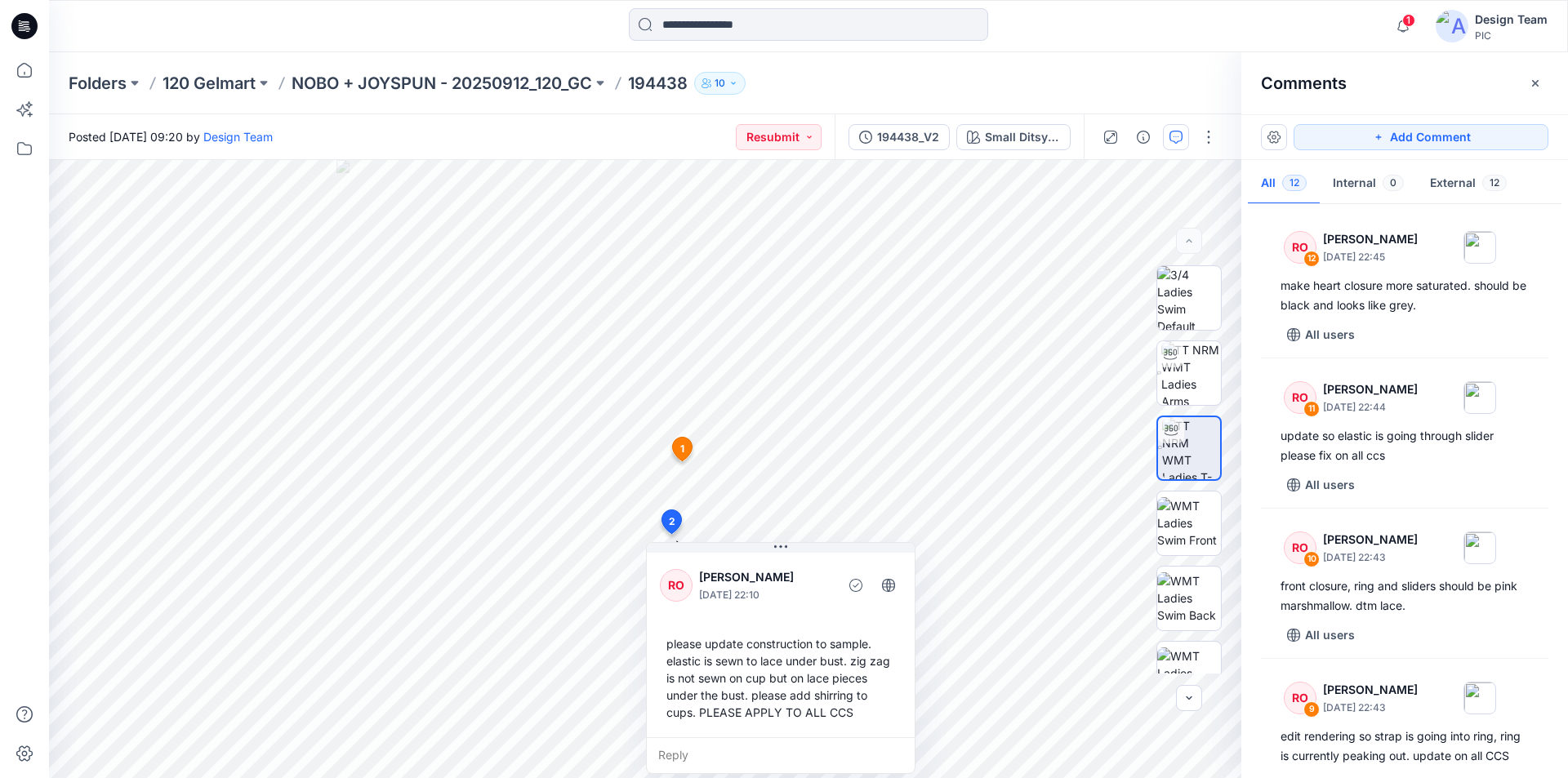
scroll to position [1382, 0]
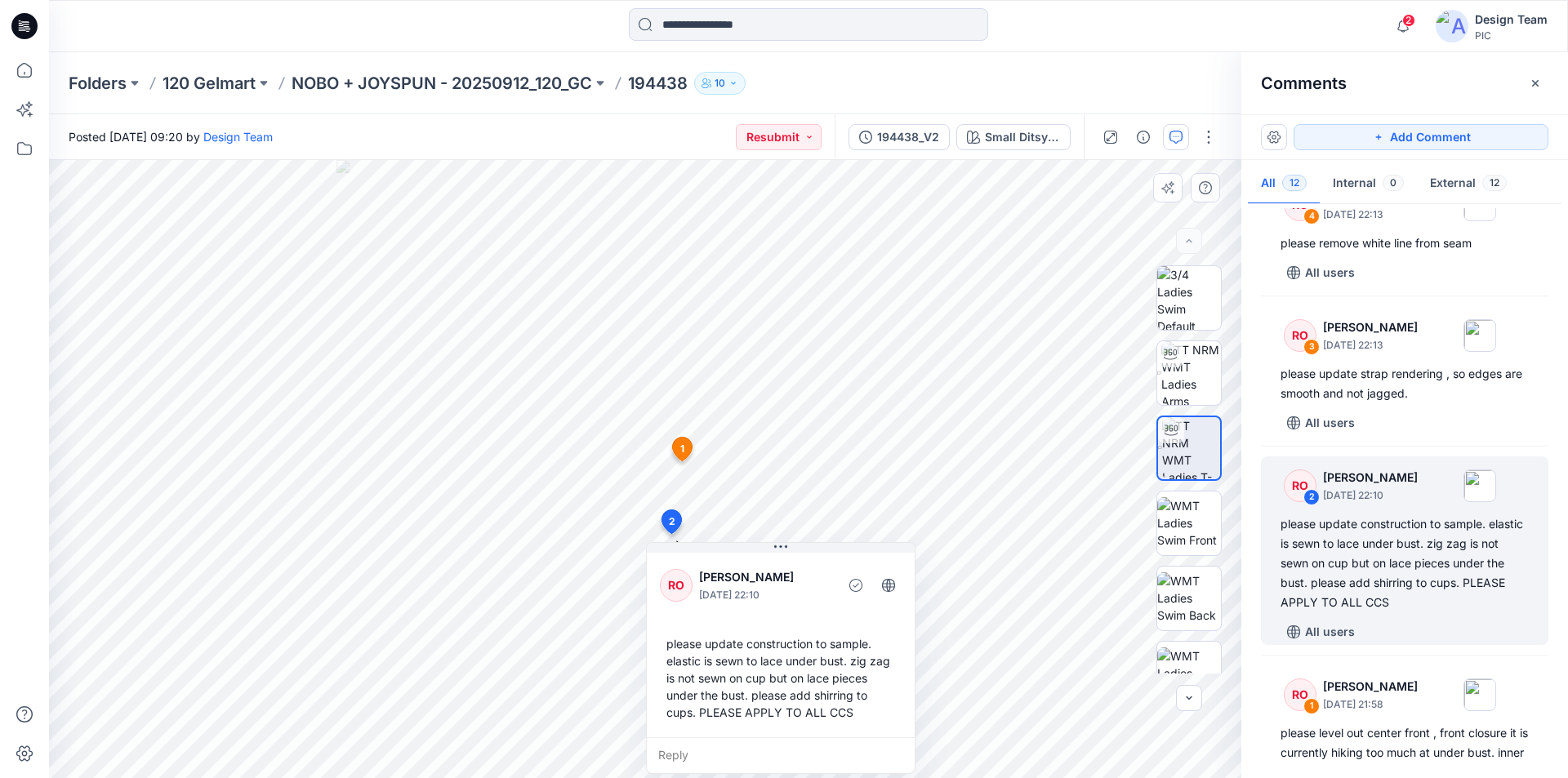
click at [726, 737] on div "Reply" at bounding box center [781, 755] width 268 height 36
click at [873, 741] on div "13 1 RO Raquel Ortiz October 01, 2025 21:58 please level out center front , fro…" at bounding box center [645, 468] width 1193 height 618
click at [1267, 769] on div "Small Ditsy V1_plum Candy Loading... Material Properties Loading... 13 1 RO Raq…" at bounding box center [808, 468] width 1519 height 618
click at [481, 158] on div "Posted Wednesday, October 01, 2025 09:20 by Design Team Resubmit 194438_V2 Smal…" at bounding box center [808, 446] width 1519 height 664
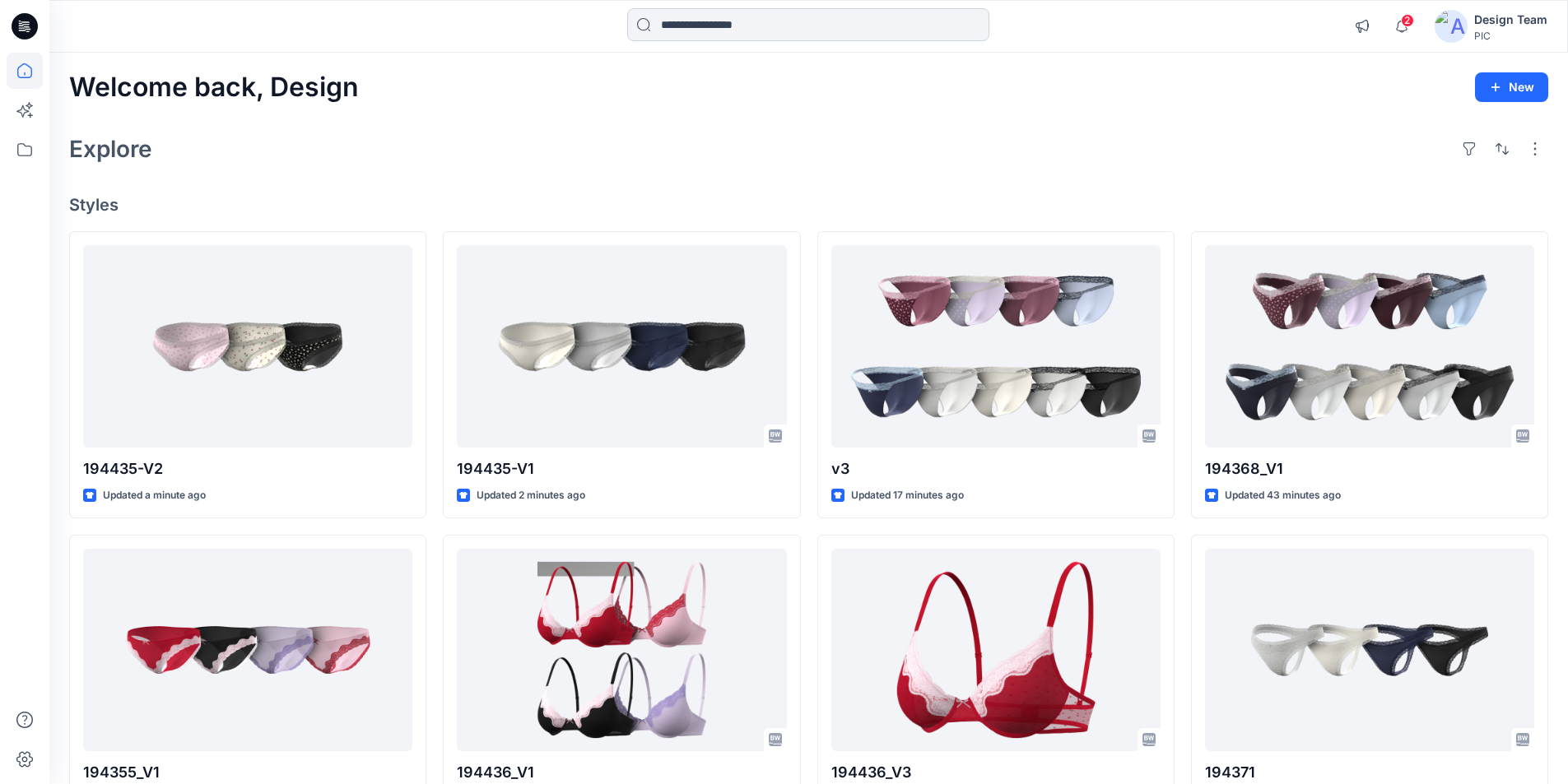
click at [843, 19] on input at bounding box center [807, 24] width 362 height 33
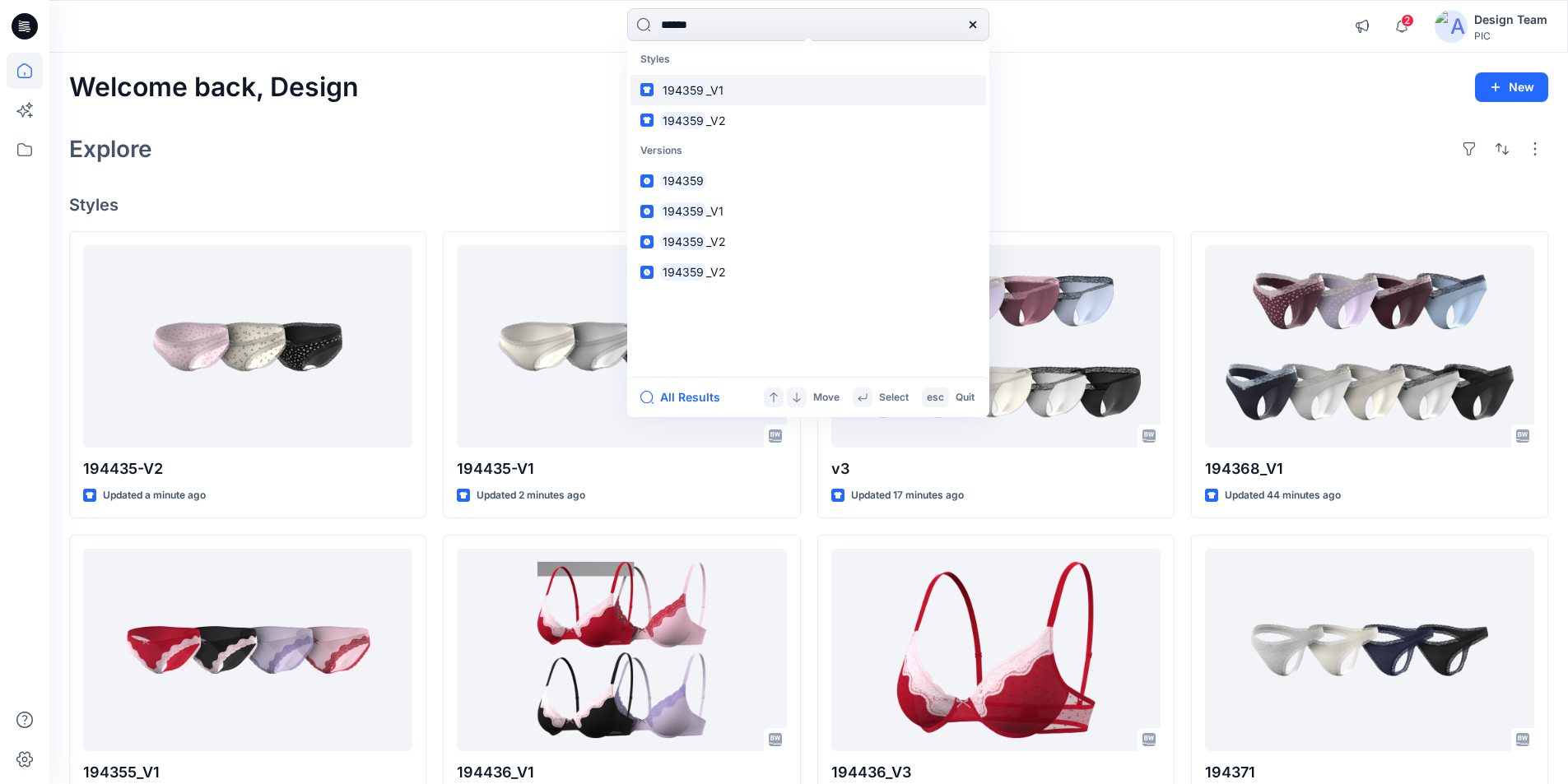
type input "******"
click at [706, 83] on span "_V1" at bounding box center [714, 90] width 17 height 14
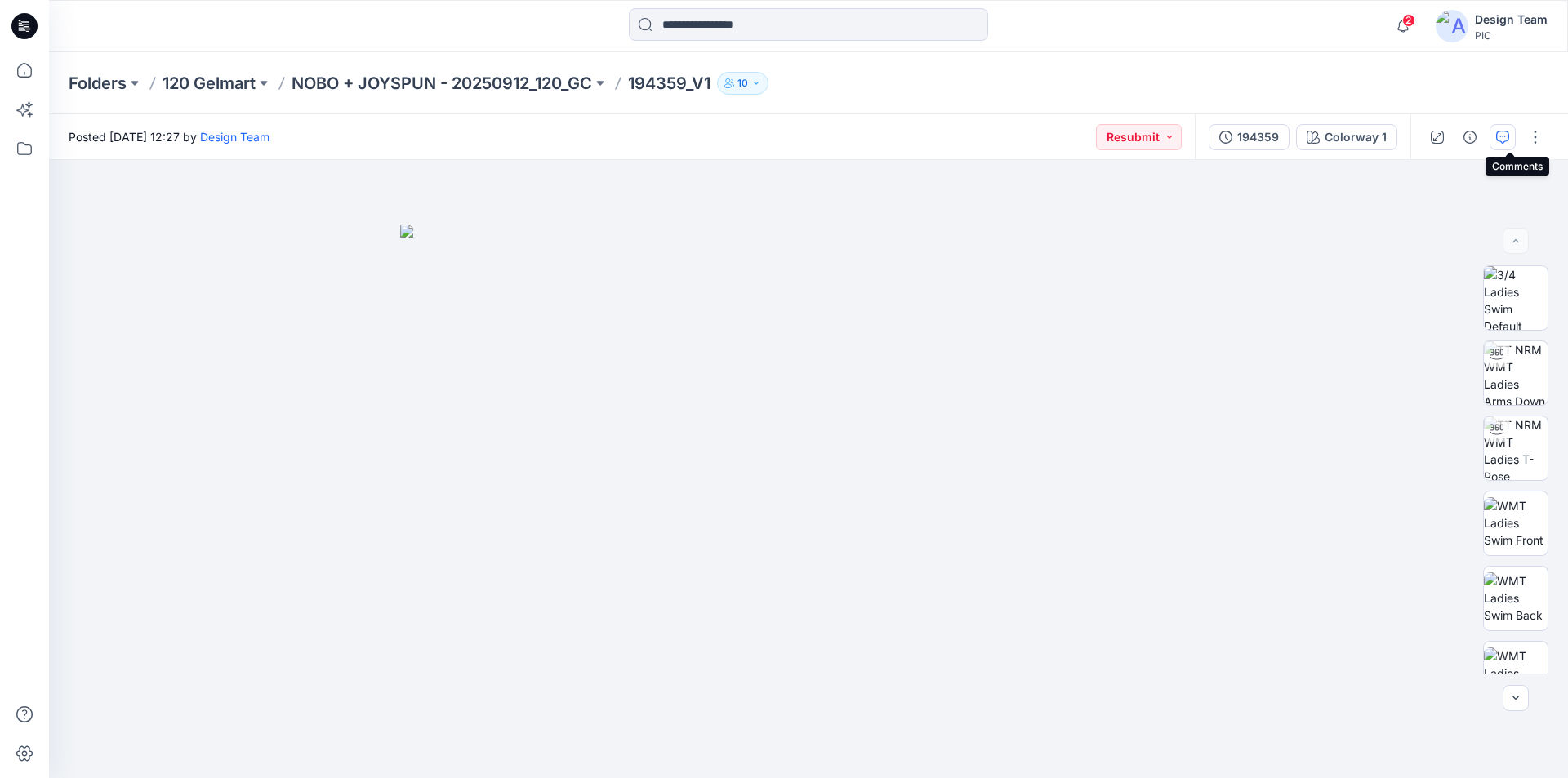
click at [1508, 131] on icon "button" at bounding box center [1502, 137] width 13 height 13
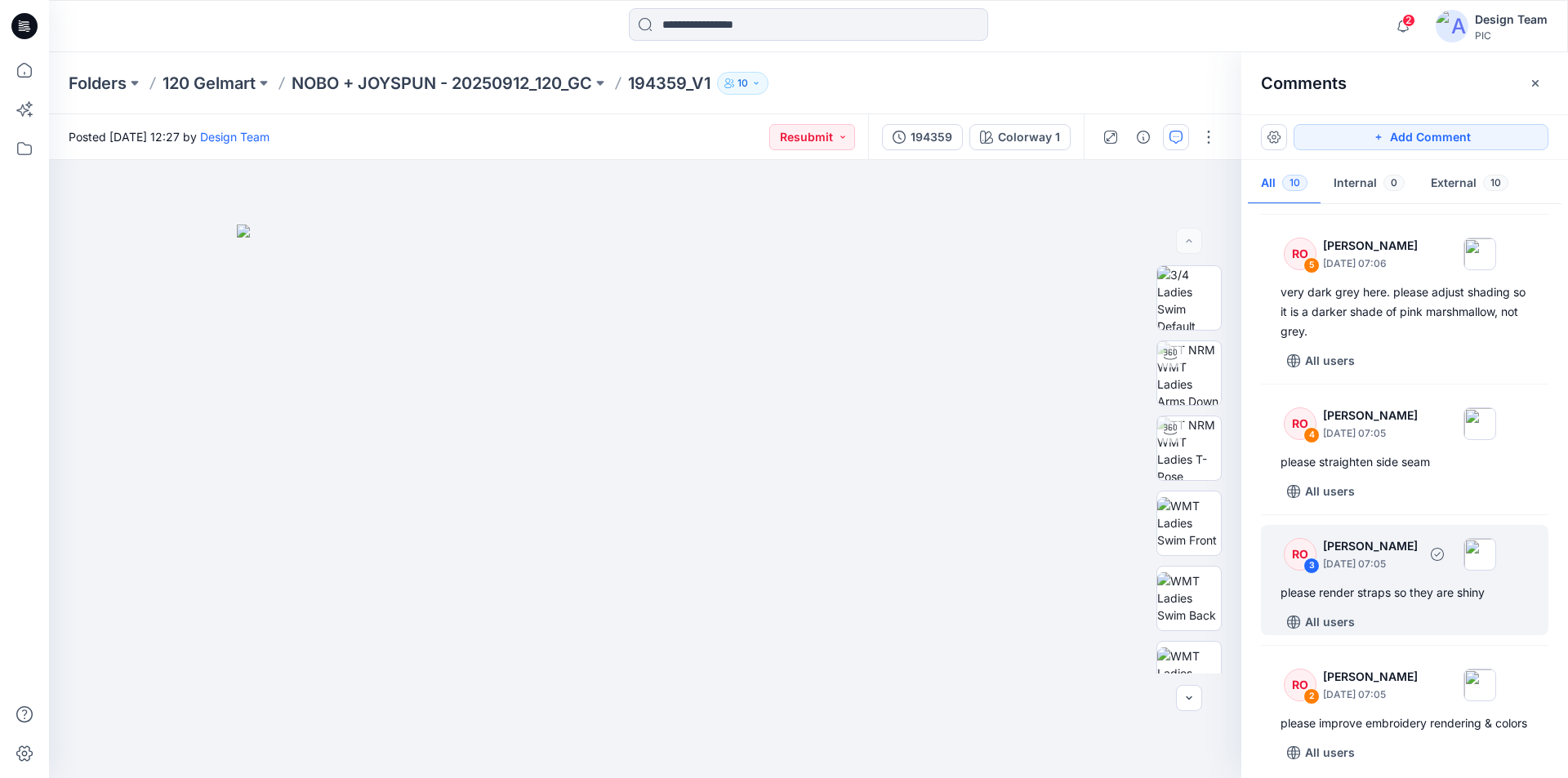
scroll to position [866, 0]
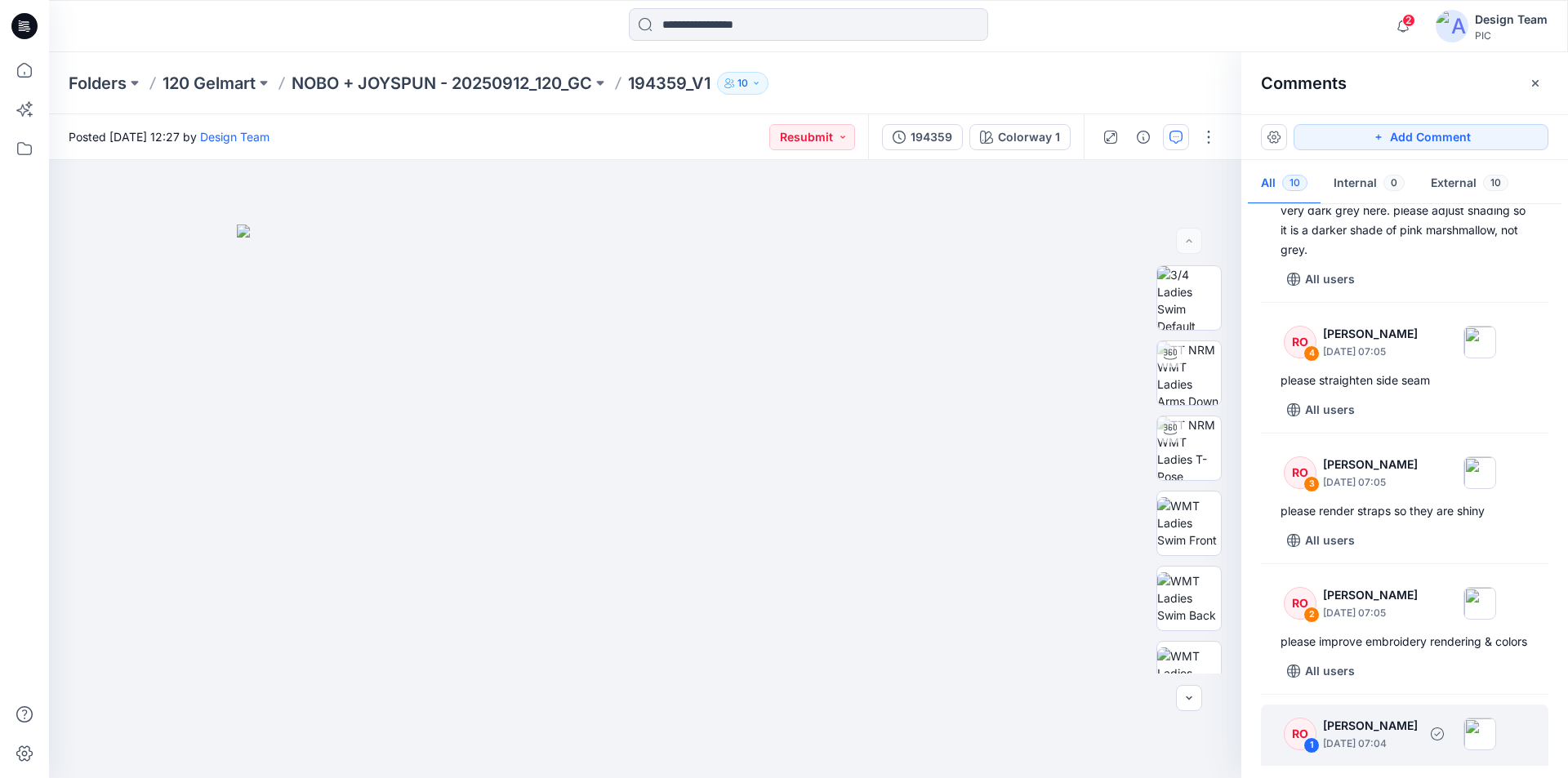
click at [1397, 763] on div "please adjust inner cup length as purple line in image. elastic band at under b…" at bounding box center [1405, 792] width 248 height 59
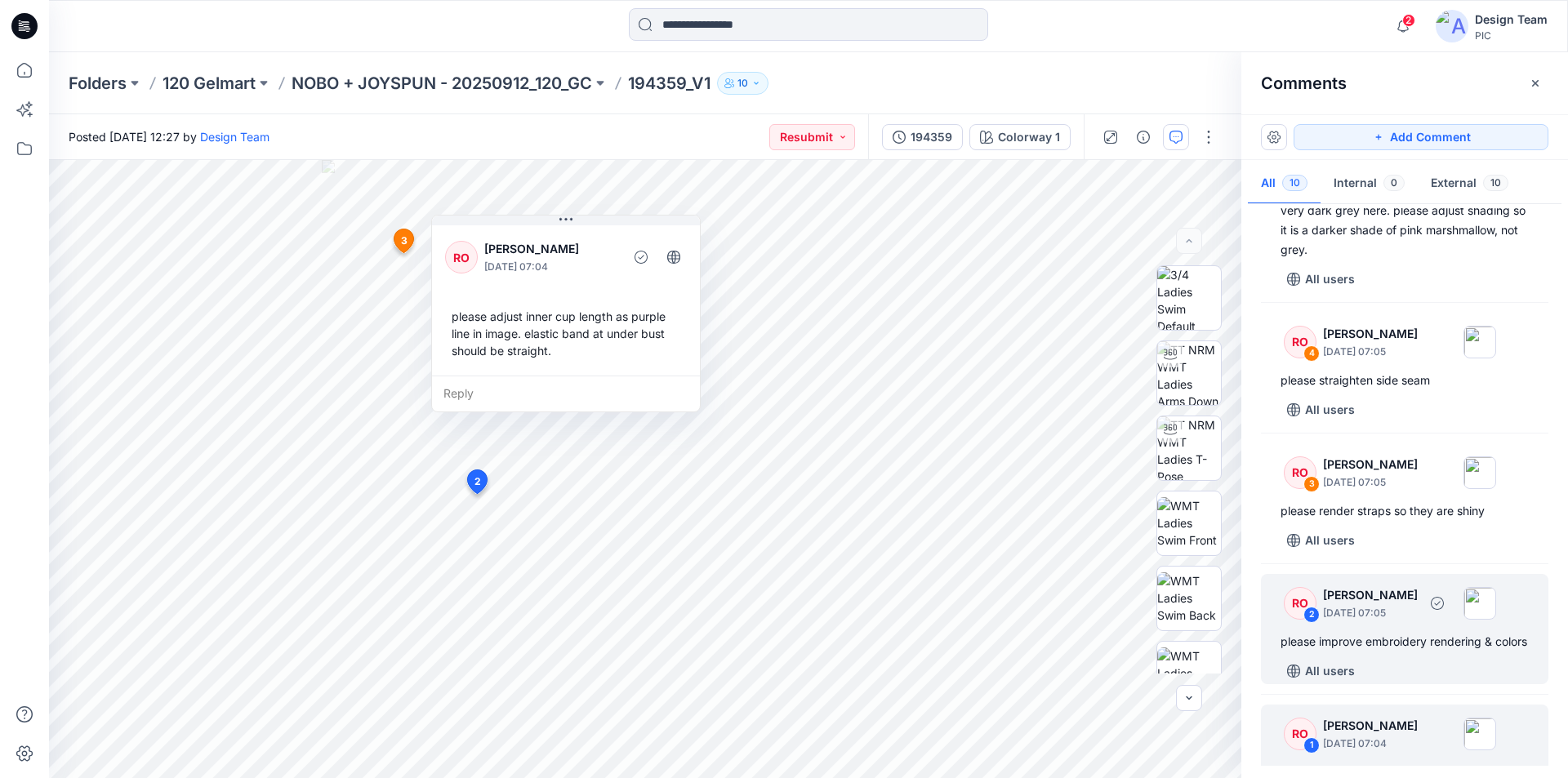
click at [1446, 632] on div "please improve embroidery rendering & colors" at bounding box center [1405, 641] width 248 height 20
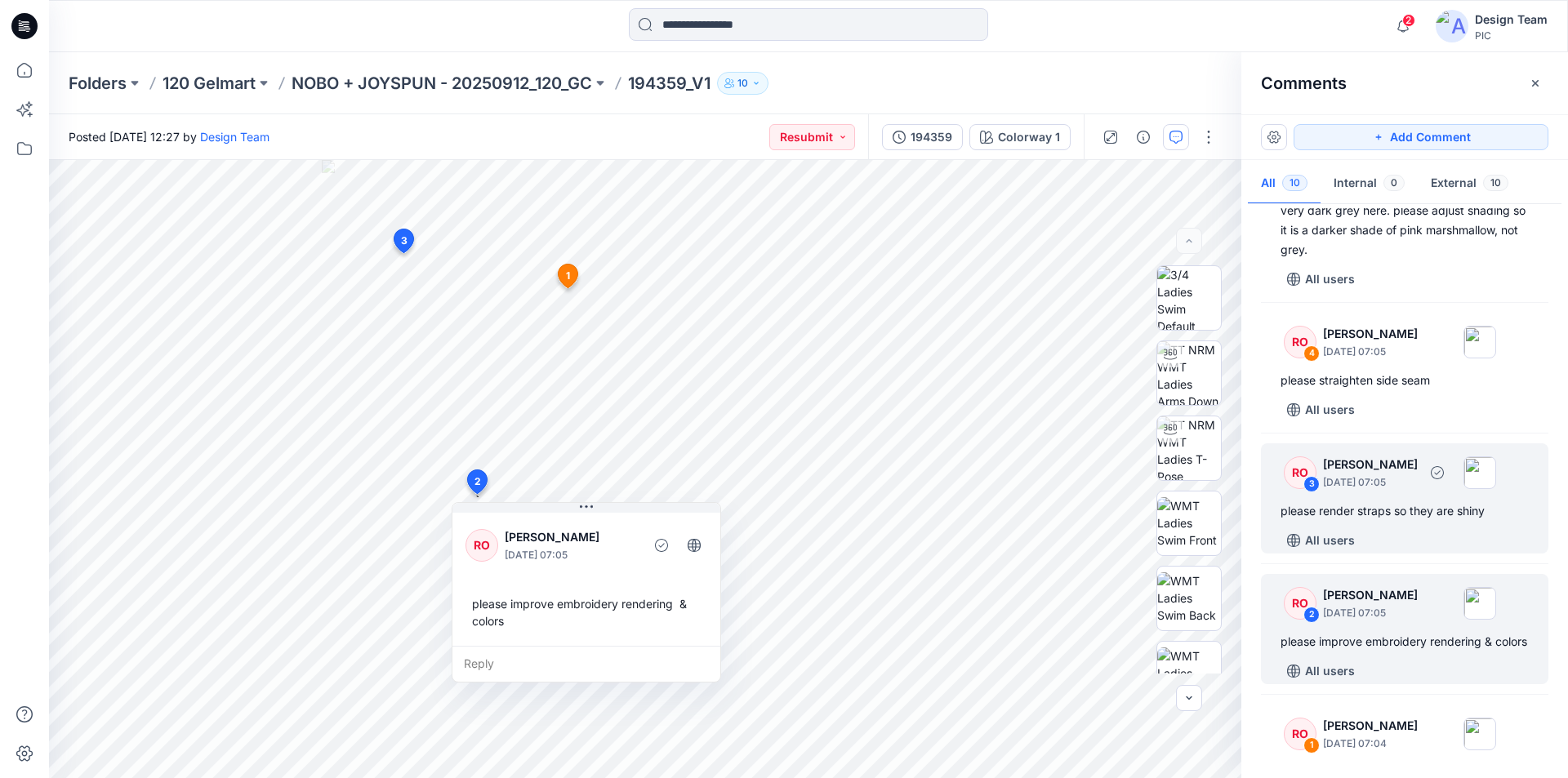
click at [1418, 475] on p "October 10, 2025 07:05" at bounding box center [1370, 483] width 95 height 16
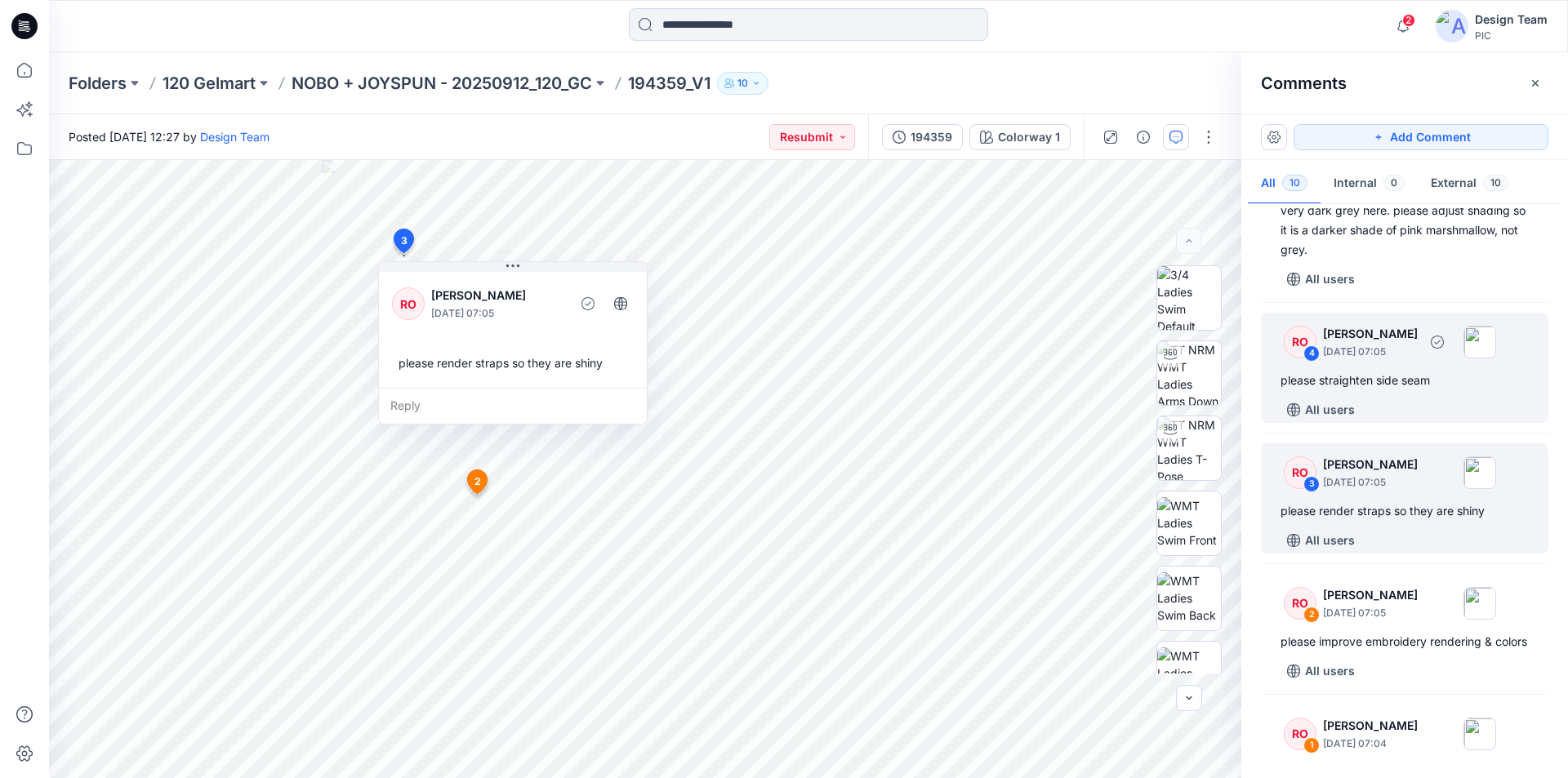
click at [1437, 371] on div "please straighten side seam" at bounding box center [1405, 381] width 248 height 20
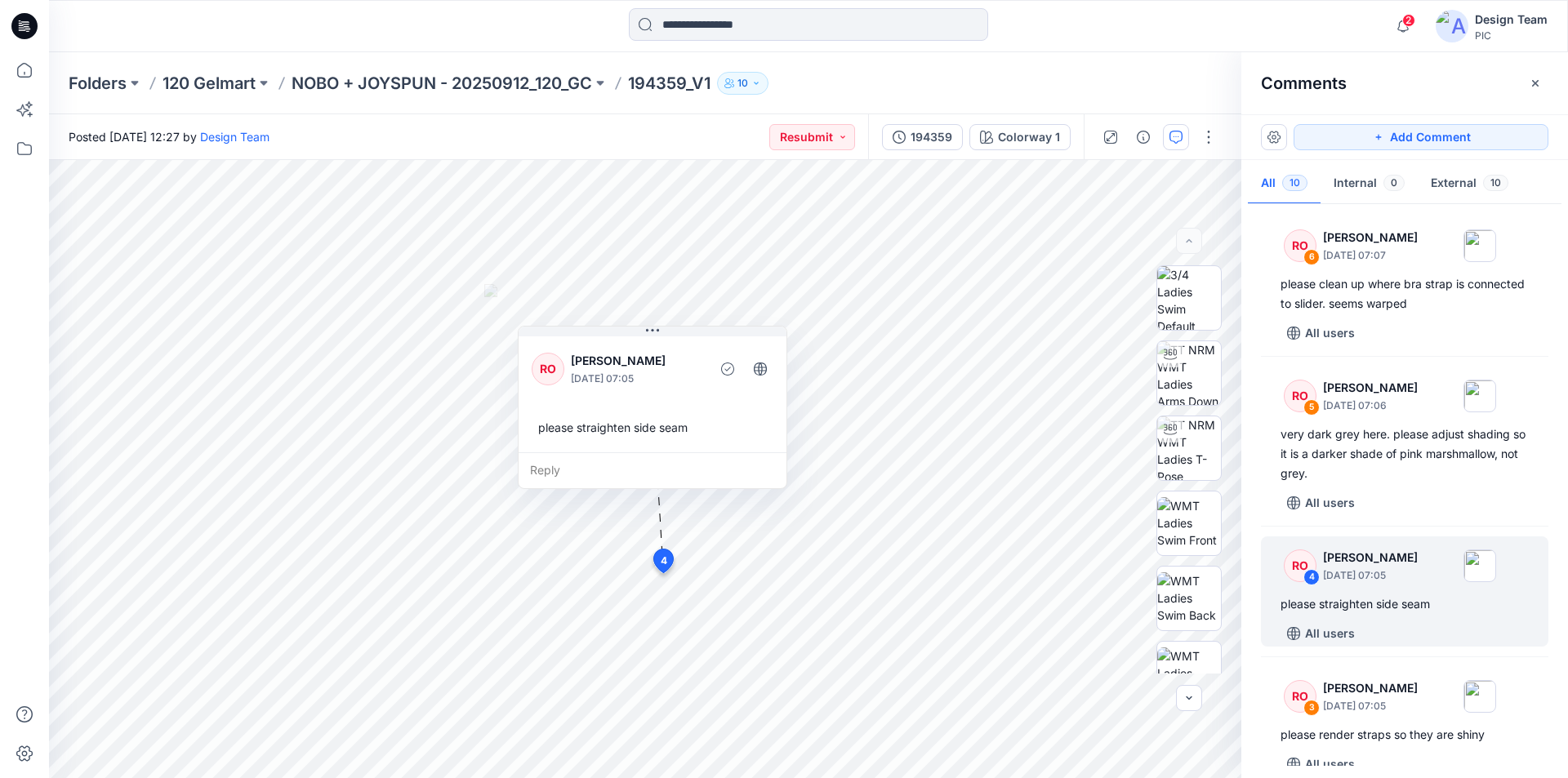
scroll to position [621, 0]
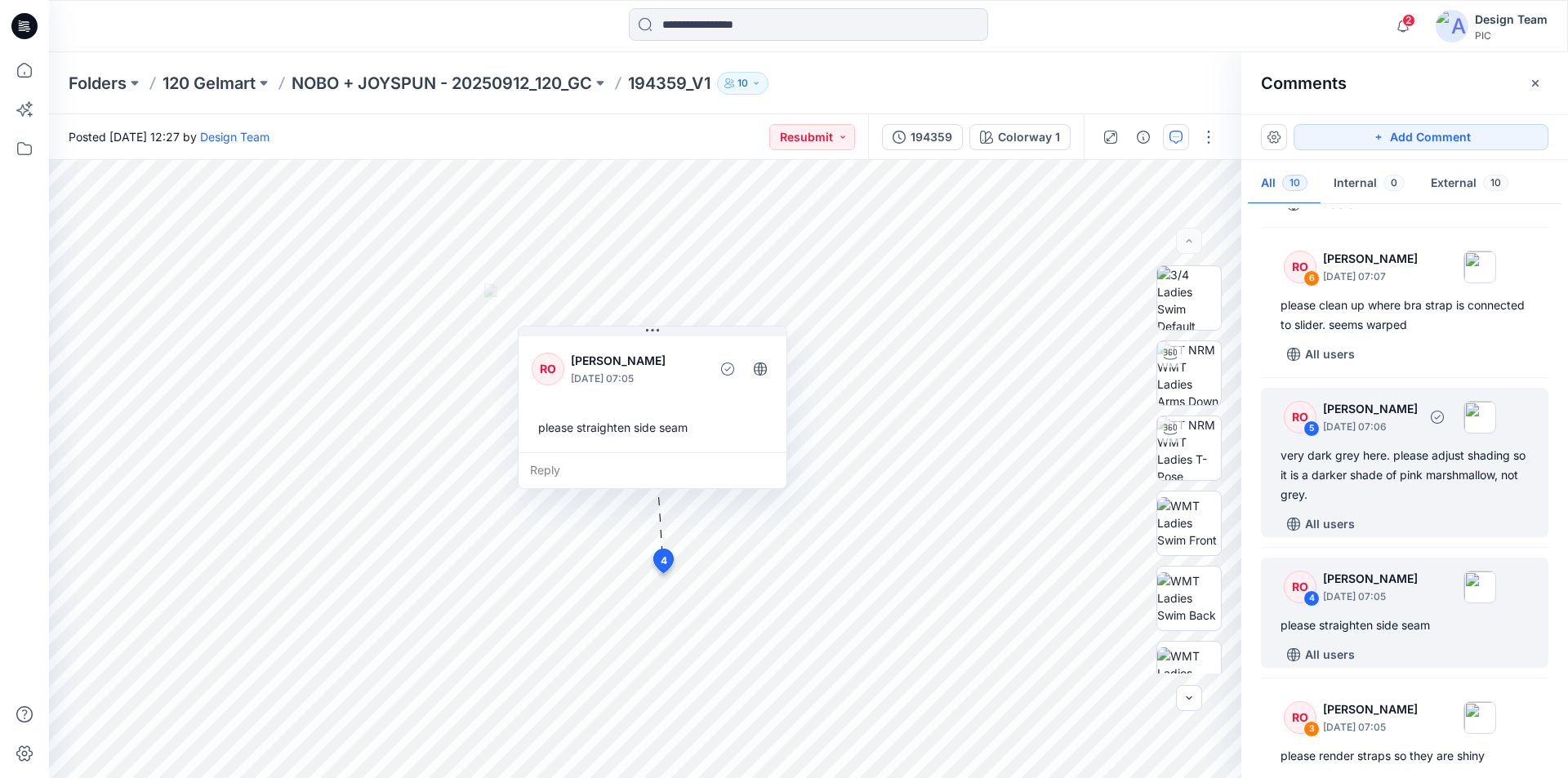
click at [1474, 427] on div "RO 5 Raquel Ortiz October 10, 2025 07:06 very dark grey here. please adjust sha…" at bounding box center [1405, 462] width 288 height 149
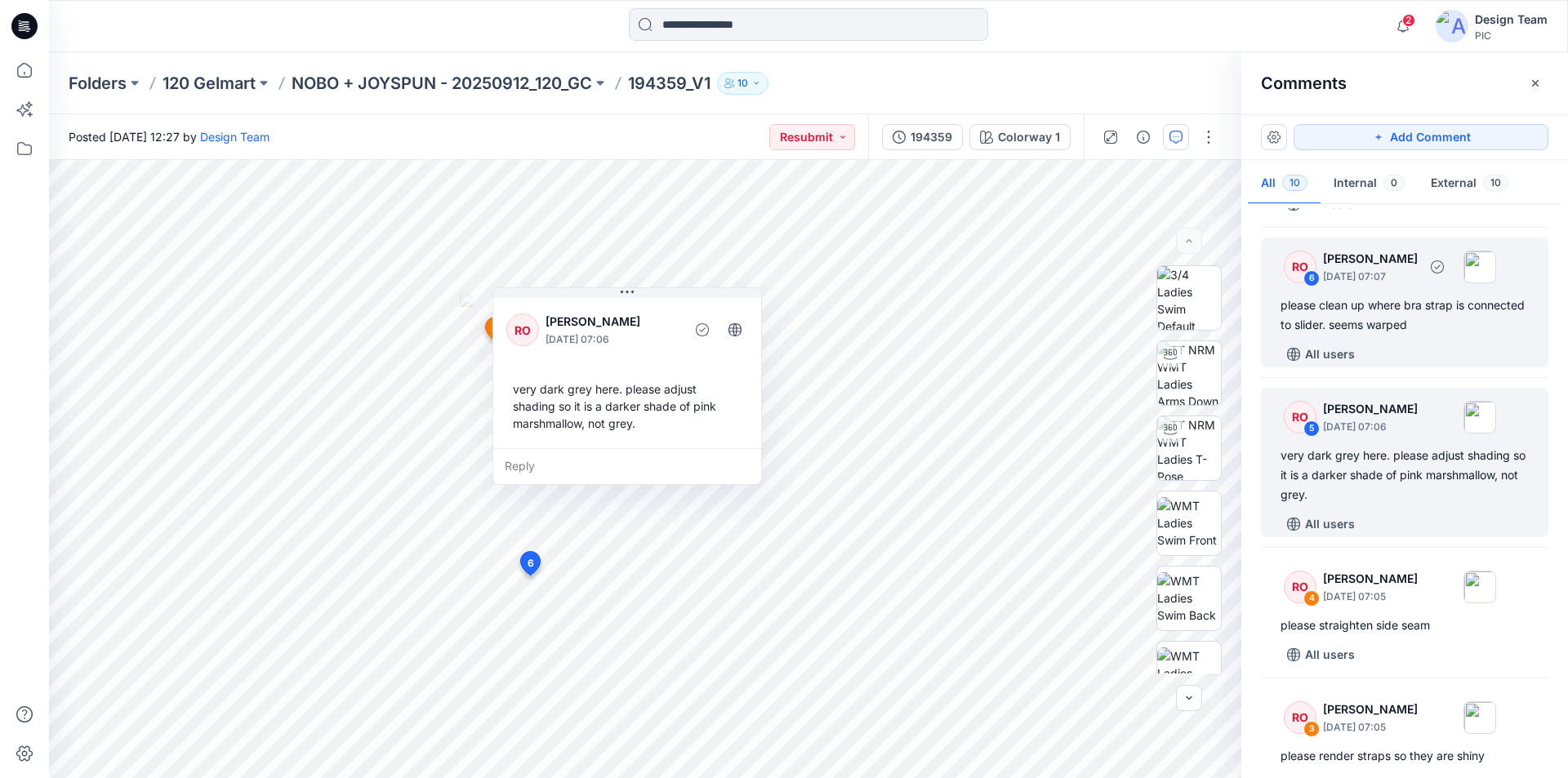
click at [1412, 295] on div "please clean up where bra strap is connected to slider. seems warped" at bounding box center [1405, 315] width 248 height 39
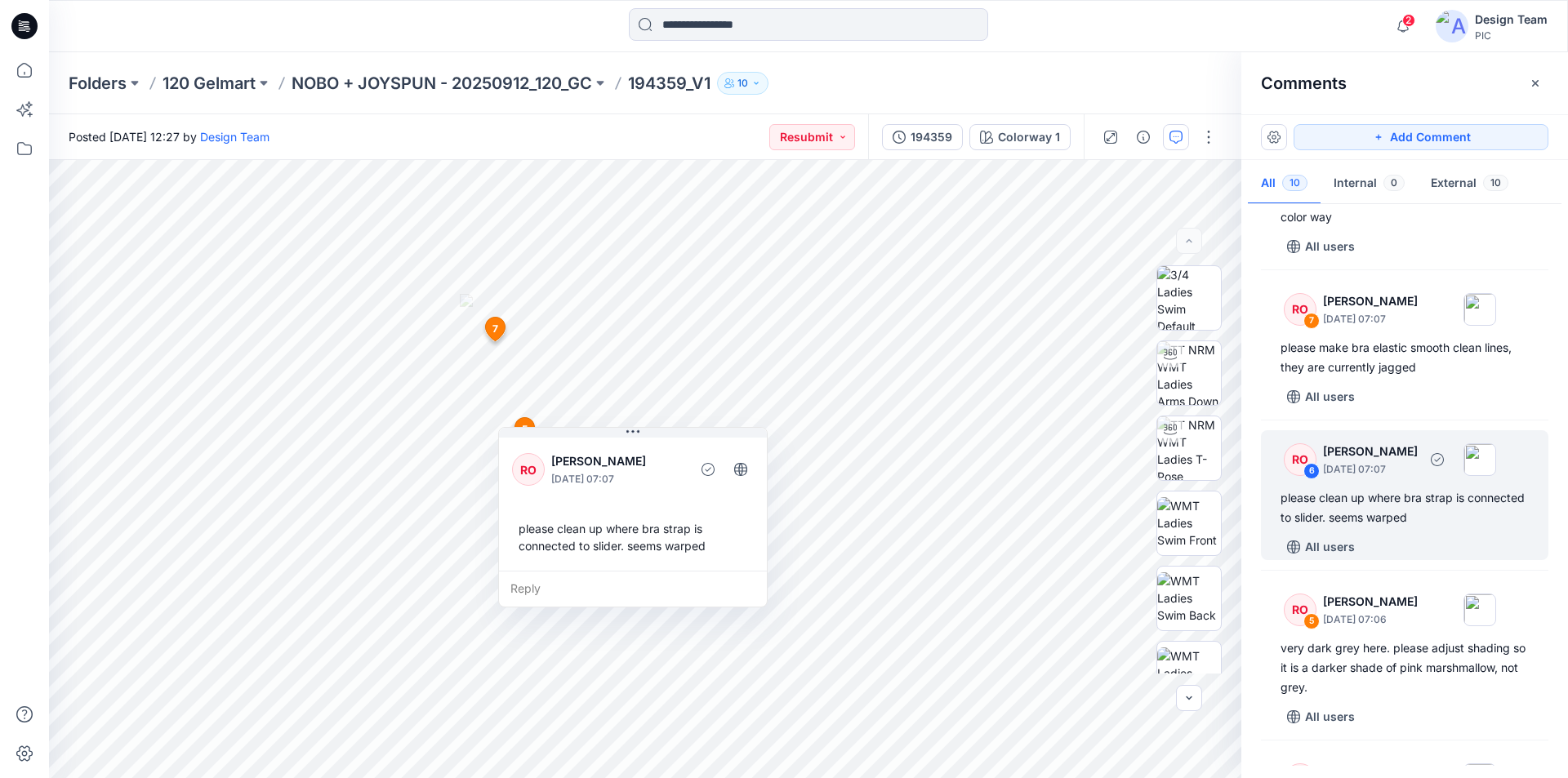
scroll to position [346, 0]
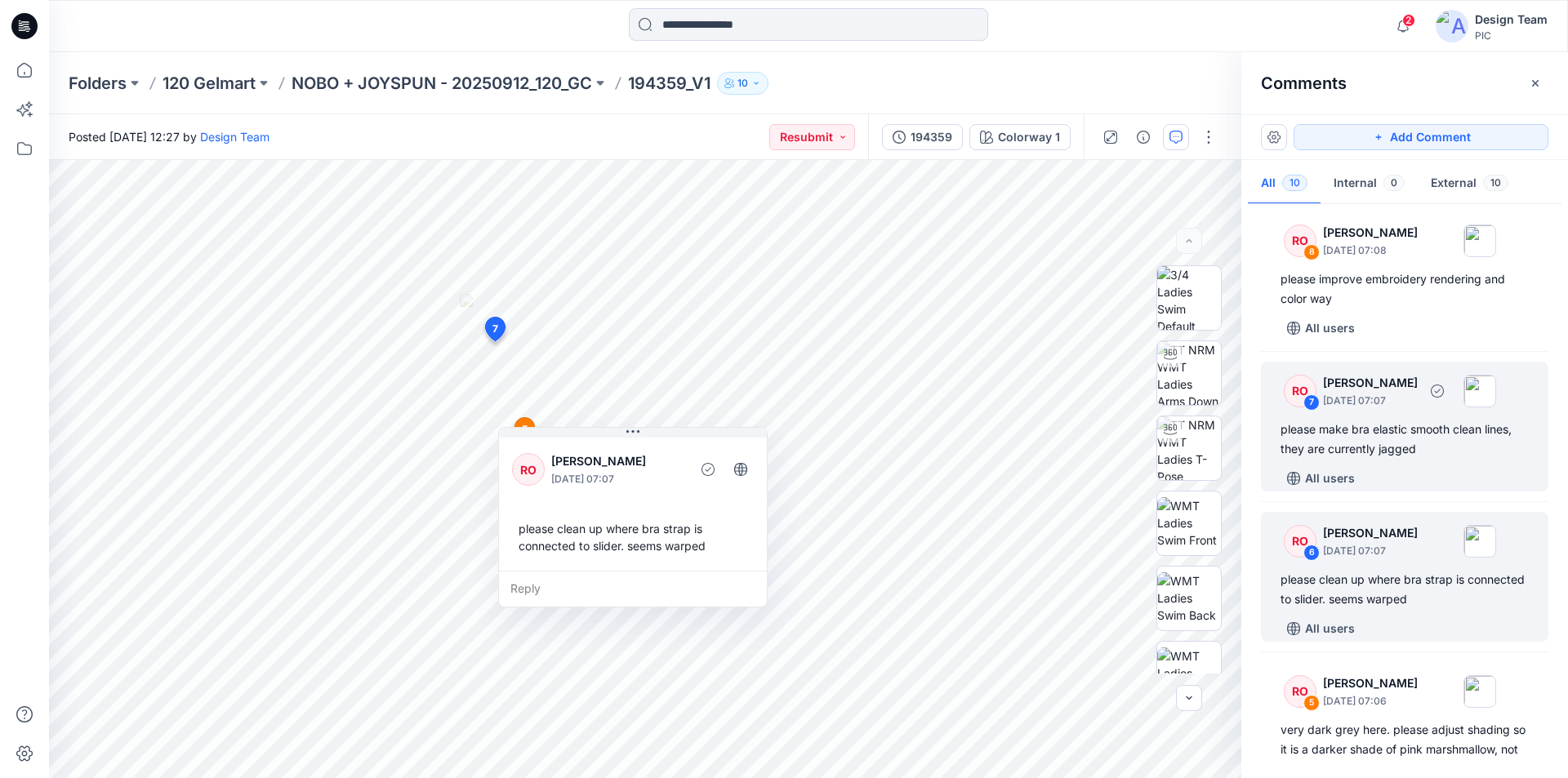
click at [1417, 420] on div "please make bra elastic smooth clean lines, they are currently jagged" at bounding box center [1405, 439] width 248 height 39
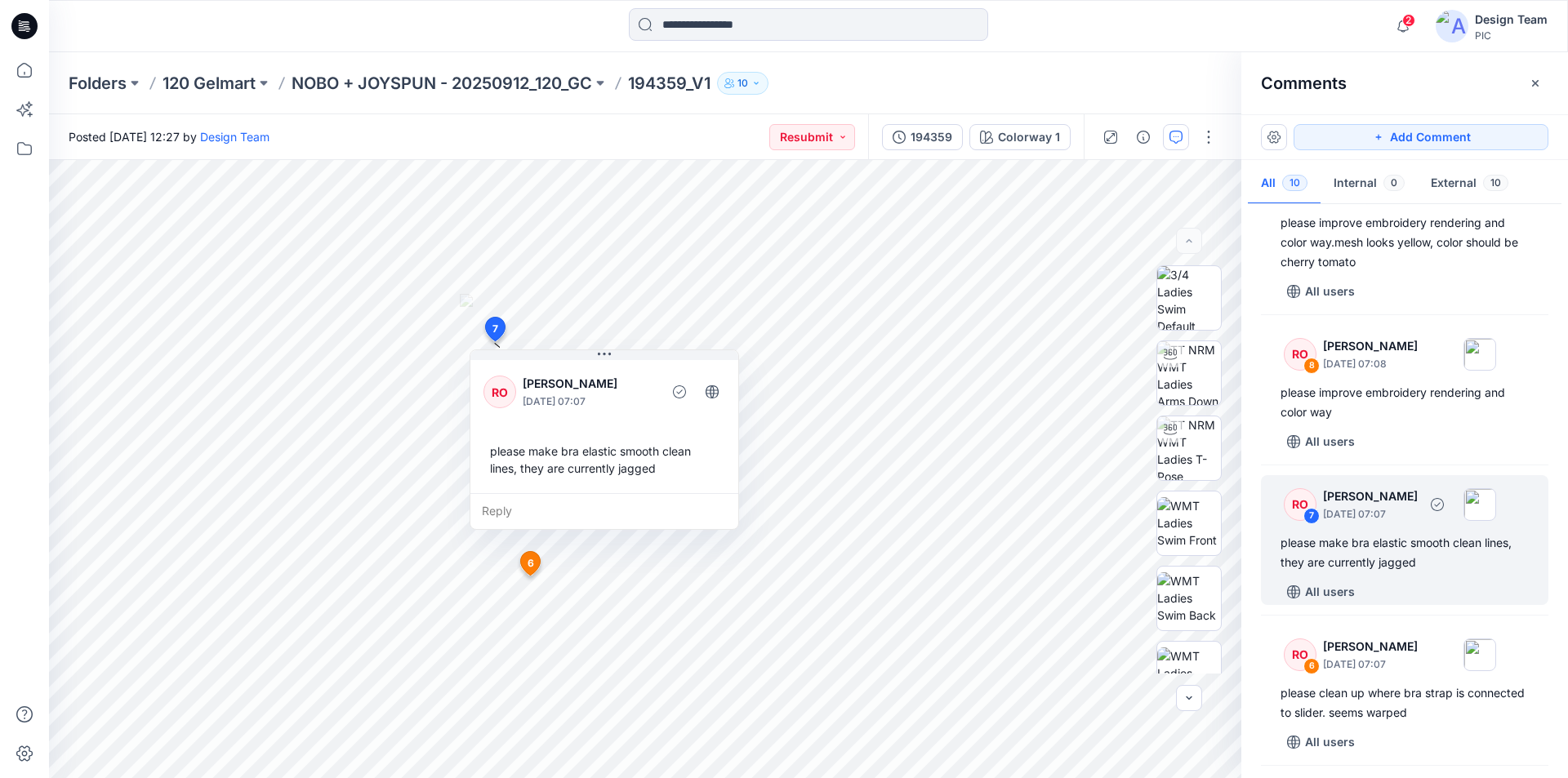
scroll to position [183, 0]
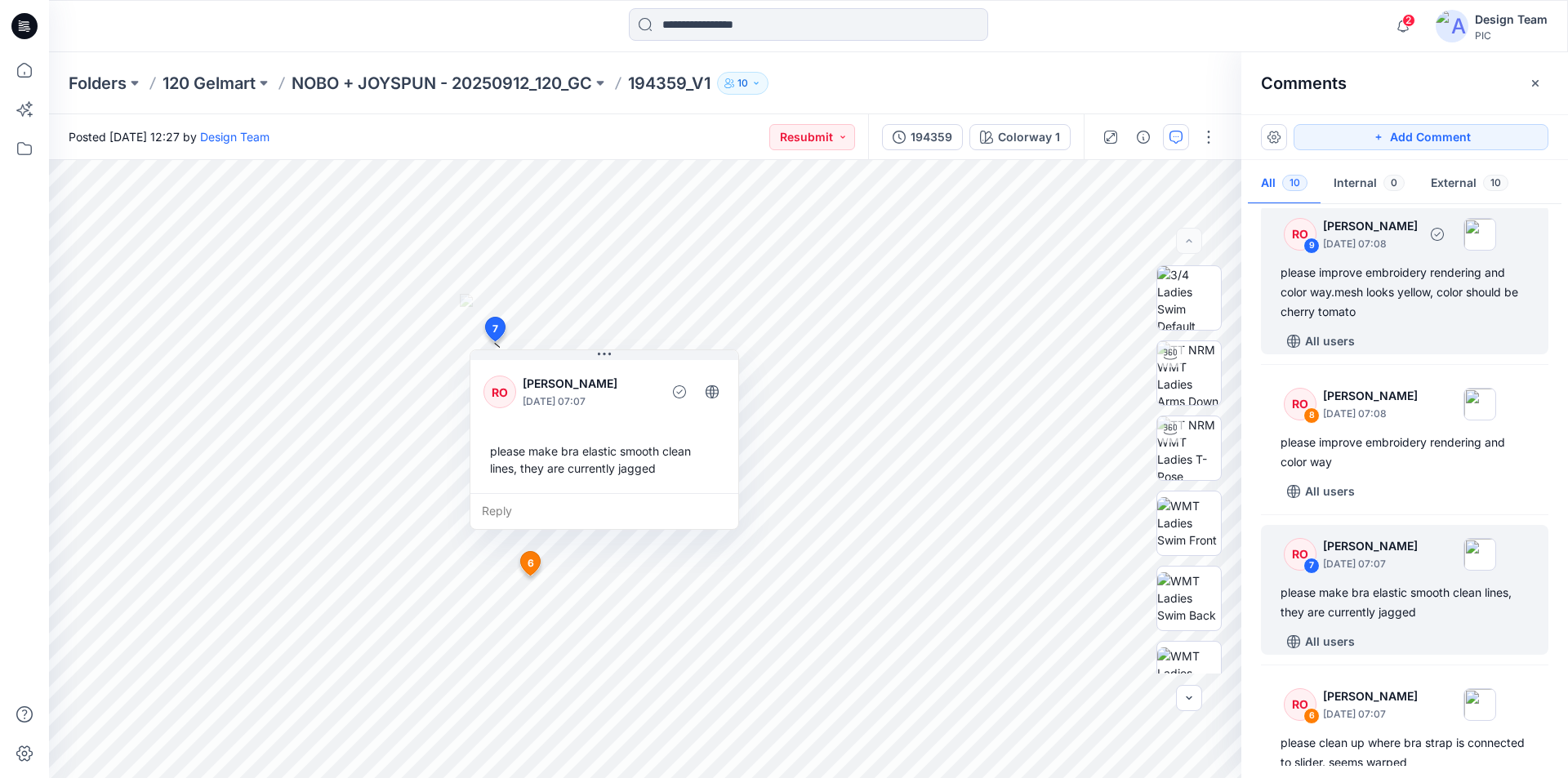
click at [1432, 328] on div "All users" at bounding box center [1414, 341] width 268 height 26
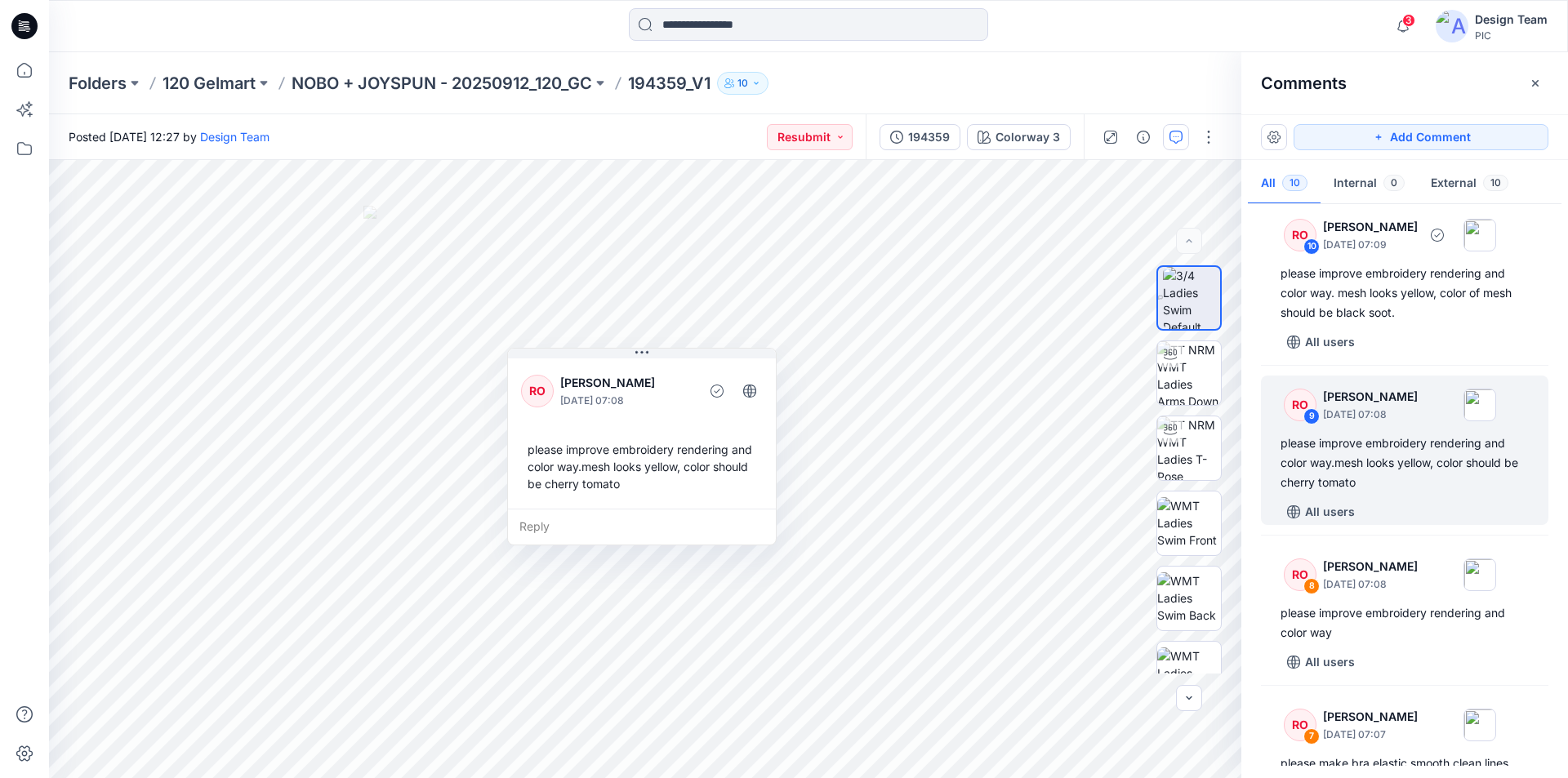
scroll to position [0, 0]
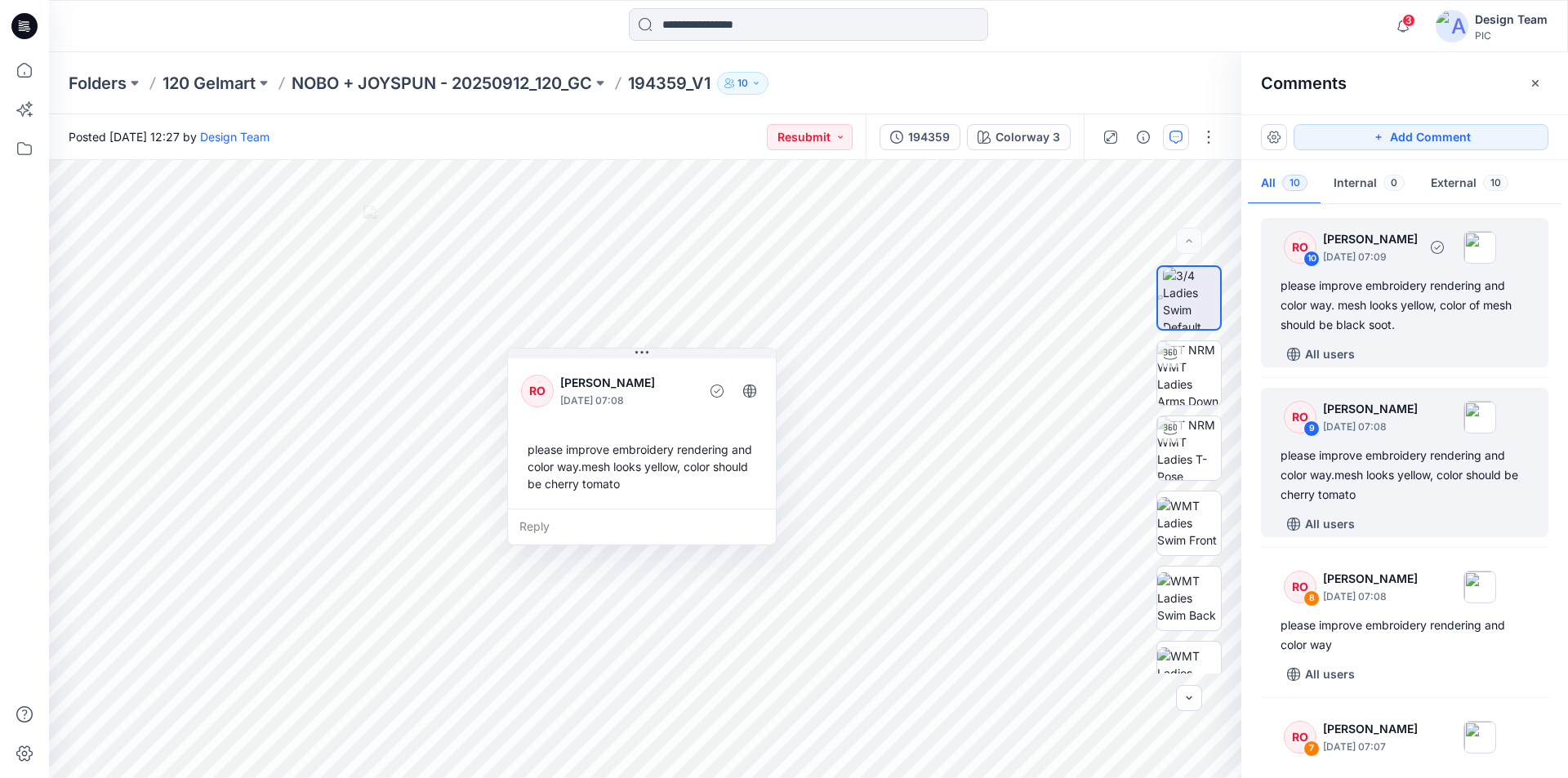
click at [1429, 316] on div "RO 10 Raquel Ortiz October 10, 2025 07:09 please improve embroidery rendering a…" at bounding box center [1405, 293] width 288 height 149
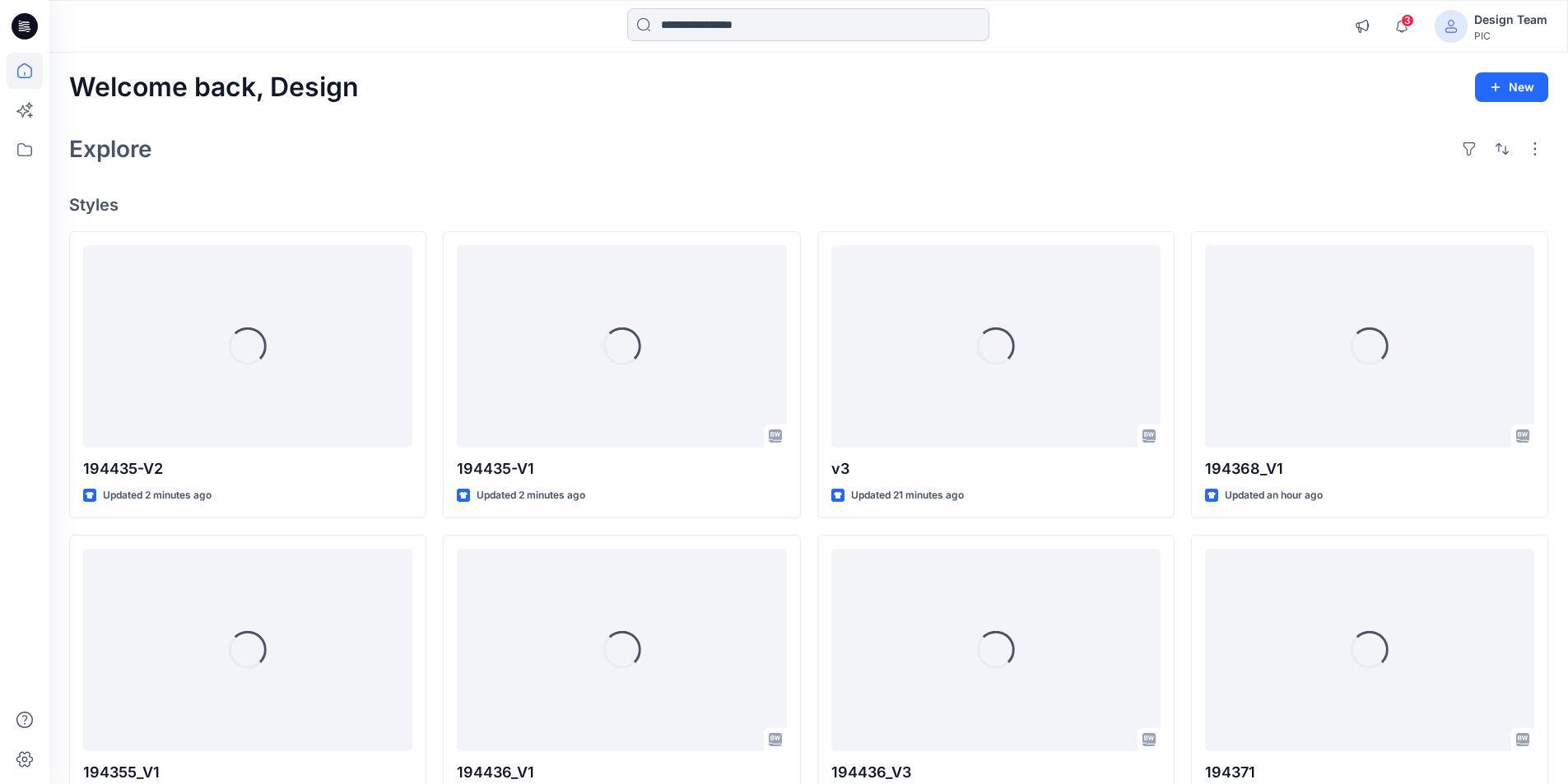
click at [710, 26] on input at bounding box center [807, 24] width 362 height 33
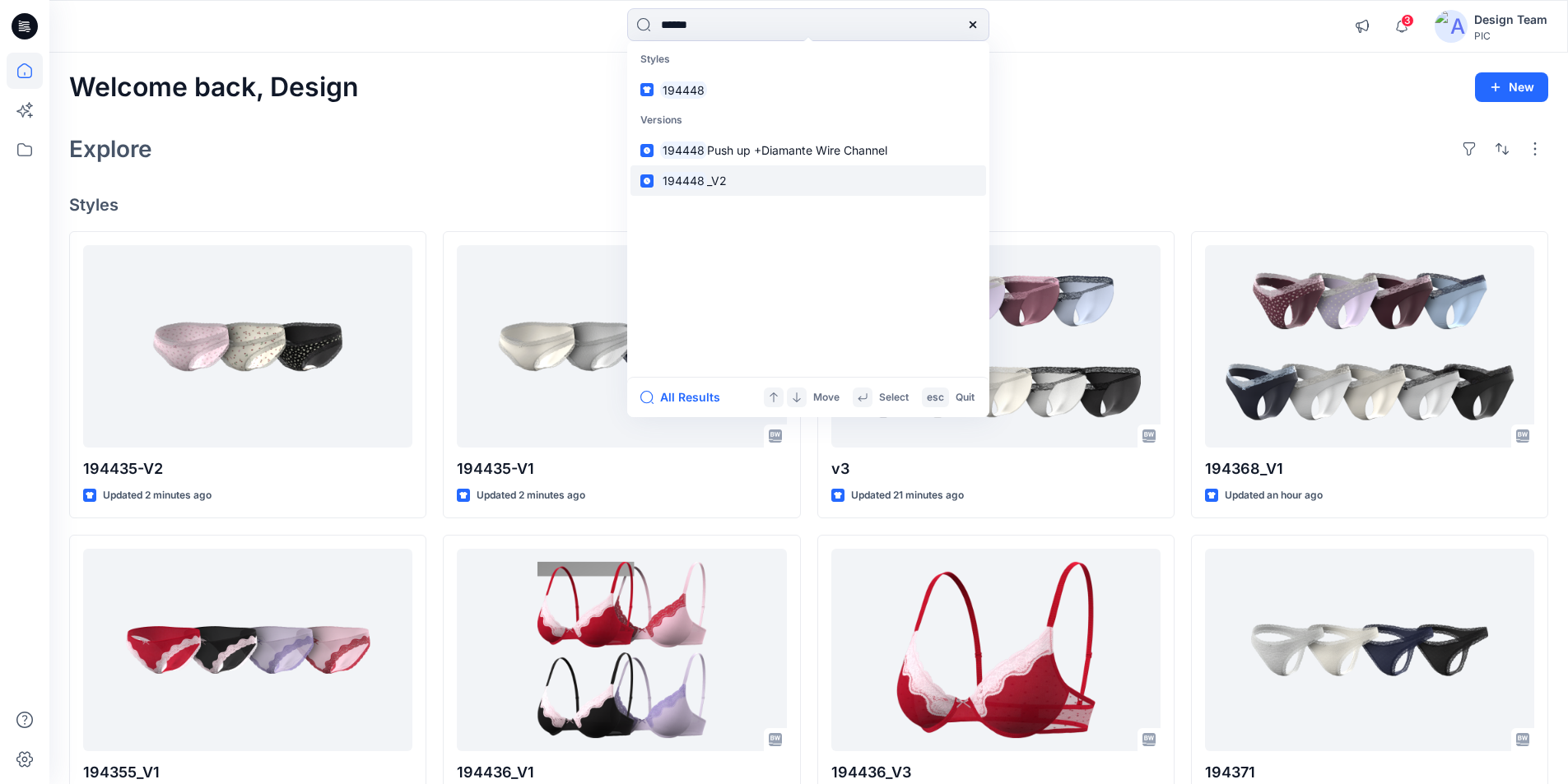
type input "******"
click at [722, 165] on link "194448 _V2" at bounding box center [808, 181] width 356 height 30
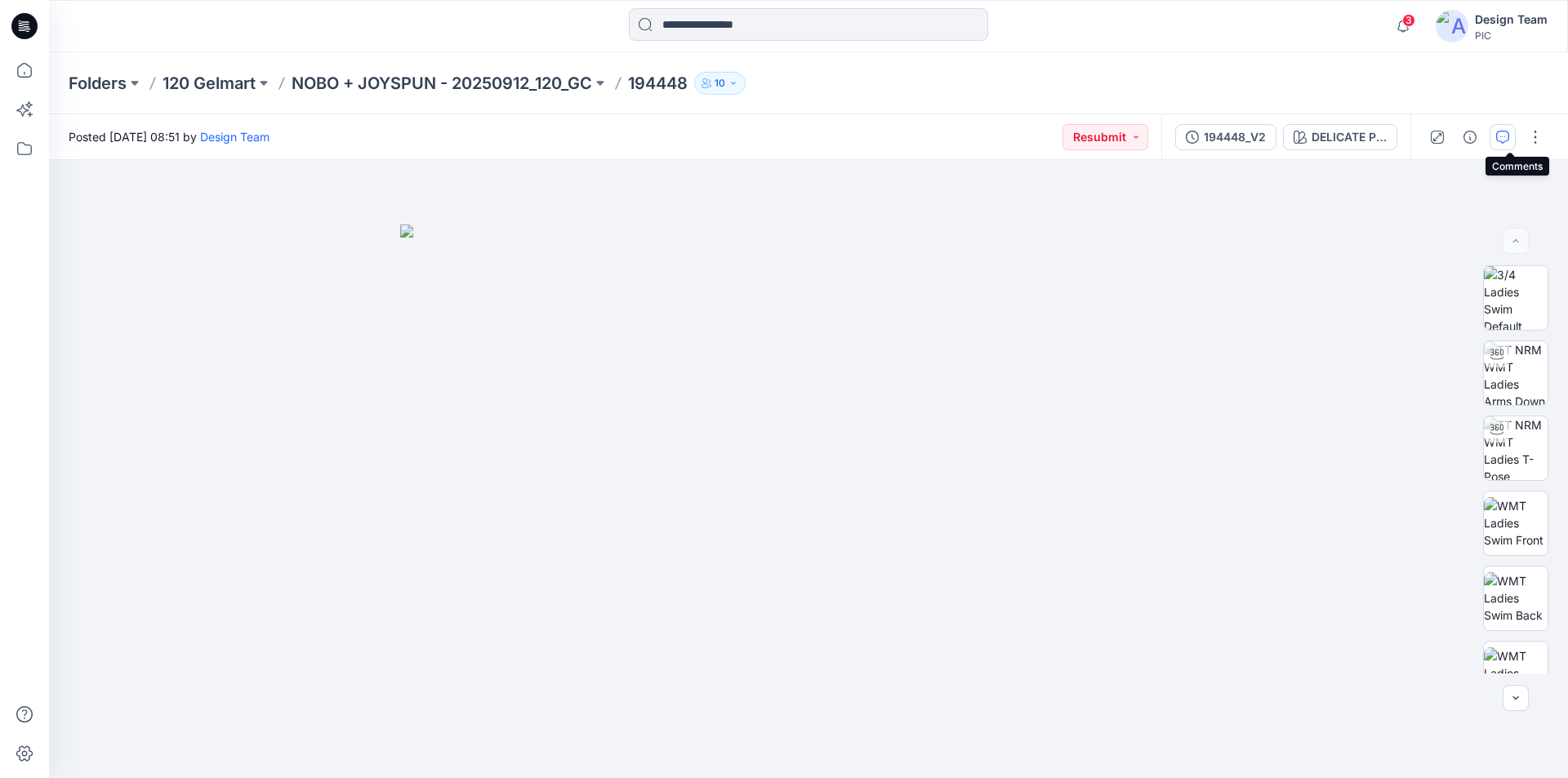
click at [1508, 138] on icon "button" at bounding box center [1502, 137] width 13 height 13
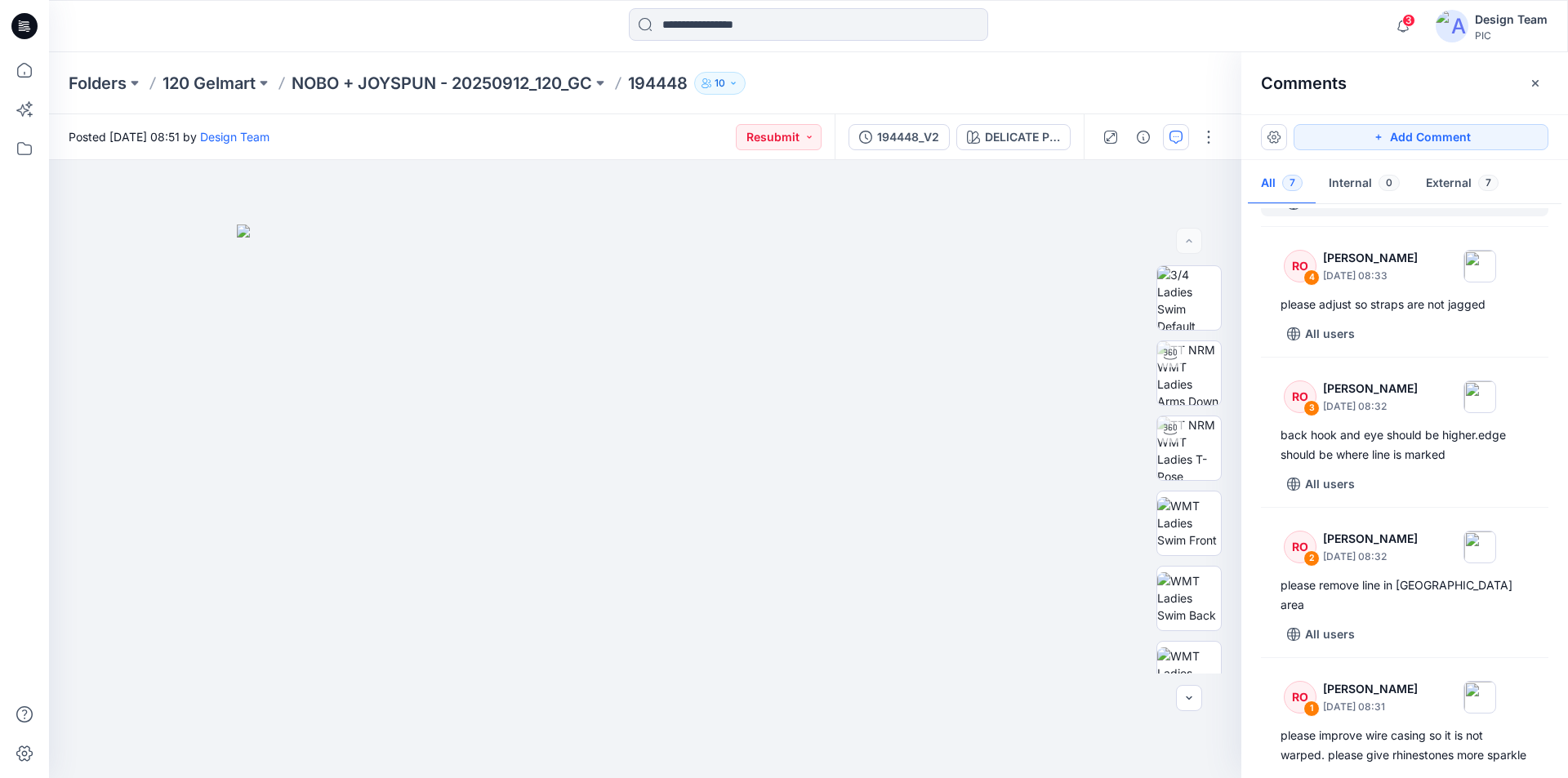
scroll to position [396, 0]
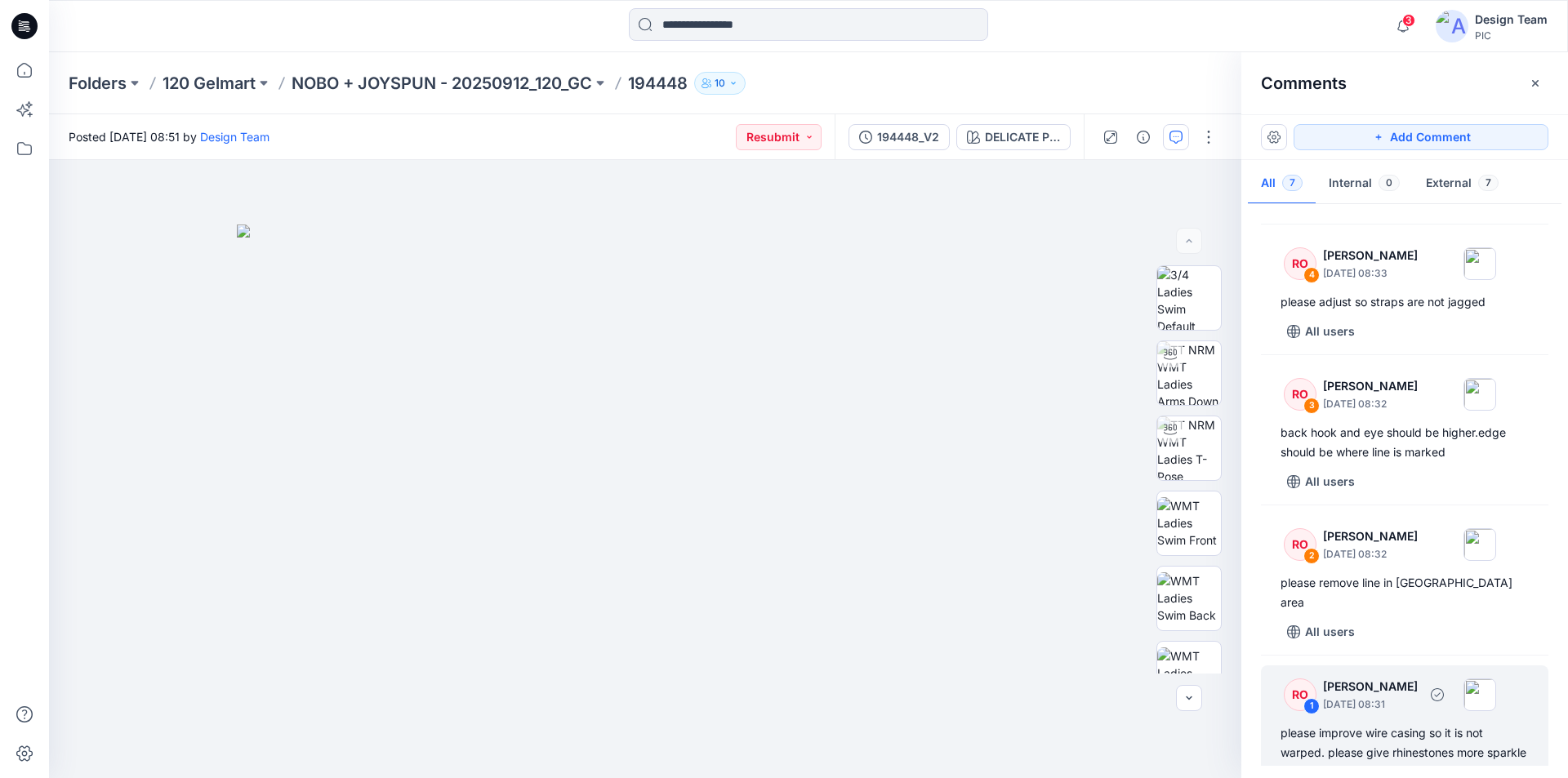
click at [1414, 724] on div "please improve wire casing so it is not warped. please give rhinestones more sp…" at bounding box center [1405, 743] width 248 height 39
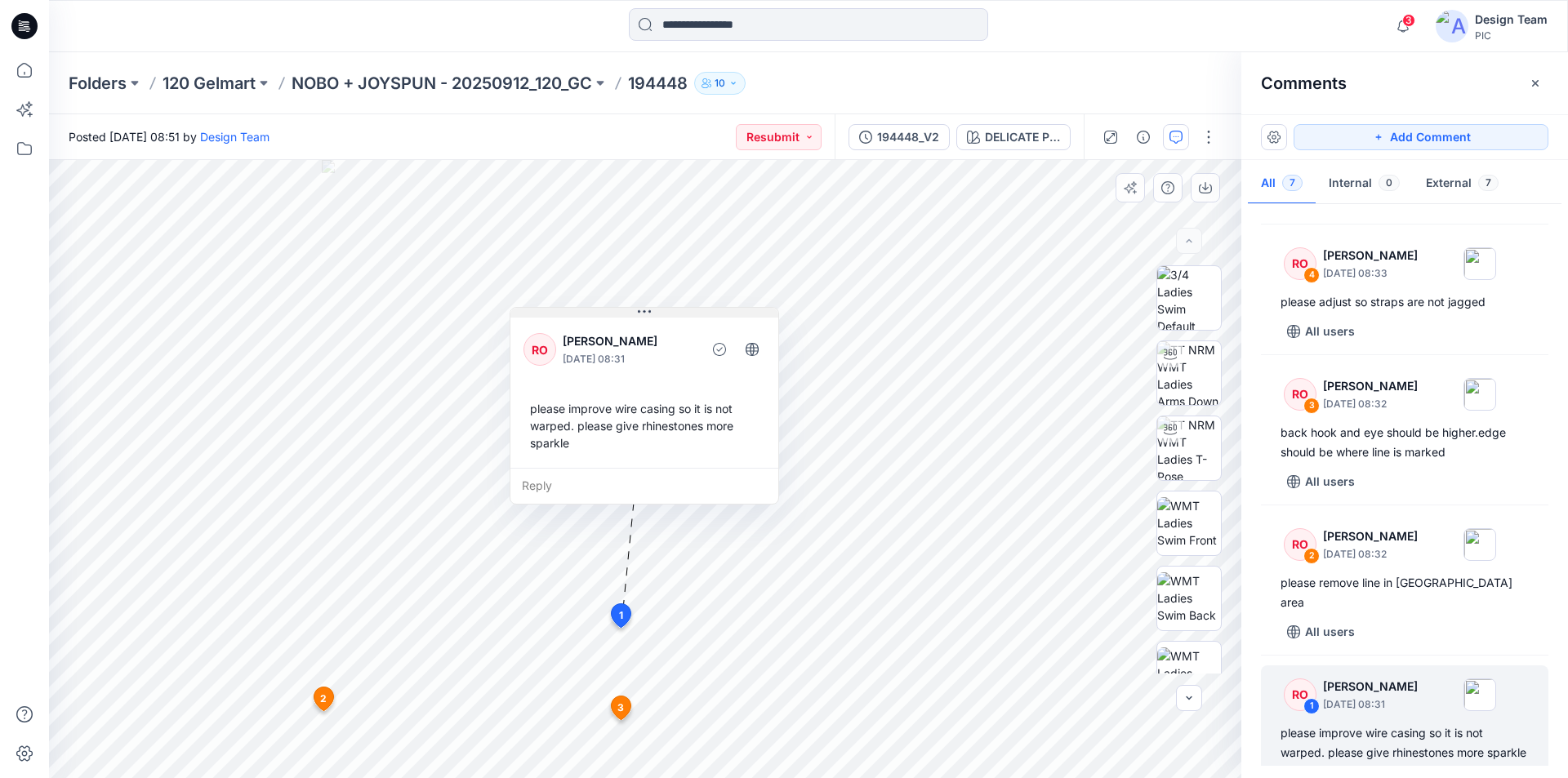
drag, startPoint x: 587, startPoint y: 390, endPoint x: 648, endPoint y: 311, distance: 99.8
click at [648, 311] on icon at bounding box center [644, 311] width 13 height 13
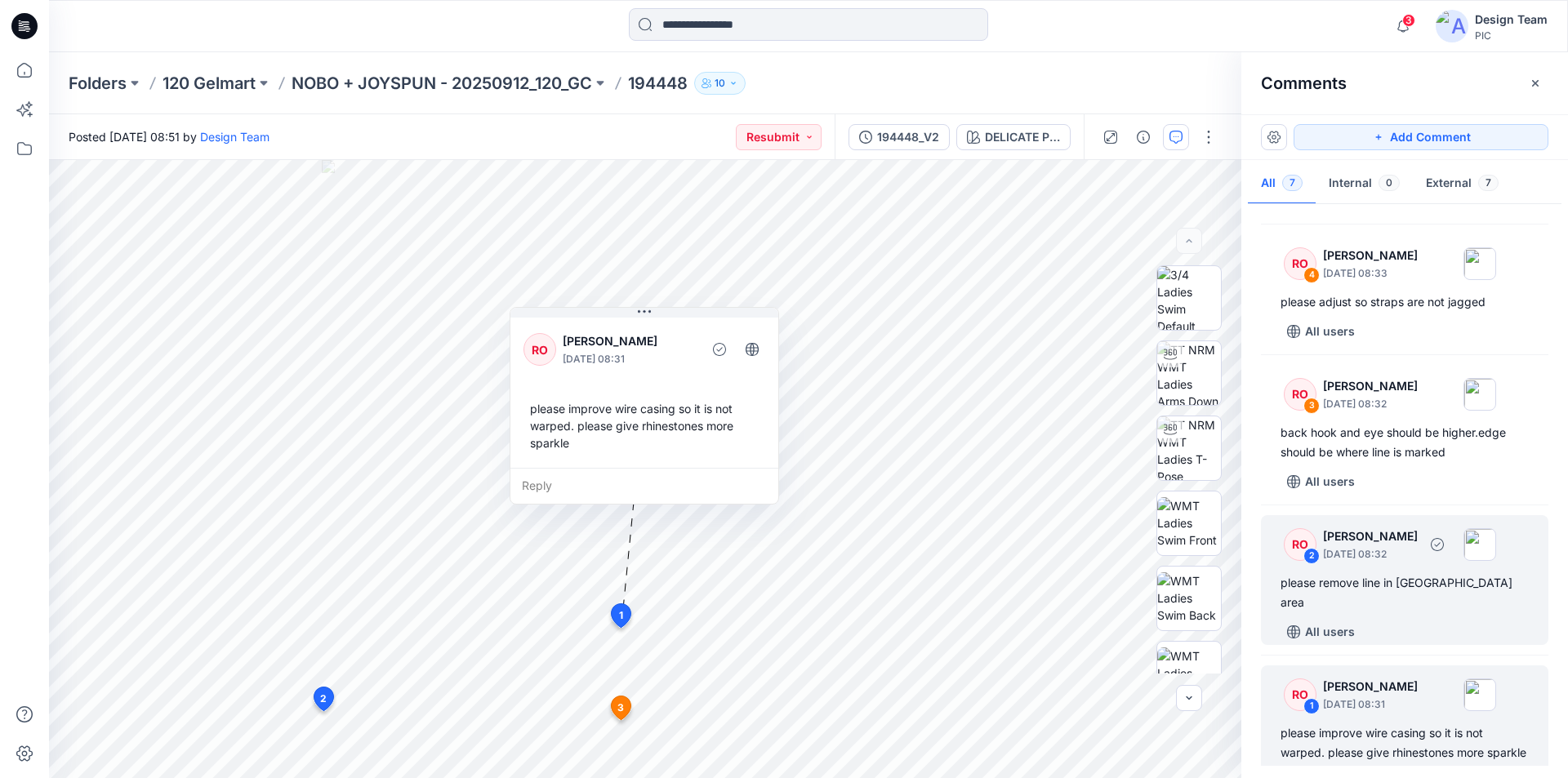
click at [1418, 546] on p "[DATE] 08:32" at bounding box center [1370, 554] width 95 height 16
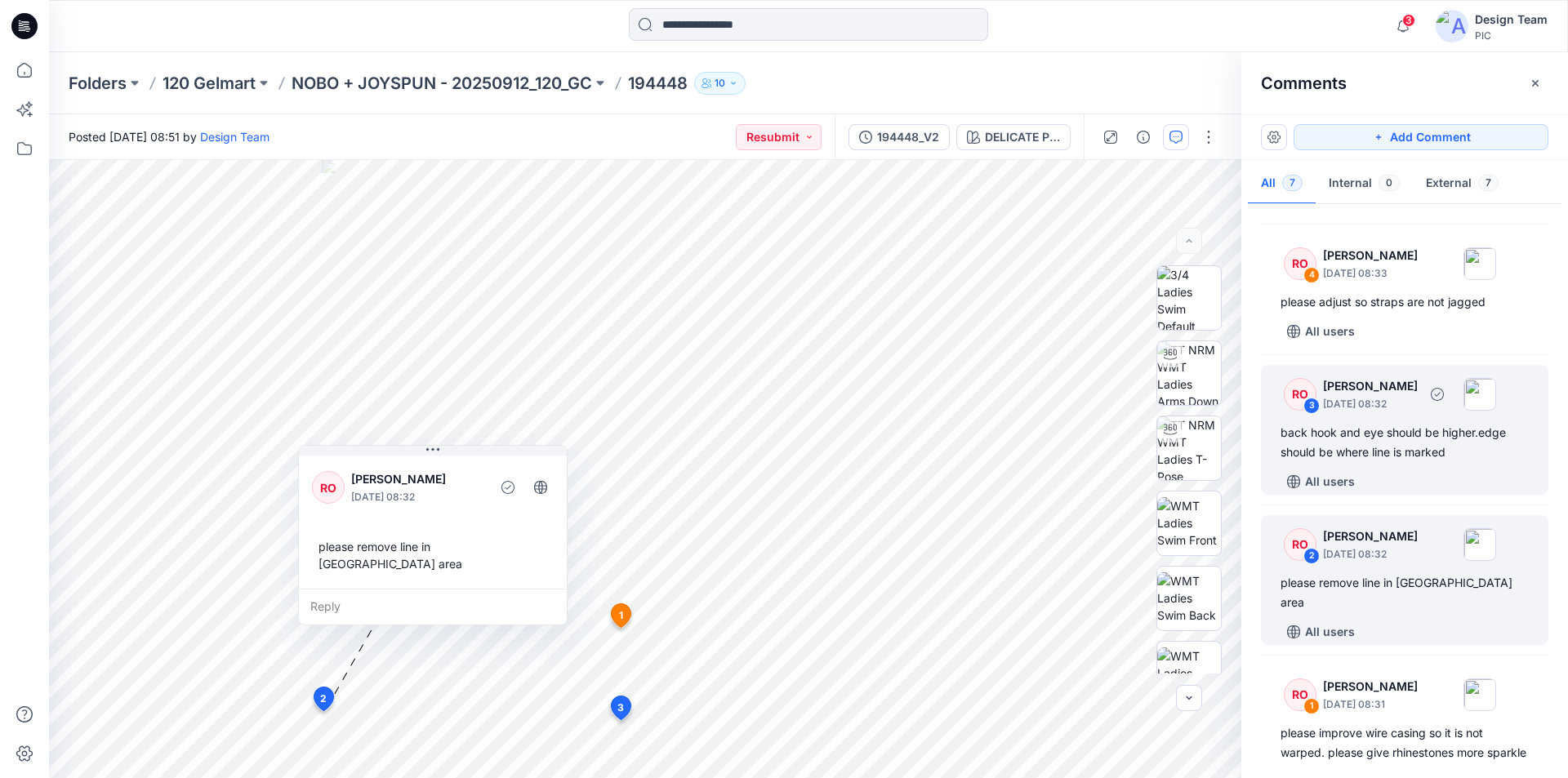
click at [1415, 435] on div "back hook and eye should be higher.edge should be where line is marked" at bounding box center [1405, 443] width 248 height 39
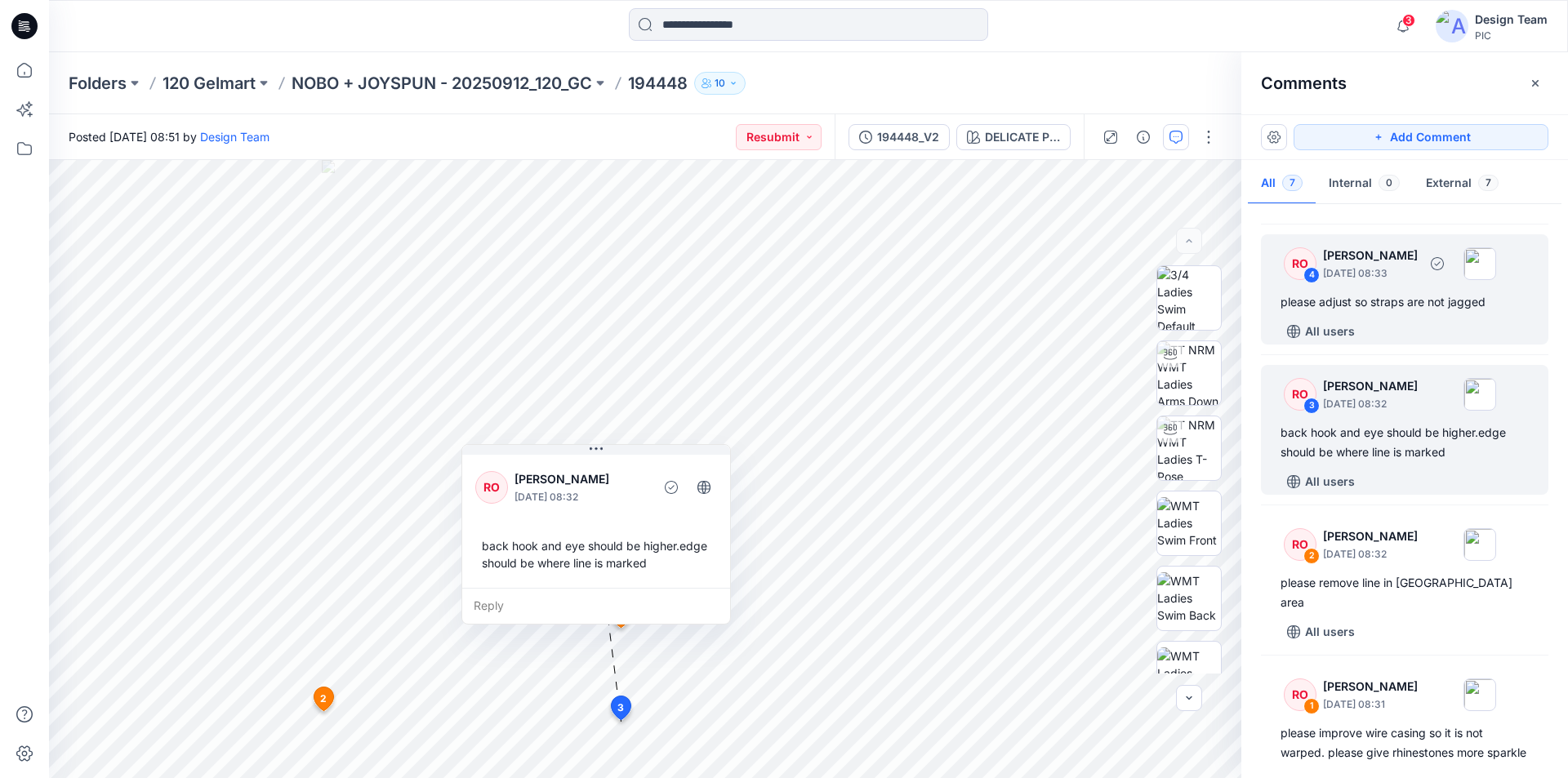
click at [1442, 296] on div "RO 4 [PERSON_NAME] [DATE] 08:33 please adjust so straps are not jagged All users" at bounding box center [1405, 289] width 288 height 110
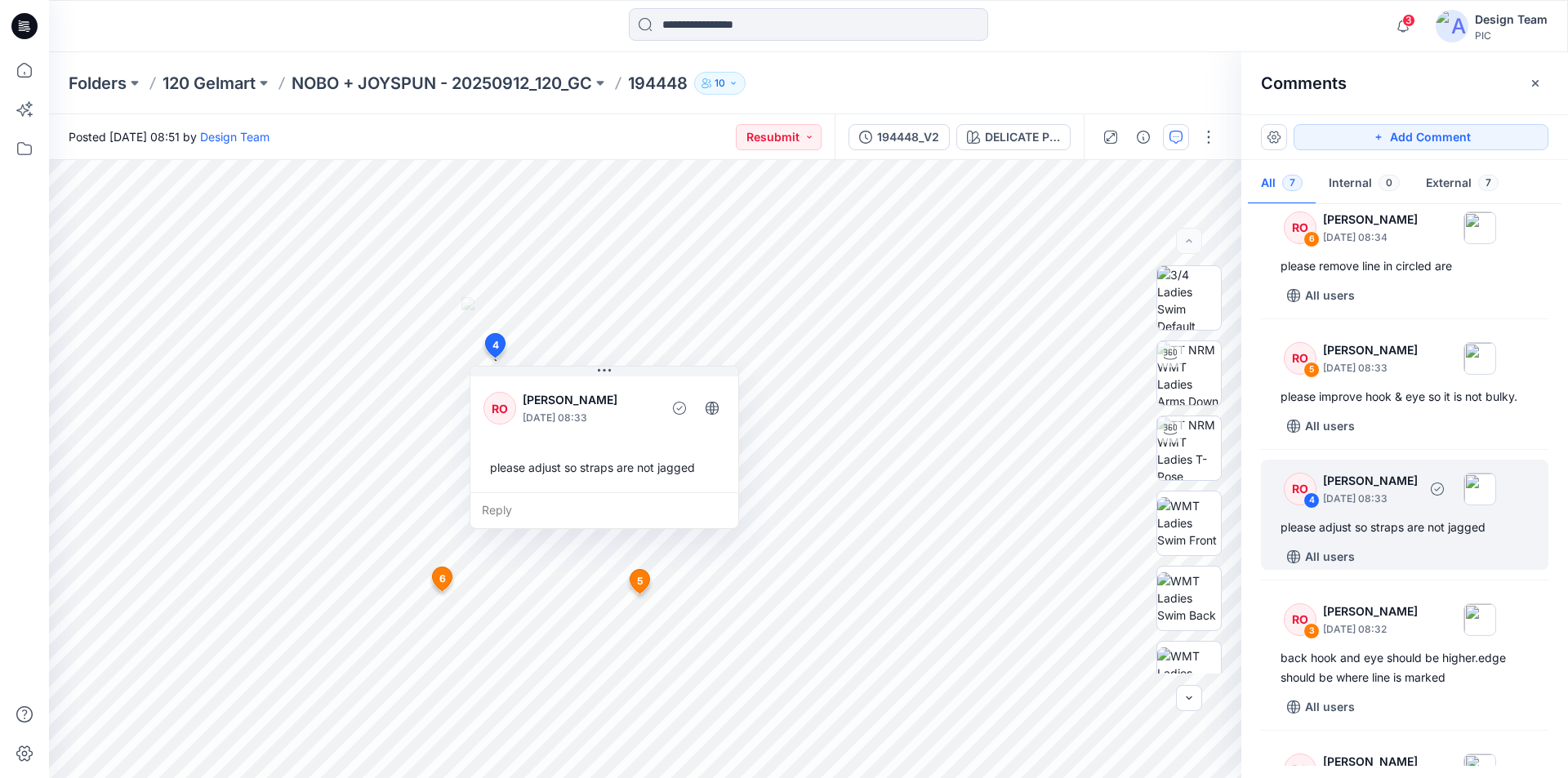
scroll to position [150, 0]
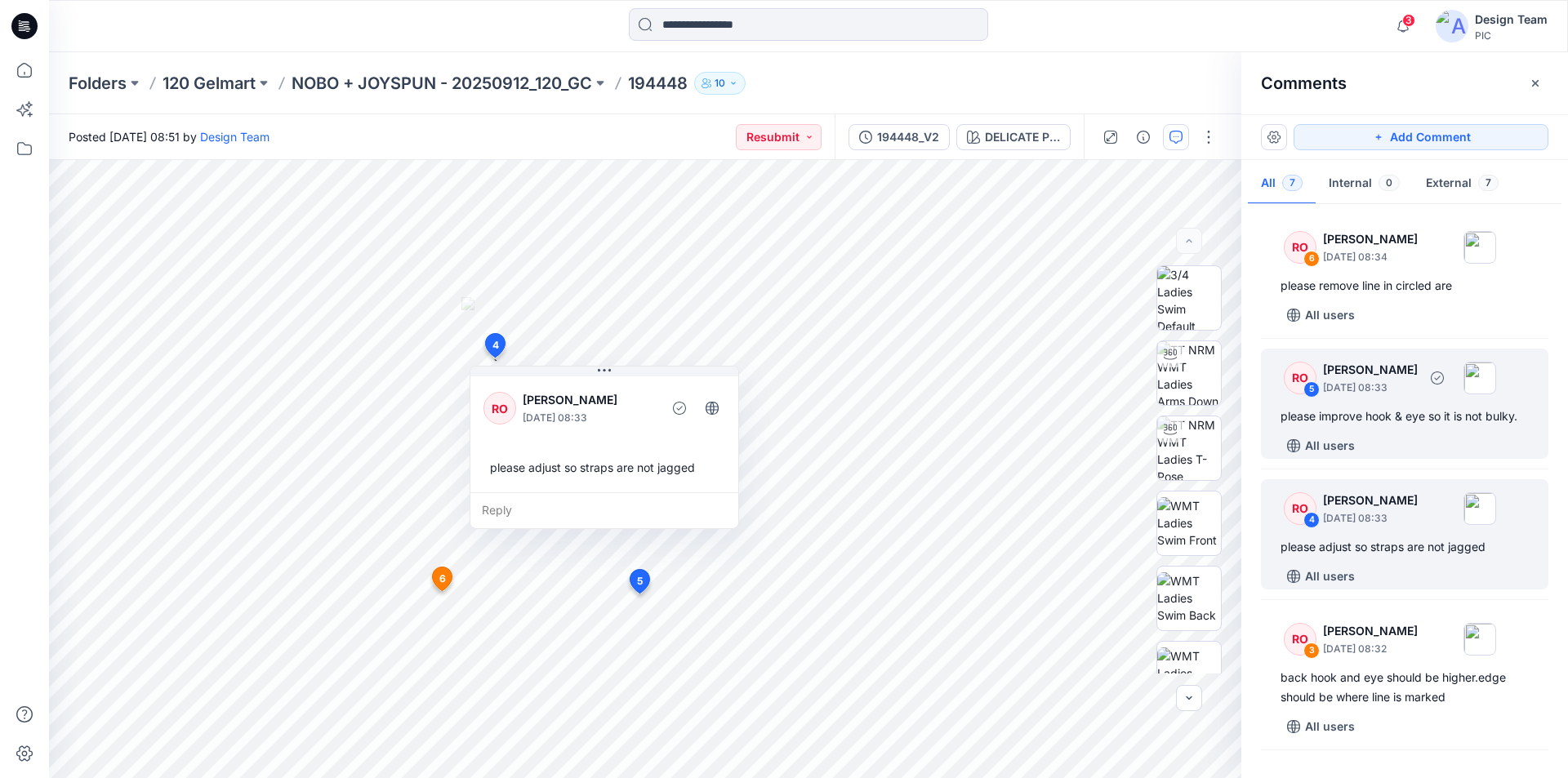
click at [1478, 410] on div "RO 5 [PERSON_NAME] [DATE] 08:33 please improve hook & eye so it is not bulky. A…" at bounding box center [1405, 404] width 288 height 110
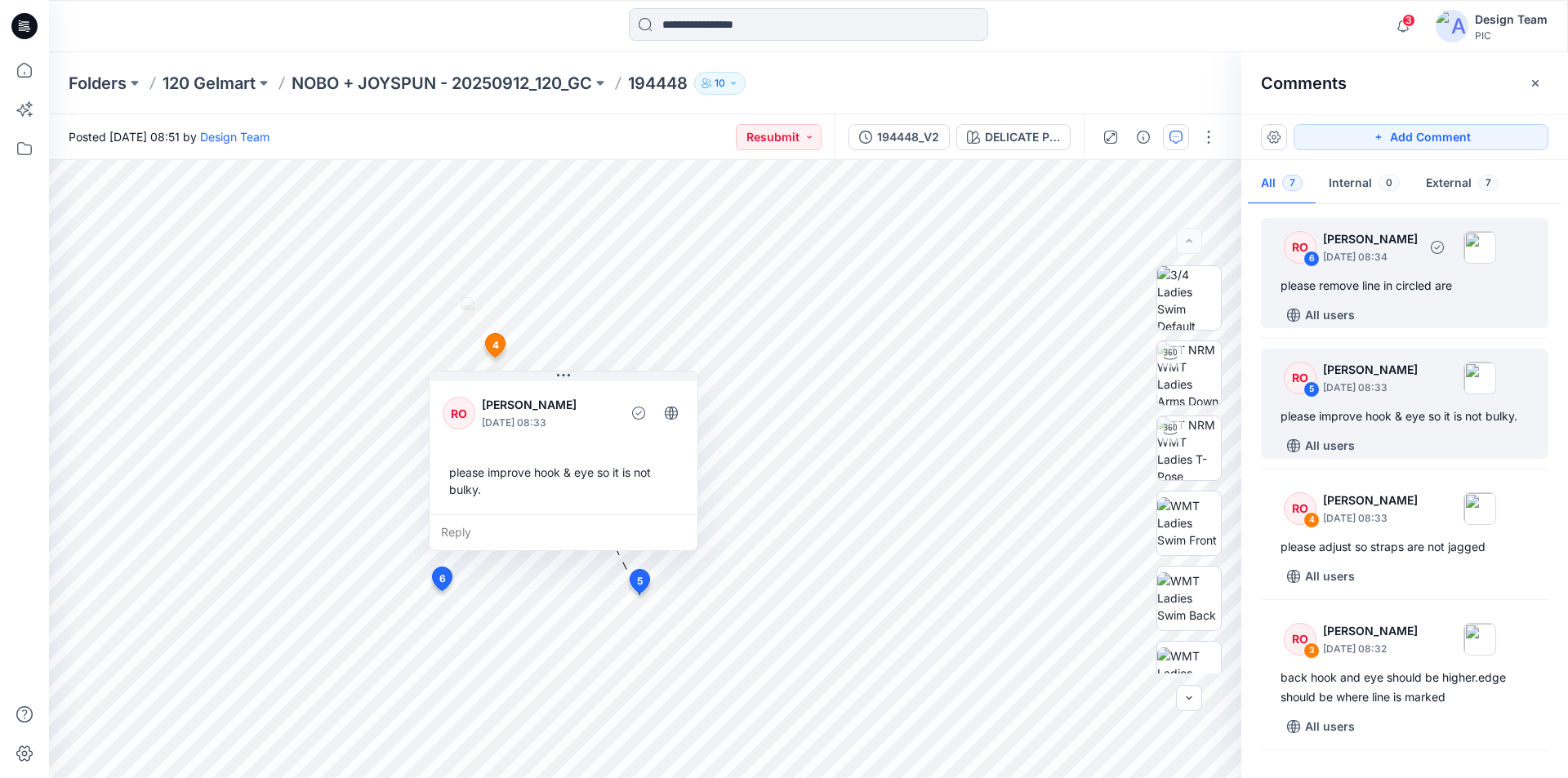
click at [1452, 276] on div "please remove line in circled are" at bounding box center [1405, 286] width 248 height 20
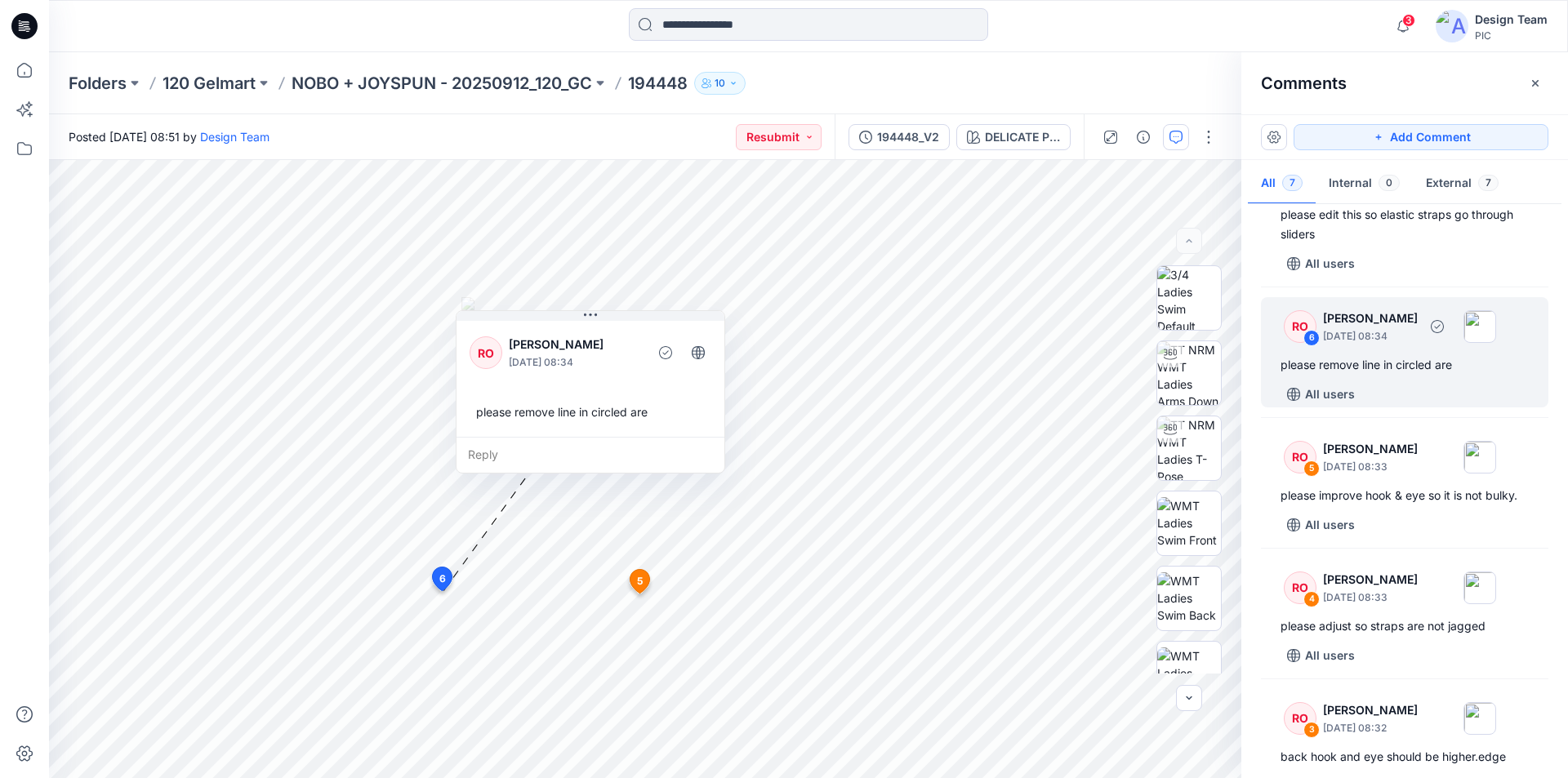
scroll to position [0, 0]
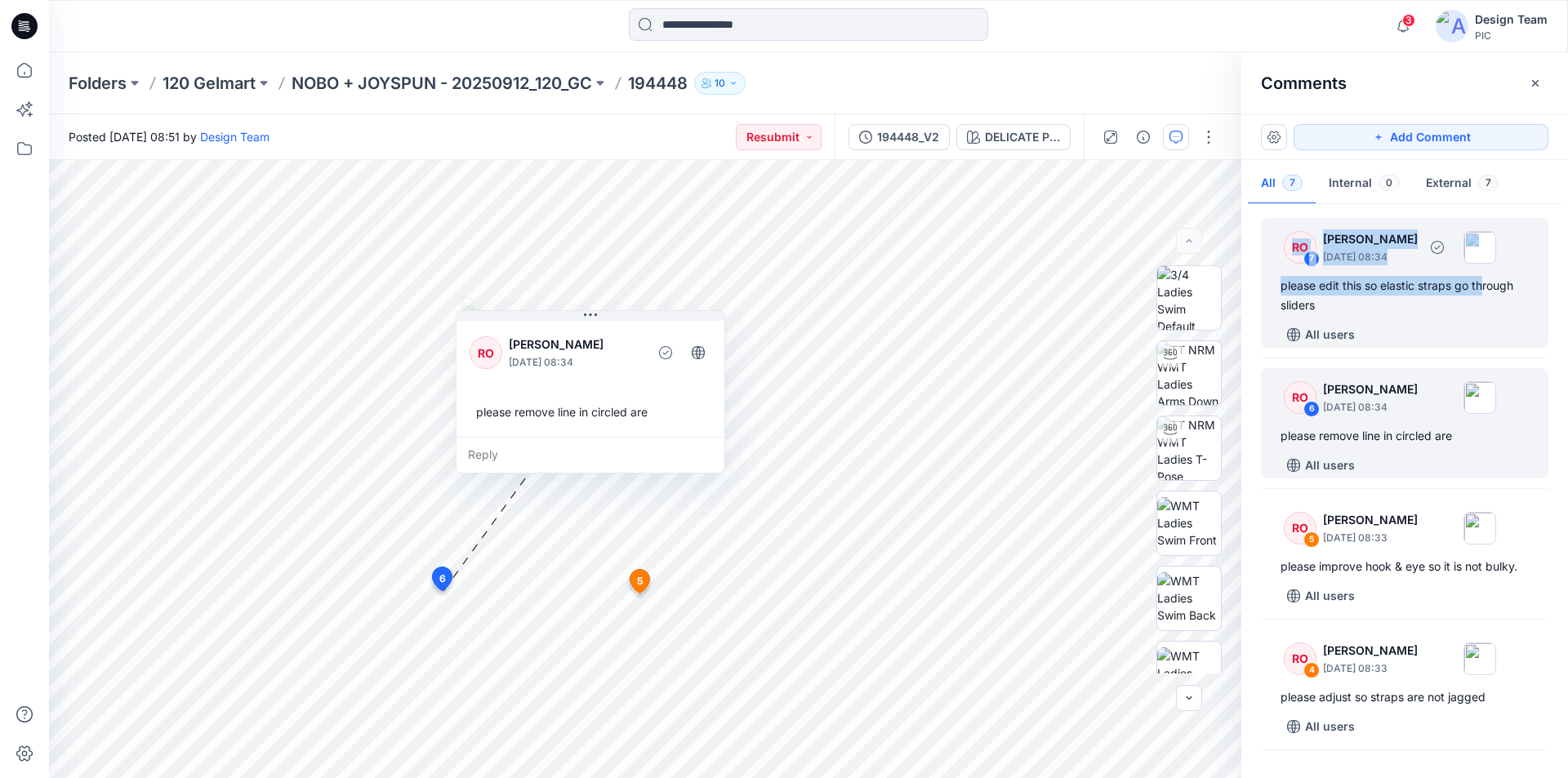
click at [1434, 300] on div "RO 7 [PERSON_NAME] [DATE] 08:34 please edit this so elastic straps go through s…" at bounding box center [1405, 283] width 288 height 130
